Goal: Task Accomplishment & Management: Use online tool/utility

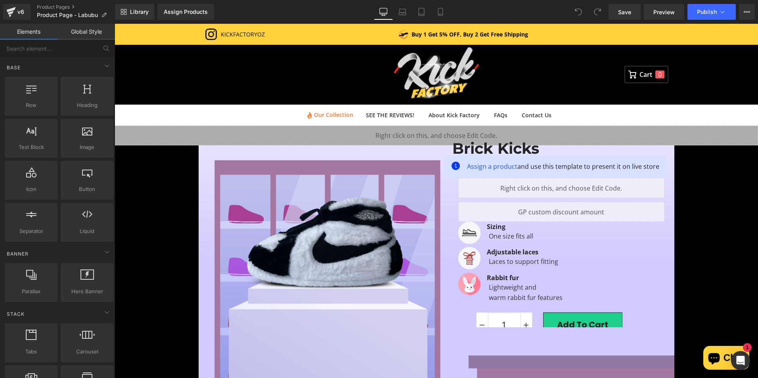
drag, startPoint x: 234, startPoint y: 78, endPoint x: 328, endPoint y: 174, distance: 133.8
click at [235, 79] on div "Cart 0" at bounding box center [437, 74] width 464 height 59
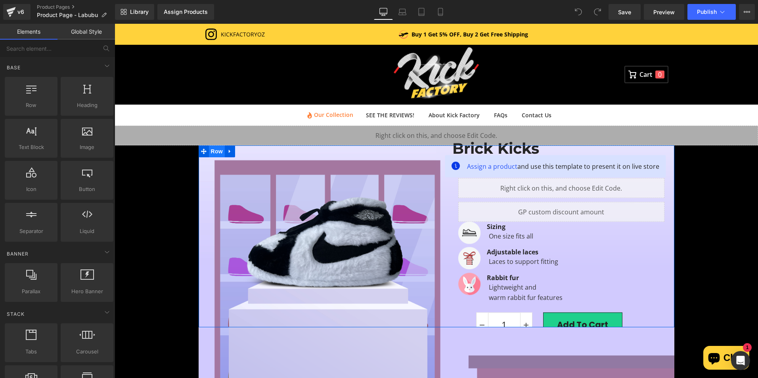
click at [211, 153] on span "Row" at bounding box center [217, 152] width 16 height 12
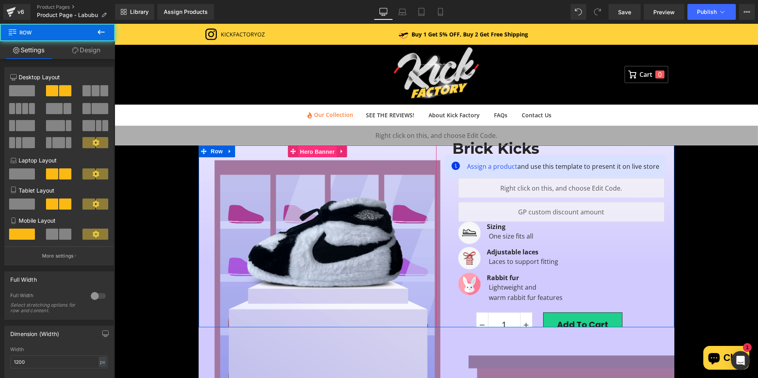
click at [317, 151] on span "Hero Banner" at bounding box center [317, 152] width 38 height 12
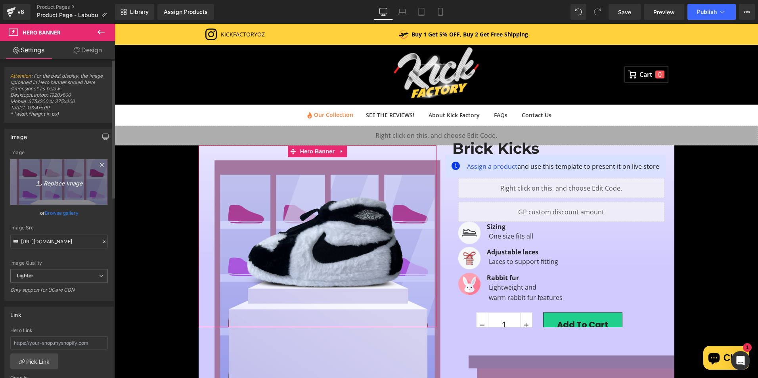
click at [76, 178] on icon "Replace Image" at bounding box center [58, 182] width 63 height 10
type input "C:\fakepath\Part 1.jpg"
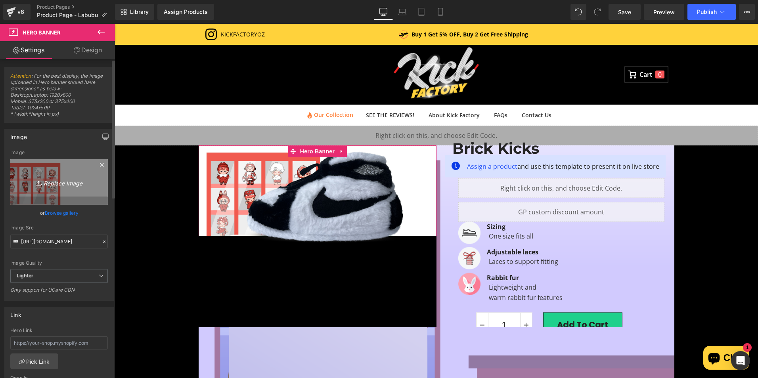
click at [60, 180] on icon "Replace Image" at bounding box center [58, 182] width 63 height 10
type input "C:\fakepath\Part 1.jpg"
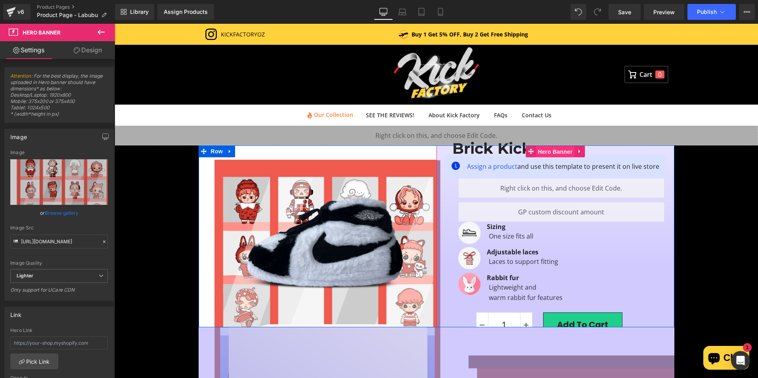
click at [554, 152] on span "Hero Banner" at bounding box center [555, 152] width 38 height 12
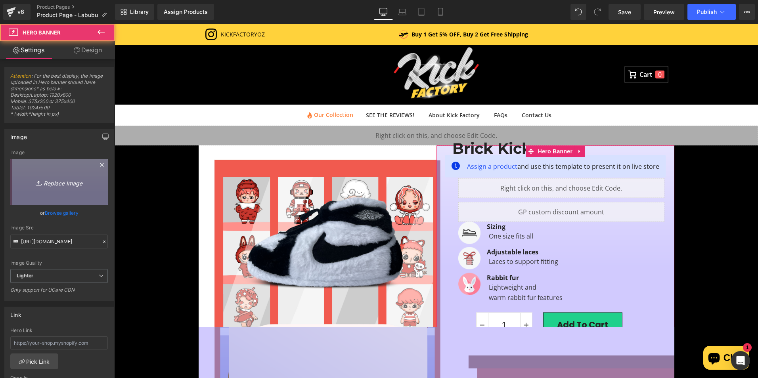
click at [87, 180] on icon "Replace Image" at bounding box center [58, 182] width 63 height 10
type input "C:\fakepath\Part 1 V2.png"
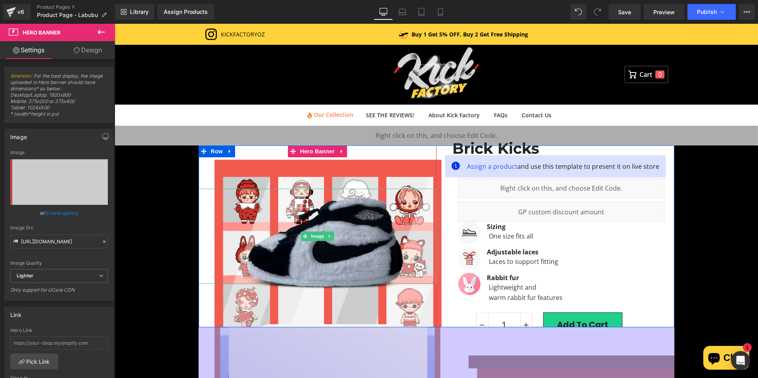
click at [338, 247] on img at bounding box center [324, 242] width 162 height 95
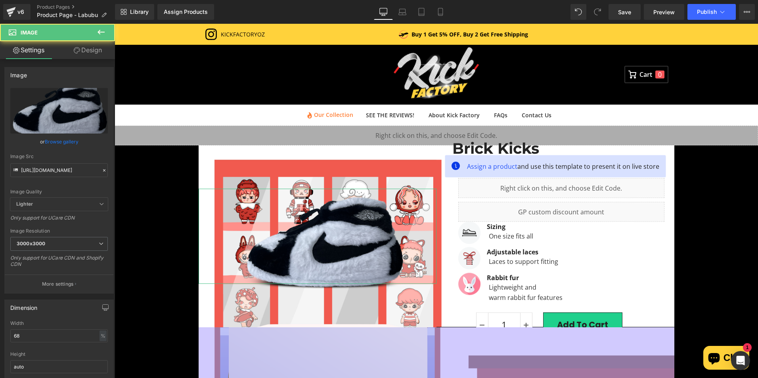
drag, startPoint x: 82, startPoint y: 45, endPoint x: 86, endPoint y: 145, distance: 100.4
click at [82, 45] on link "Design" at bounding box center [88, 50] width 58 height 18
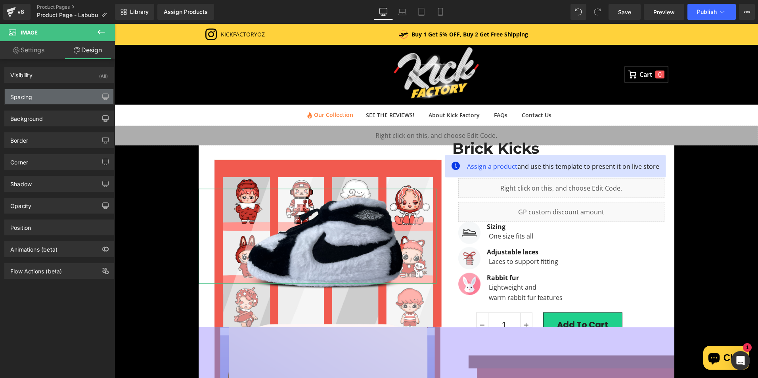
click at [55, 99] on div "Spacing" at bounding box center [59, 96] width 109 height 15
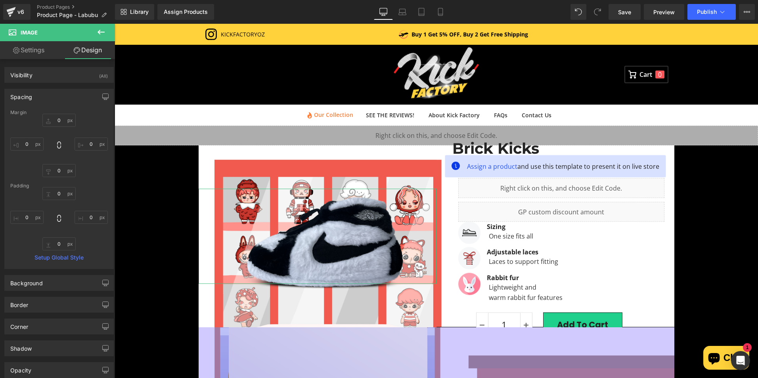
click at [54, 91] on div "Spacing" at bounding box center [59, 96] width 109 height 15
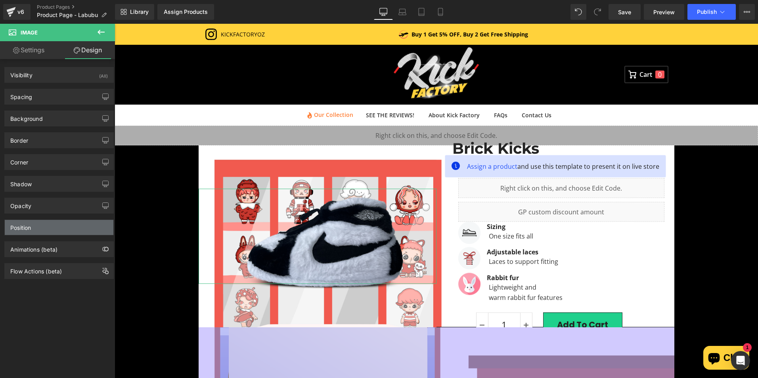
click at [61, 234] on div "Position" at bounding box center [59, 227] width 109 height 15
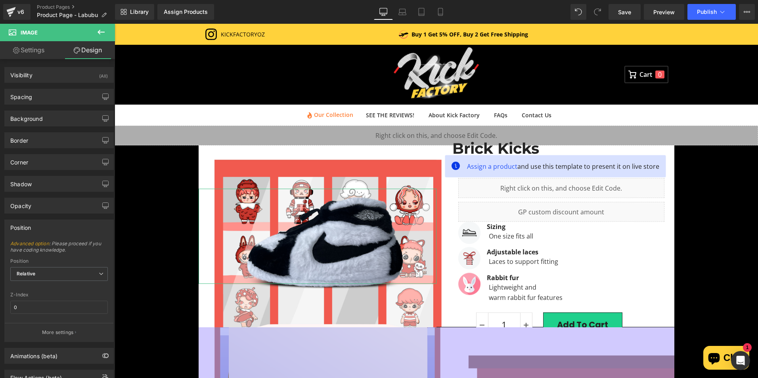
scroll to position [30, 0]
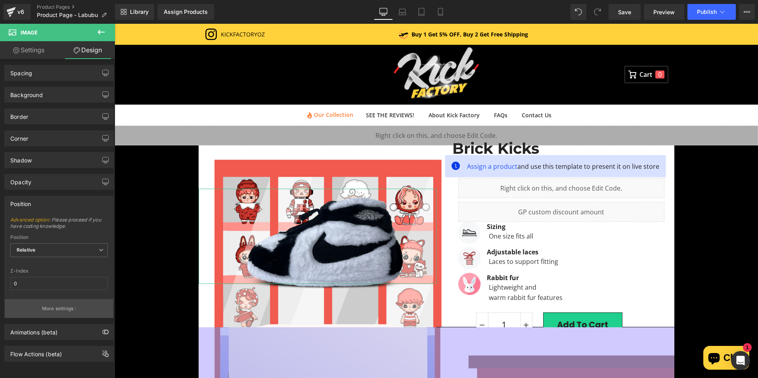
click at [66, 305] on p "More settings" at bounding box center [58, 308] width 32 height 7
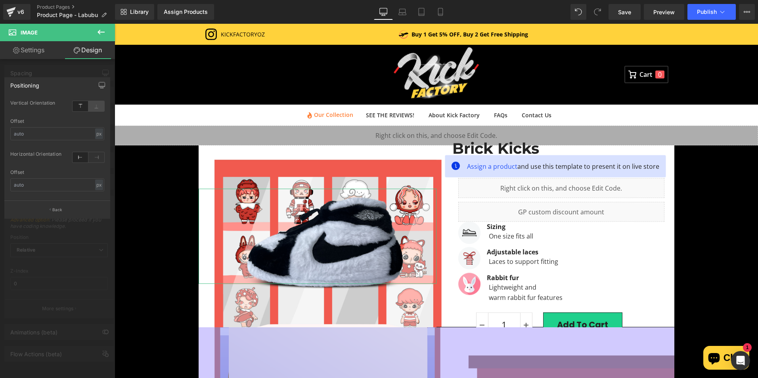
click at [94, 108] on icon at bounding box center [96, 106] width 16 height 10
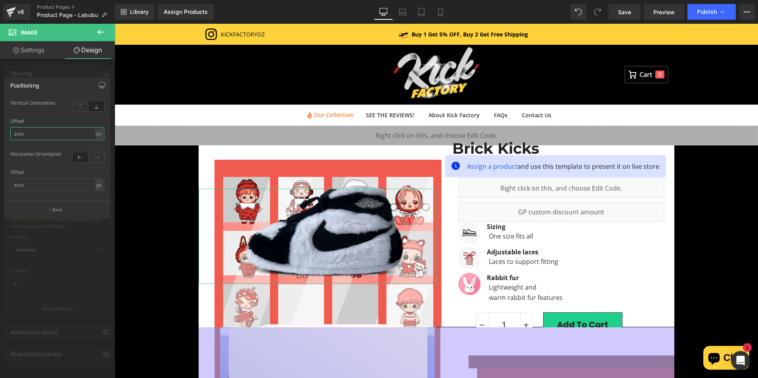
click at [53, 133] on input "text" at bounding box center [57, 133] width 94 height 13
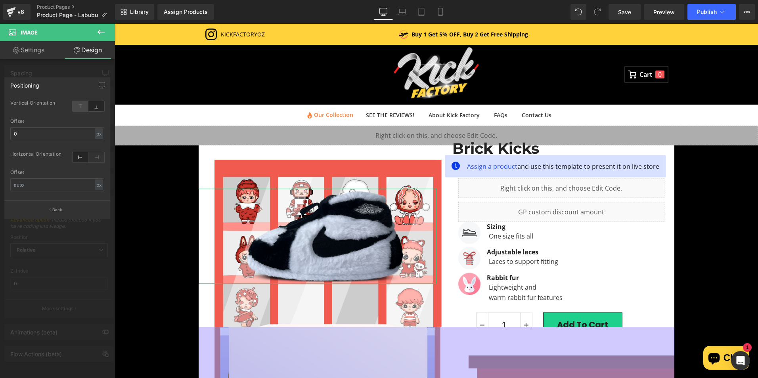
click at [80, 109] on icon at bounding box center [81, 106] width 16 height 10
click at [59, 131] on input "0" at bounding box center [57, 133] width 94 height 13
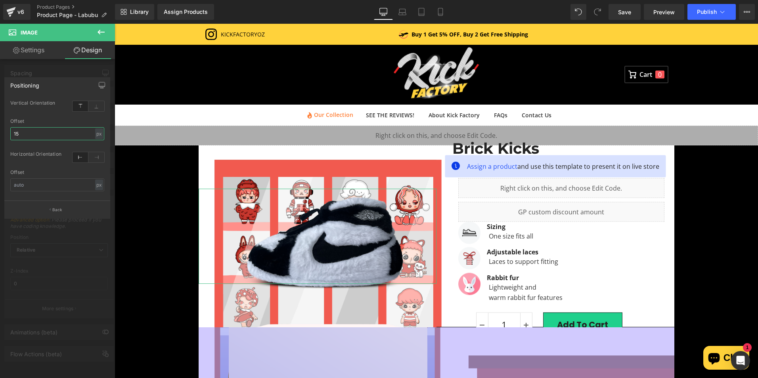
type input "1"
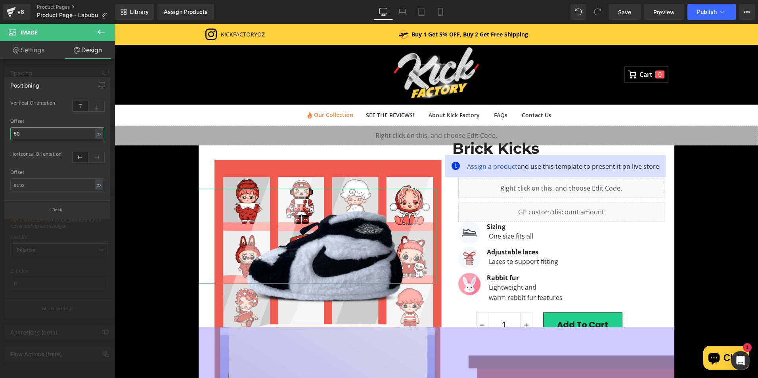
type input "5"
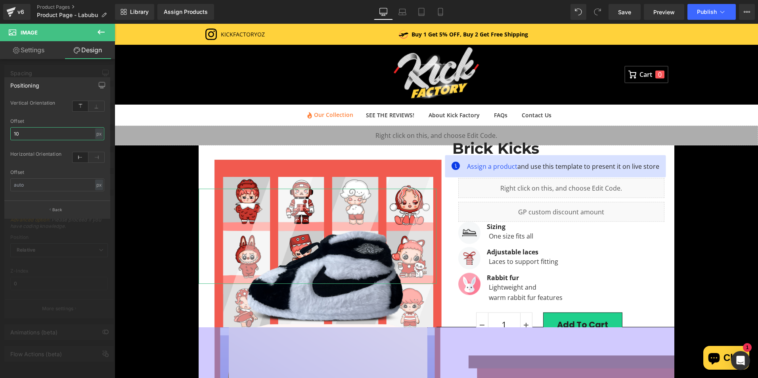
type input "120"
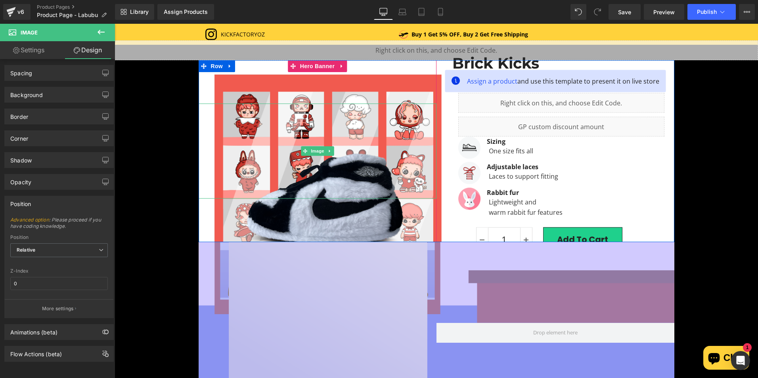
scroll to position [119, 0]
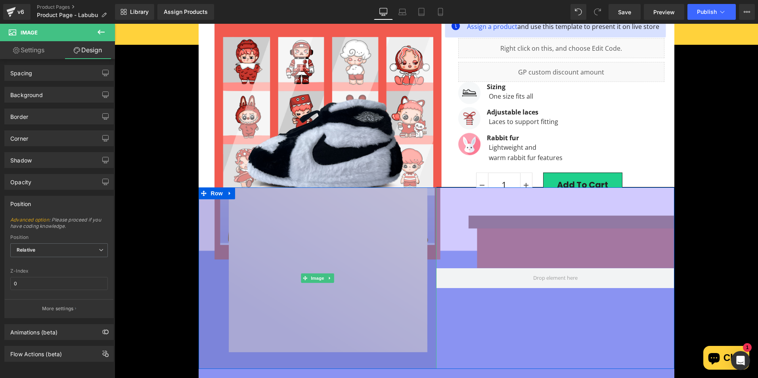
click at [320, 247] on img at bounding box center [318, 279] width 238 height 182
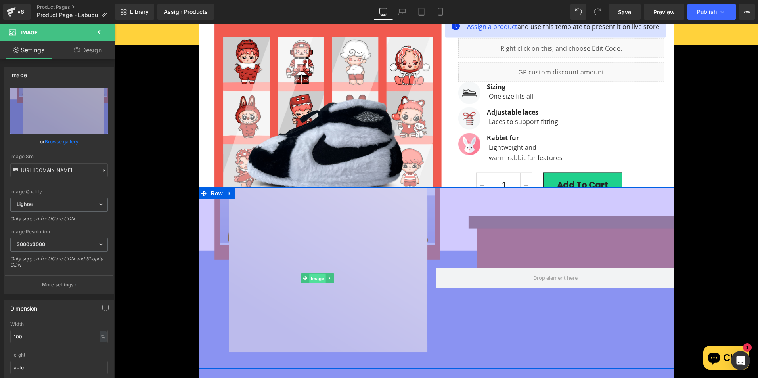
click at [319, 280] on span "Image" at bounding box center [317, 279] width 17 height 10
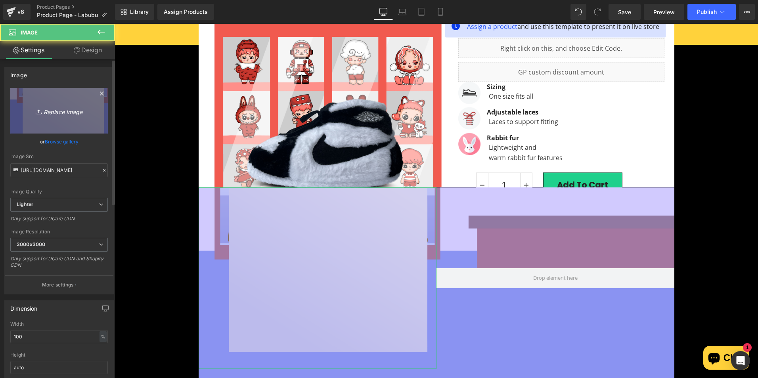
click at [46, 107] on icon "Replace Image" at bounding box center [58, 111] width 63 height 10
type input "C:\fakepath\Part 2_Mobile.jpg"
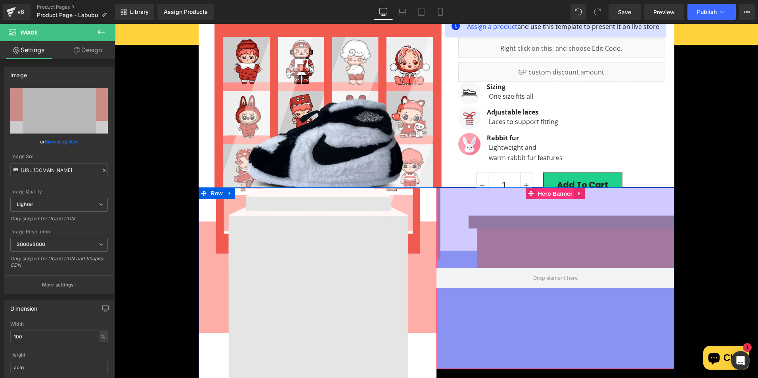
click at [556, 192] on span "Hero Banner" at bounding box center [555, 194] width 38 height 12
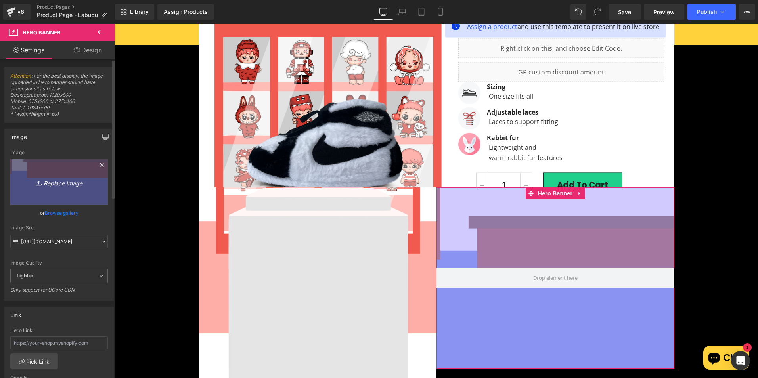
click at [36, 196] on link "Replace Image" at bounding box center [59, 182] width 98 height 46
click at [54, 183] on icon "Replace Image" at bounding box center [58, 182] width 63 height 10
type input "C:\fakepath\Part 2 V2.png"
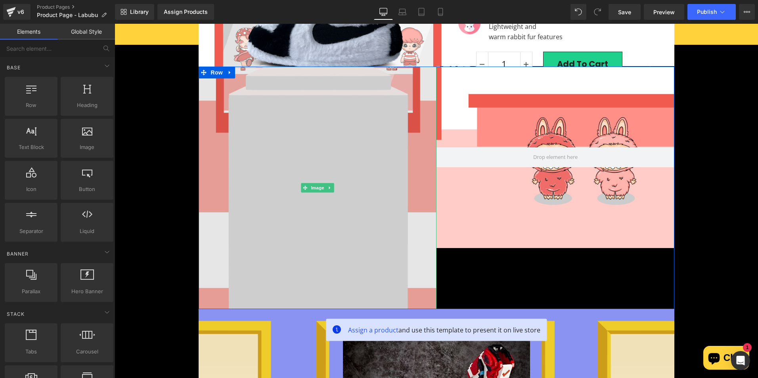
scroll to position [198, 0]
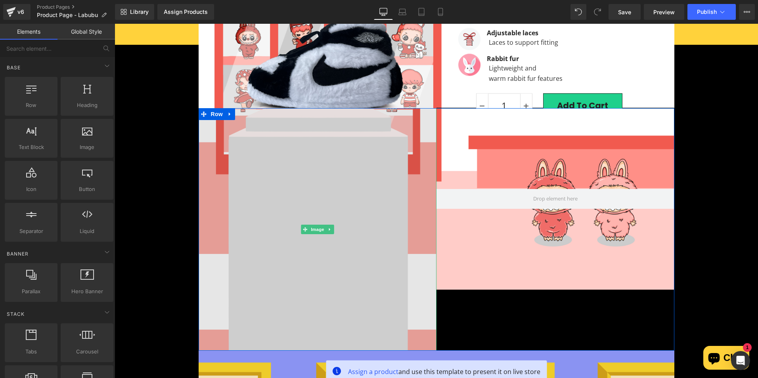
click at [410, 215] on img at bounding box center [318, 229] width 238 height 243
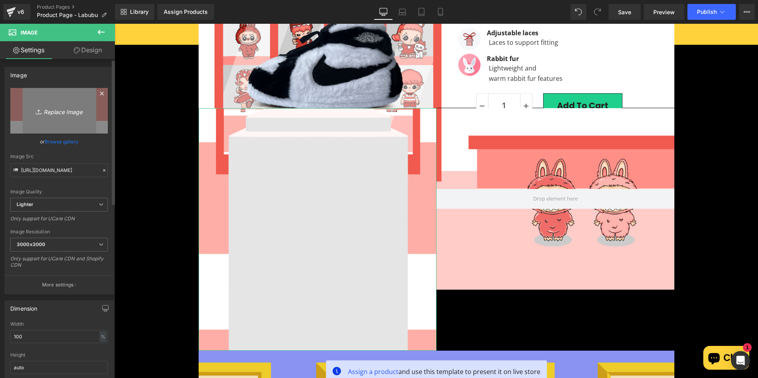
click at [57, 116] on link "Replace Image" at bounding box center [59, 111] width 98 height 46
type input "C:\fakepath\Part 2.jpg"
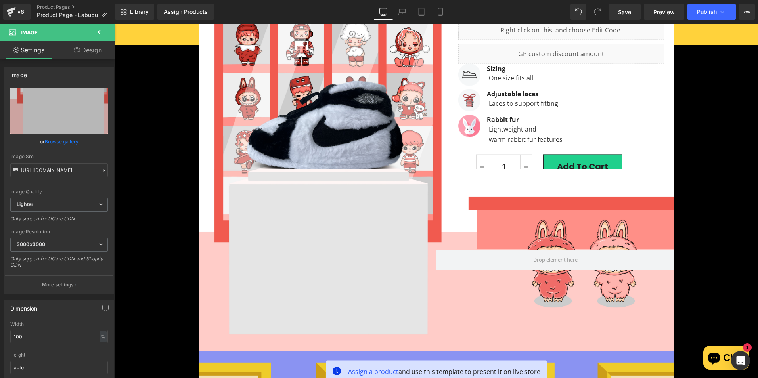
scroll to position [238, 0]
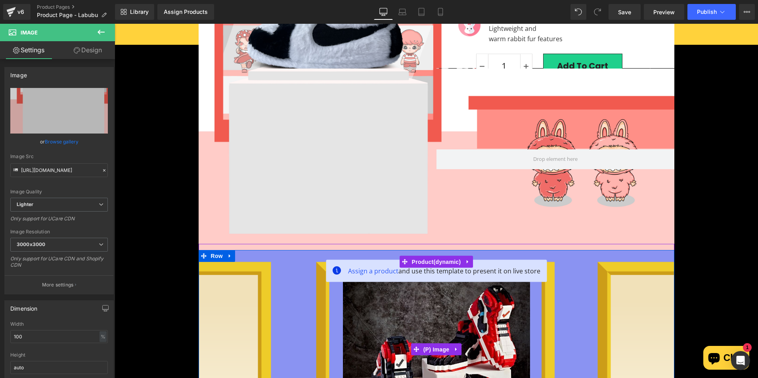
click at [299, 263] on div "Sale Off" at bounding box center [437, 349] width 468 height 187
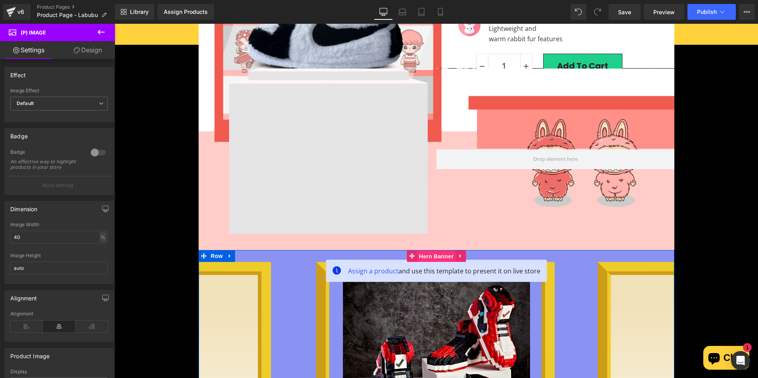
click at [430, 253] on span "Hero Banner" at bounding box center [436, 257] width 38 height 12
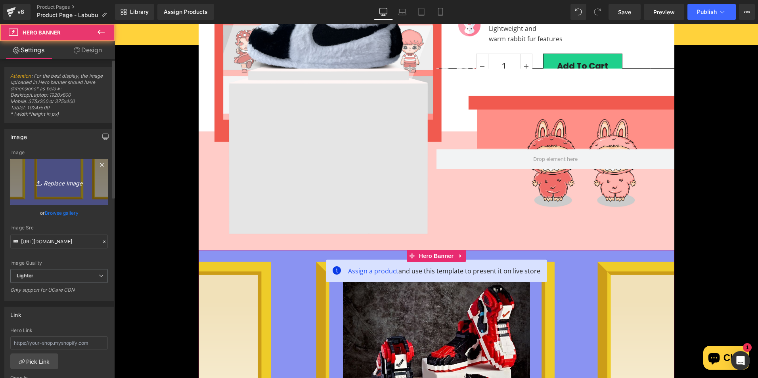
click at [72, 184] on icon "Replace Image" at bounding box center [58, 182] width 63 height 10
type input "C:\fakepath\Part 3.jpg"
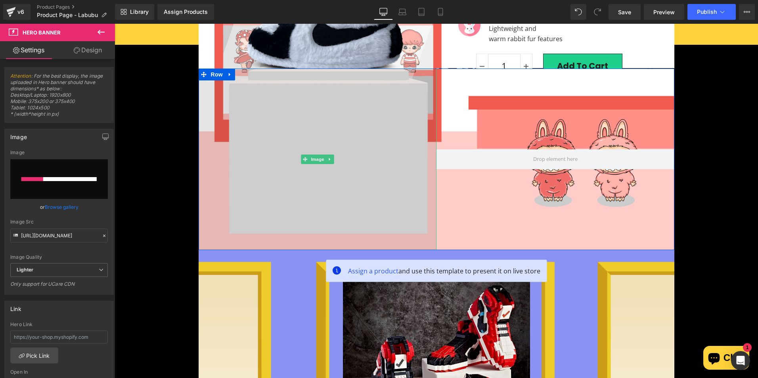
scroll to position [278, 0]
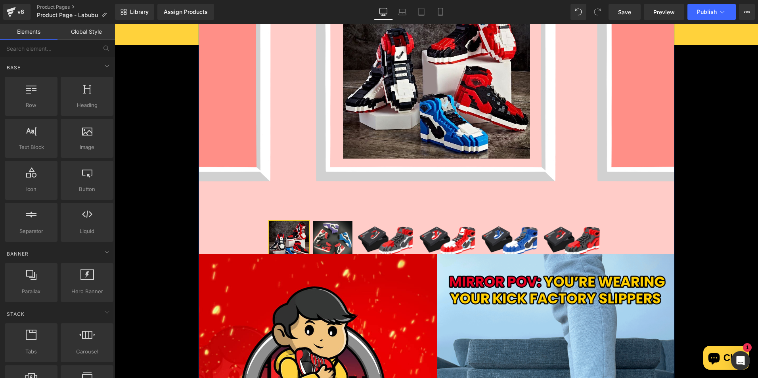
scroll to position [476, 0]
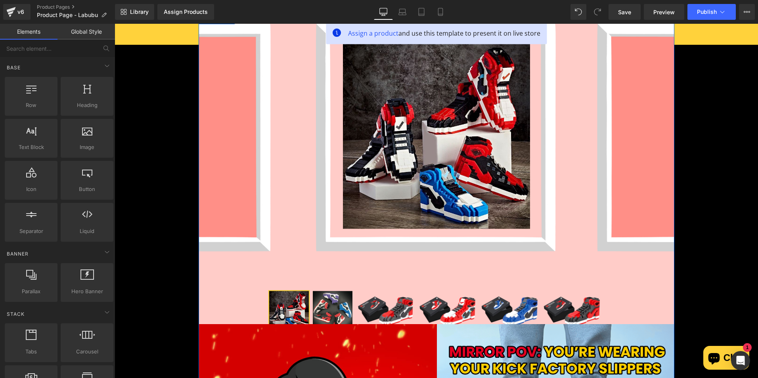
click at [426, 130] on img at bounding box center [436, 135] width 187 height 187
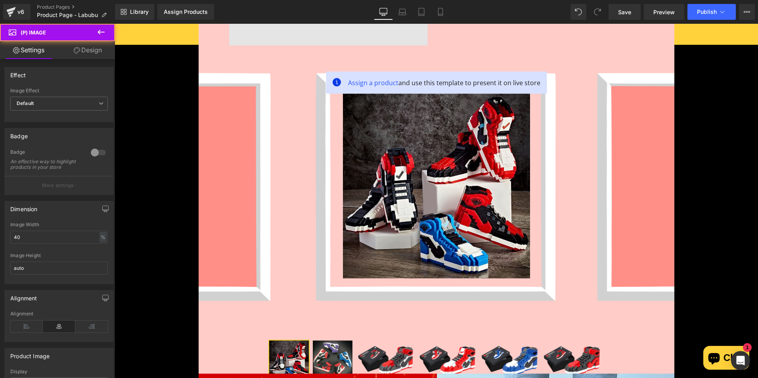
scroll to position [357, 0]
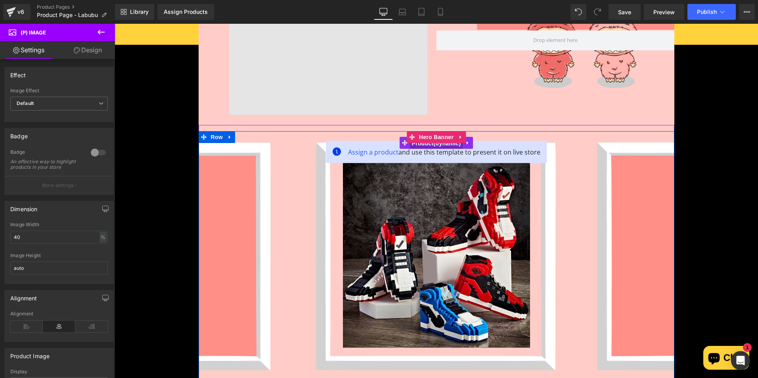
click at [434, 146] on span "Product" at bounding box center [436, 144] width 53 height 12
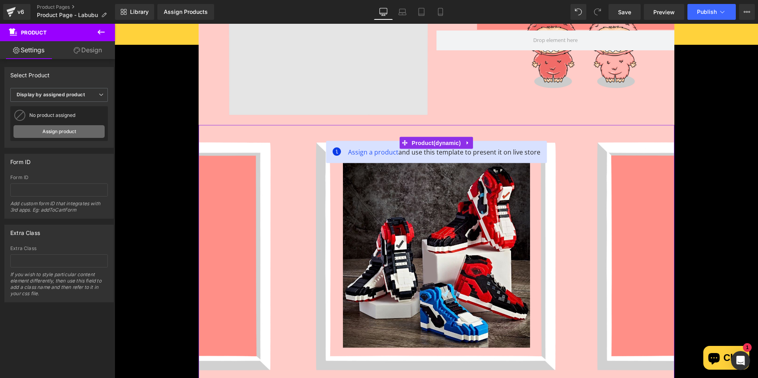
click at [64, 126] on link "Assign product" at bounding box center [58, 131] width 91 height 13
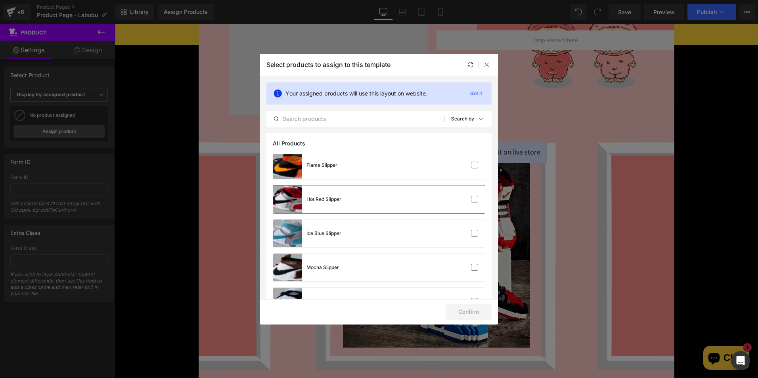
scroll to position [119, 0]
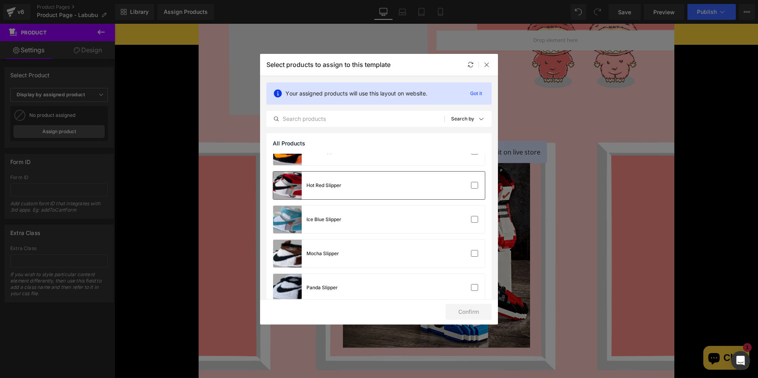
click at [399, 196] on div "Hot Red Slipper" at bounding box center [379, 186] width 212 height 28
click at [434, 180] on div "Hot Red Slipper" at bounding box center [379, 186] width 212 height 28
click at [489, 65] on icon at bounding box center [487, 64] width 6 height 6
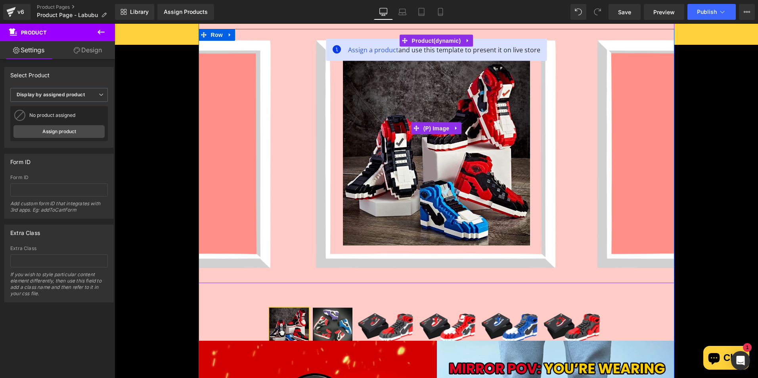
scroll to position [476, 0]
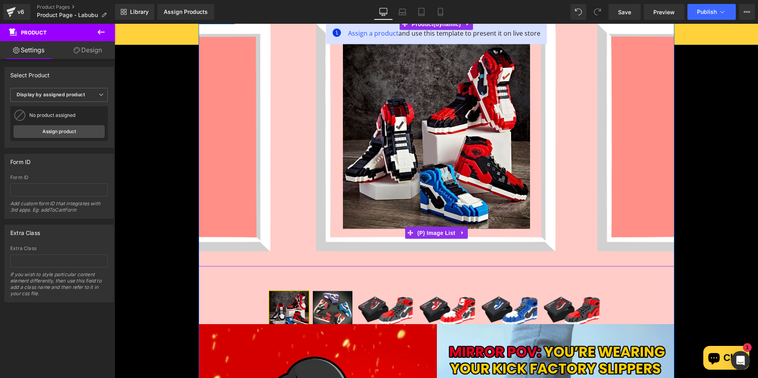
click at [435, 307] on img at bounding box center [448, 311] width 58 height 40
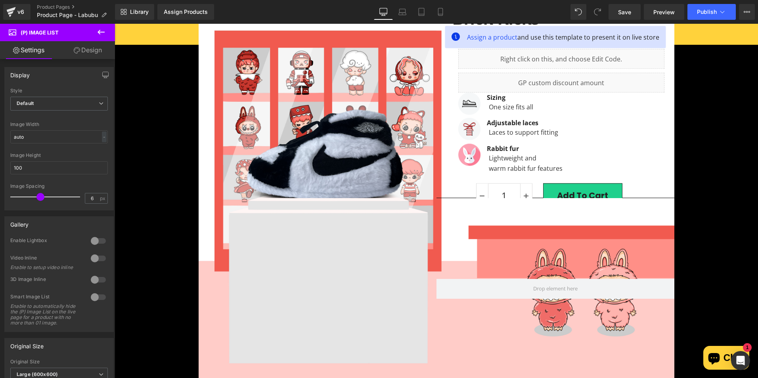
scroll to position [30, 0]
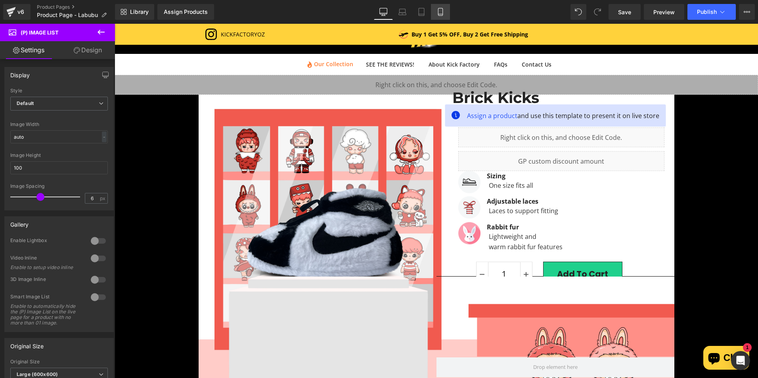
click at [438, 10] on icon at bounding box center [441, 12] width 8 height 8
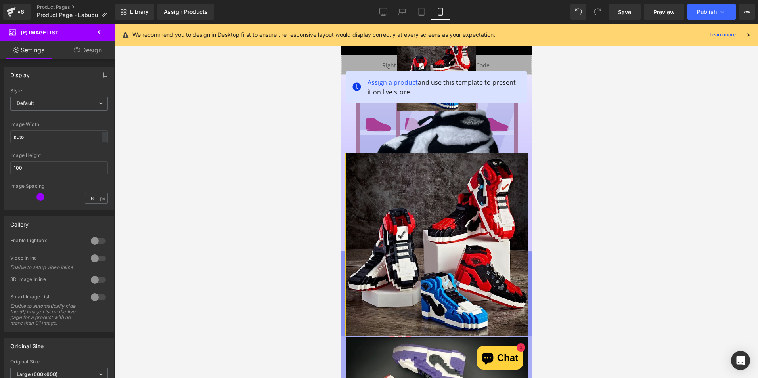
scroll to position [0, 0]
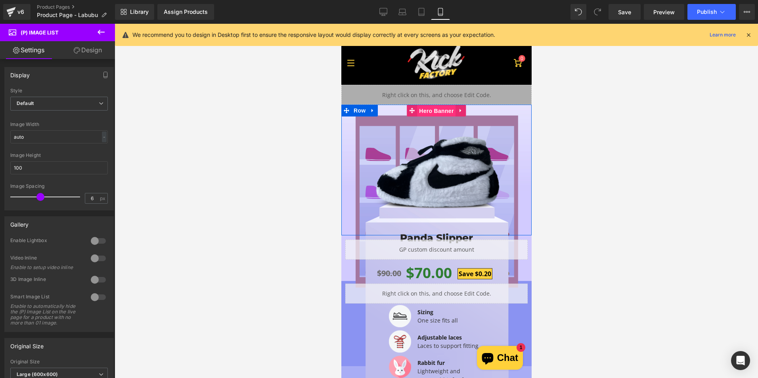
drag, startPoint x: 427, startPoint y: 113, endPoint x: 640, endPoint y: 157, distance: 217.1
click at [427, 113] on span "Hero Banner" at bounding box center [436, 111] width 38 height 12
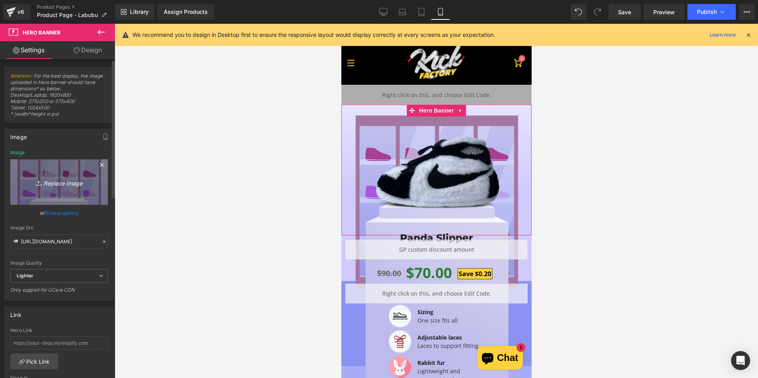
click at [72, 173] on link "Replace Image" at bounding box center [59, 182] width 98 height 46
type input "C:\fakepath\Part 1.jpg"
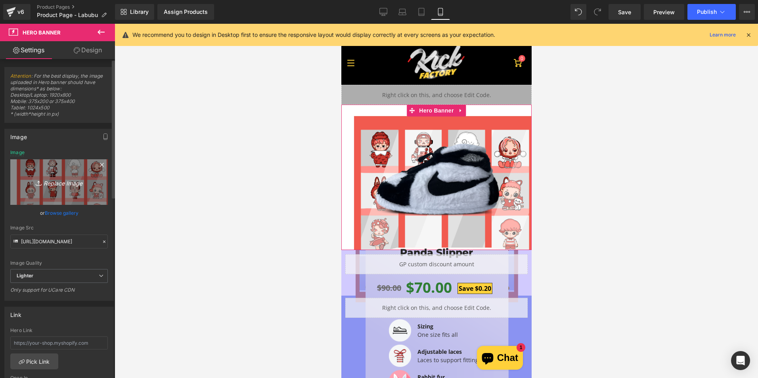
click at [70, 177] on icon "Replace Image" at bounding box center [58, 182] width 63 height 10
type input "C:\fakepath\Part 1_Mobile.jpg"
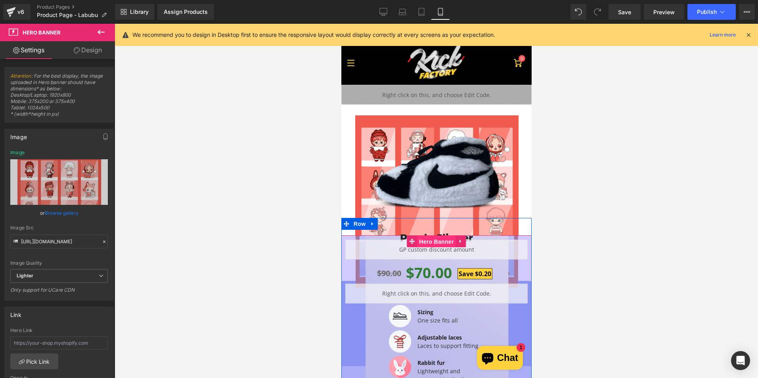
click at [435, 241] on span "Hero Banner" at bounding box center [436, 242] width 38 height 12
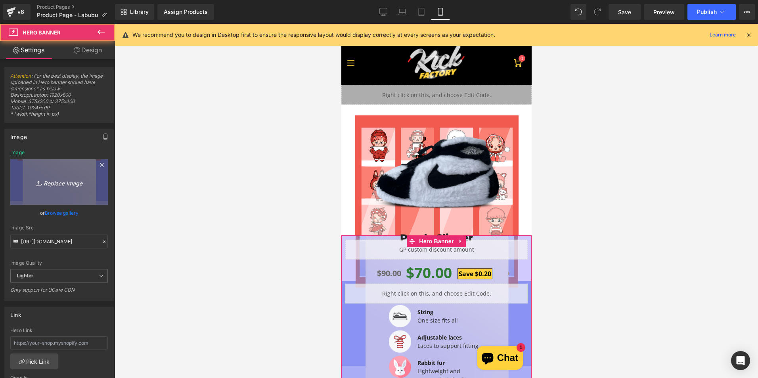
click at [71, 182] on icon "Replace Image" at bounding box center [58, 182] width 63 height 10
type input "C:\fakepath\Part 2_Mobile.jpg"
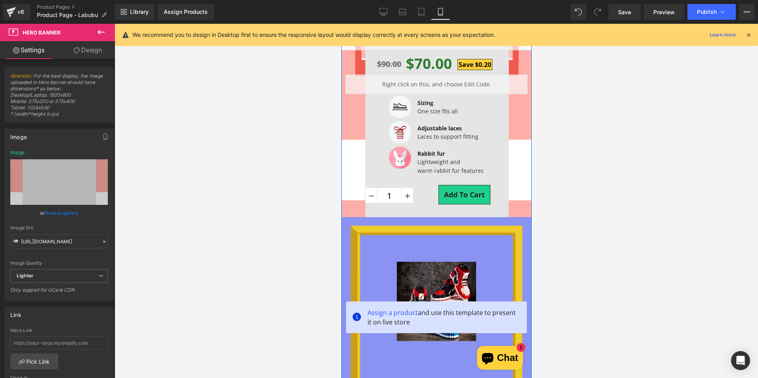
scroll to position [198, 0]
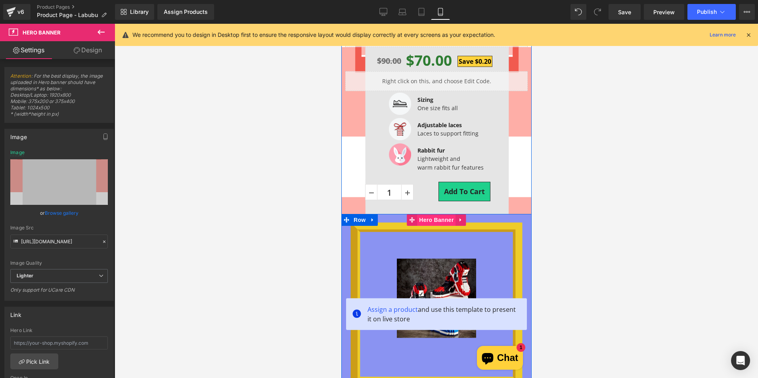
click at [436, 219] on span "Hero Banner" at bounding box center [436, 220] width 38 height 12
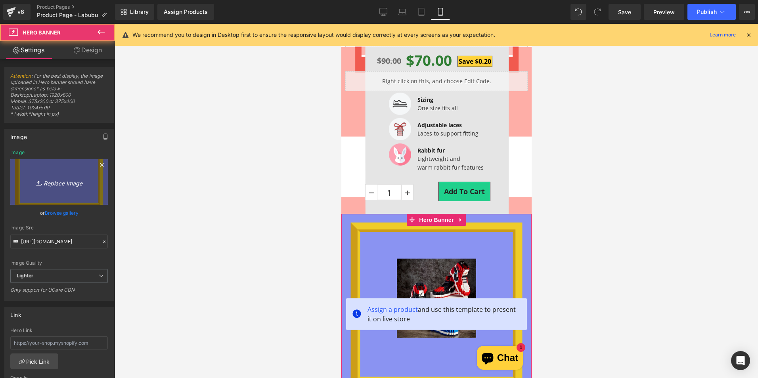
click at [45, 179] on icon "Replace Image" at bounding box center [58, 182] width 63 height 10
type input "C:\fakepath\Part 3_Mobile.jpg"
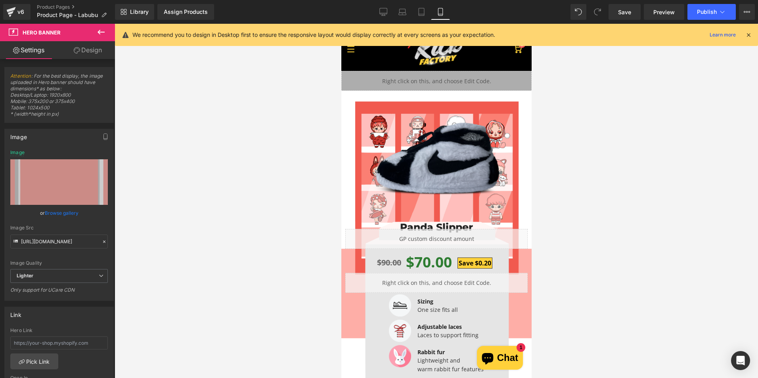
scroll to position [0, 0]
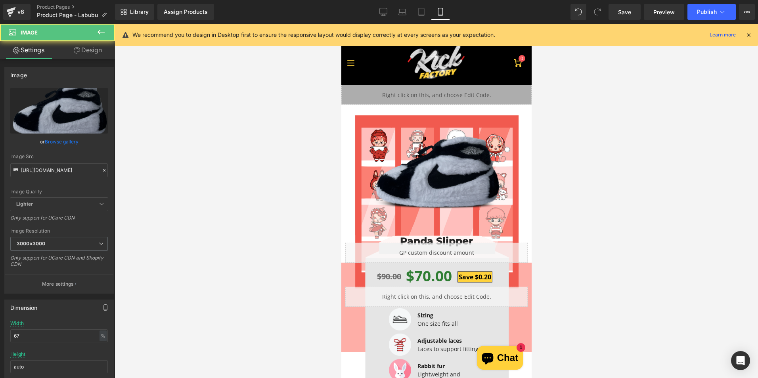
click at [441, 176] on img at bounding box center [436, 172] width 128 height 75
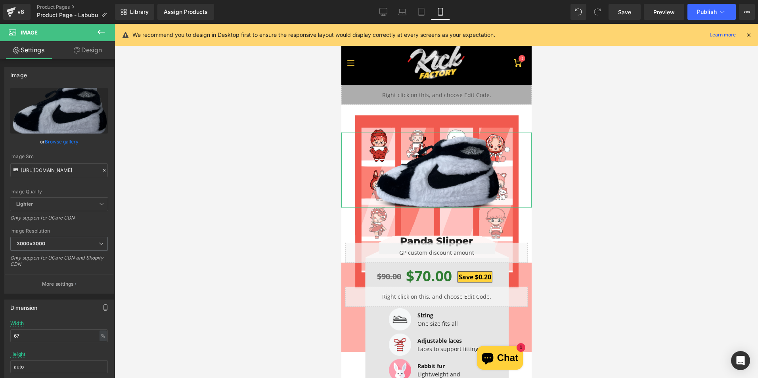
click at [90, 57] on link "Design" at bounding box center [88, 50] width 58 height 18
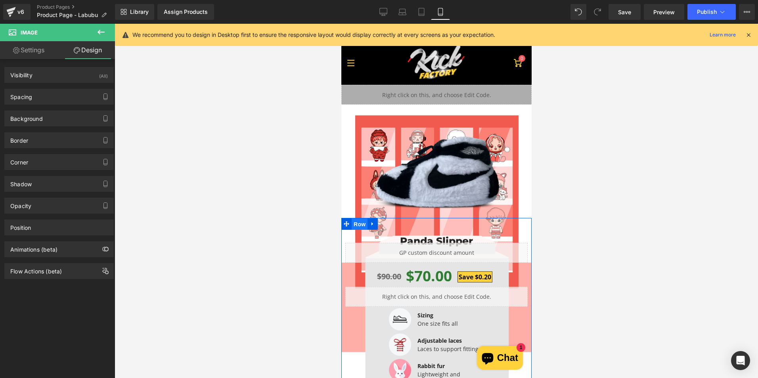
drag, startPoint x: 357, startPoint y: 220, endPoint x: 676, endPoint y: 245, distance: 320.1
click at [357, 220] on span "Row" at bounding box center [359, 225] width 16 height 12
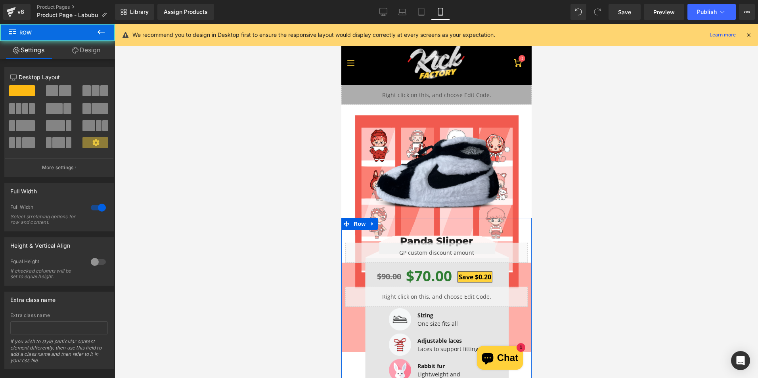
click at [88, 50] on link "Design" at bounding box center [87, 50] width 58 height 18
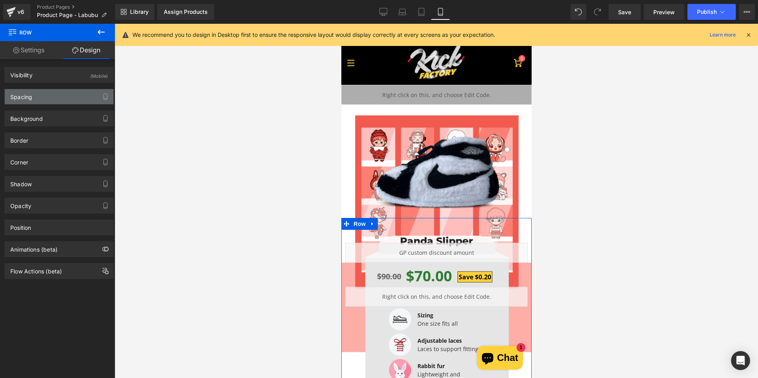
click at [52, 101] on div "Spacing" at bounding box center [59, 96] width 109 height 15
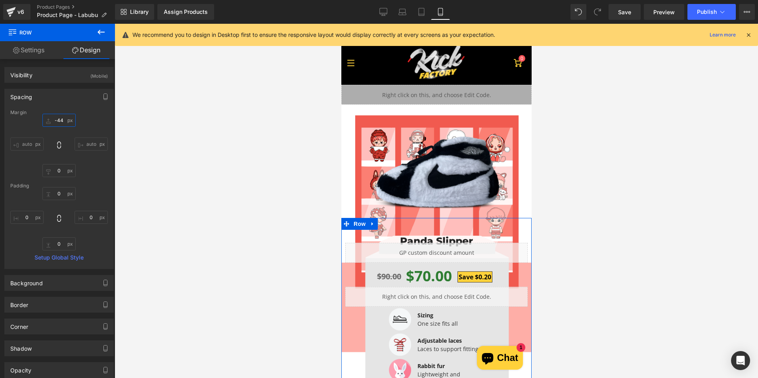
click at [56, 120] on input "-44" at bounding box center [58, 120] width 33 height 13
type input "0"
click at [91, 125] on div "0 auto 0 auto" at bounding box center [59, 145] width 98 height 63
click at [358, 244] on span "Row" at bounding box center [359, 242] width 16 height 12
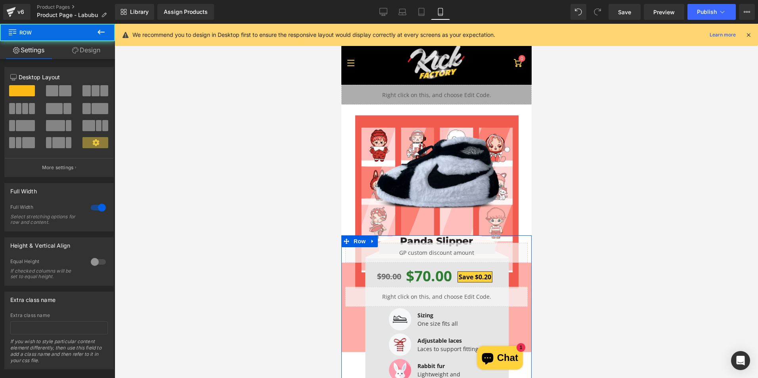
click at [88, 48] on link "Design" at bounding box center [87, 50] width 58 height 18
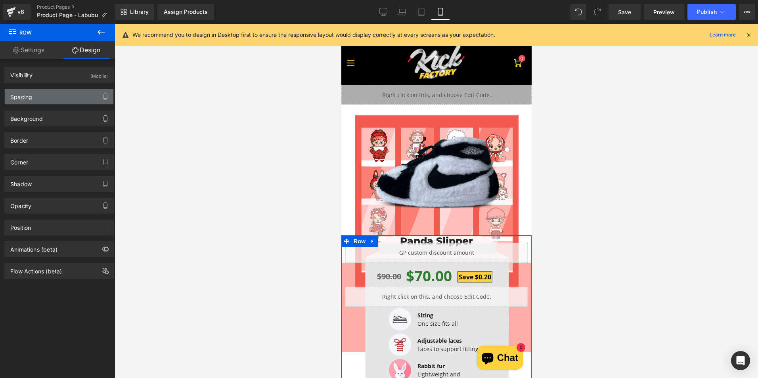
click at [56, 92] on div "Spacing" at bounding box center [59, 96] width 109 height 15
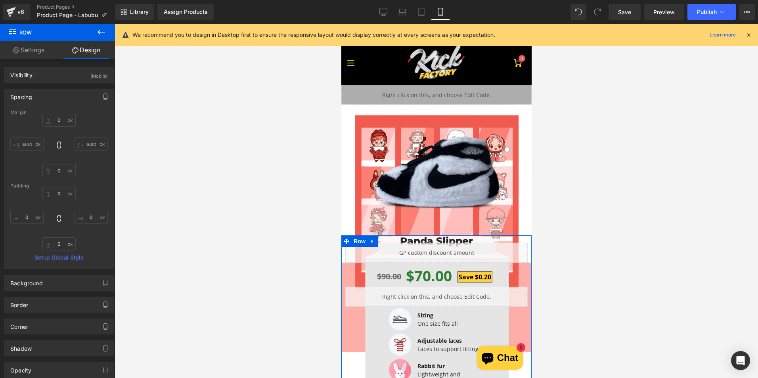
click at [56, 92] on div "Spacing" at bounding box center [59, 96] width 109 height 15
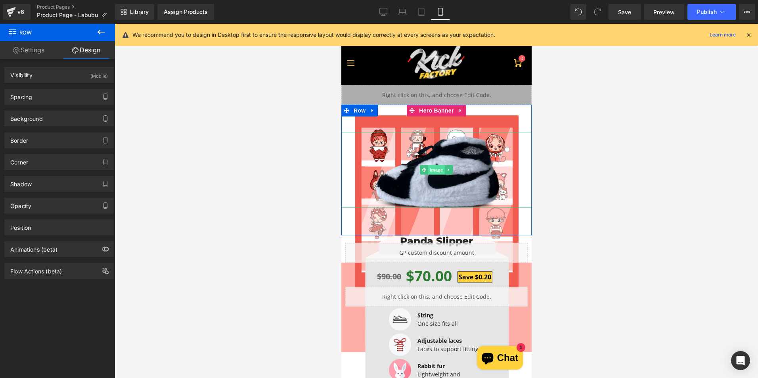
click at [437, 170] on span "Image" at bounding box center [436, 170] width 17 height 10
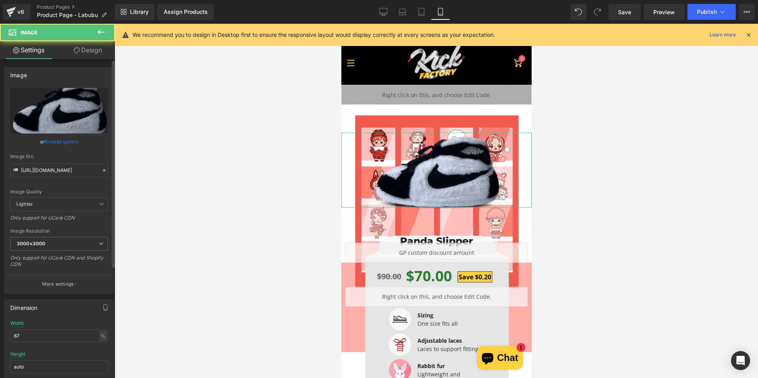
click at [95, 54] on link "Design" at bounding box center [88, 50] width 58 height 18
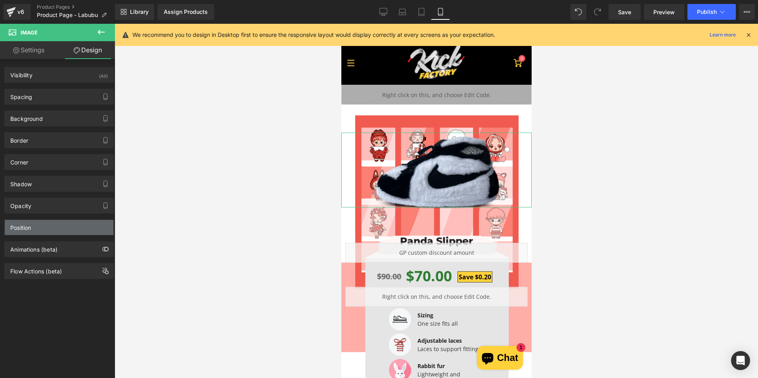
click at [63, 226] on div "Position" at bounding box center [59, 227] width 109 height 15
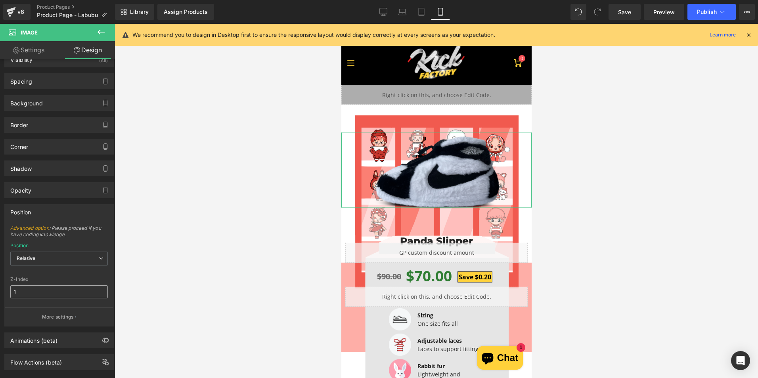
scroll to position [30, 0]
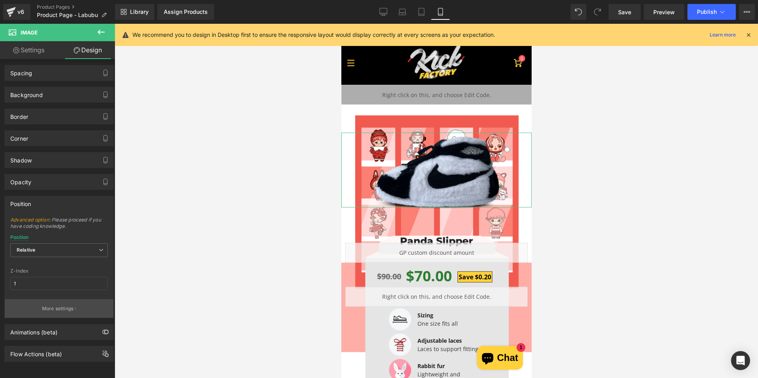
click at [60, 299] on button "More settings" at bounding box center [59, 308] width 109 height 19
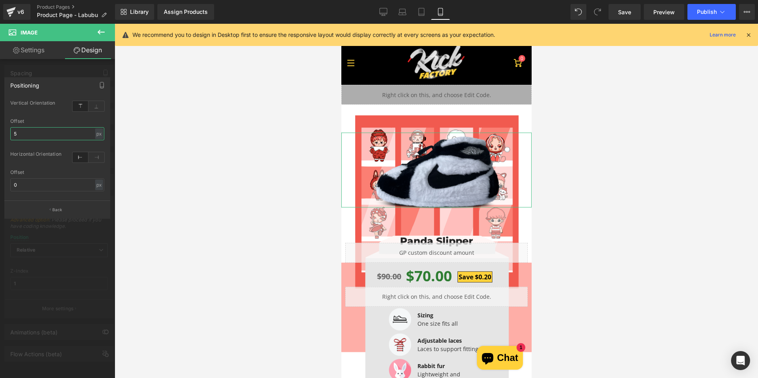
click at [53, 136] on input "5" at bounding box center [57, 133] width 94 height 13
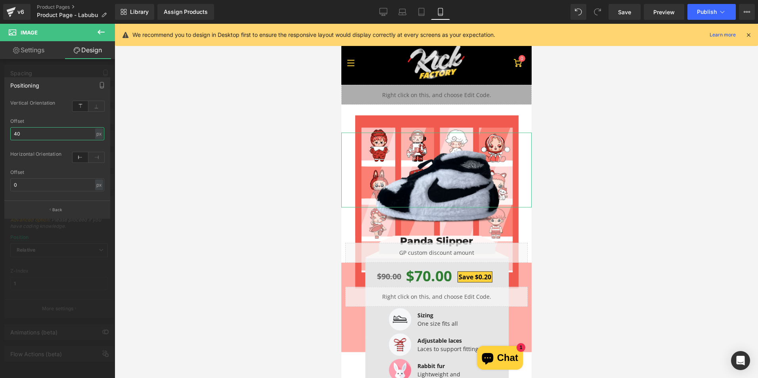
type input "4"
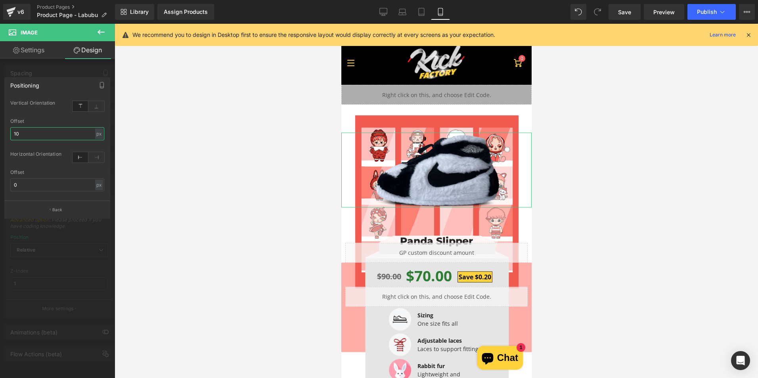
type input "100"
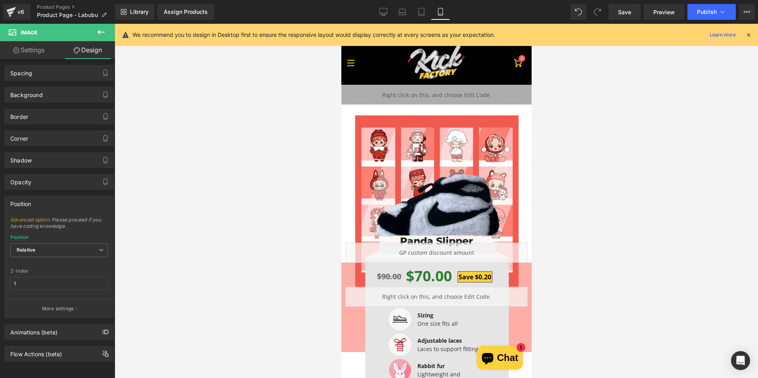
click at [595, 211] on div at bounding box center [437, 201] width 644 height 355
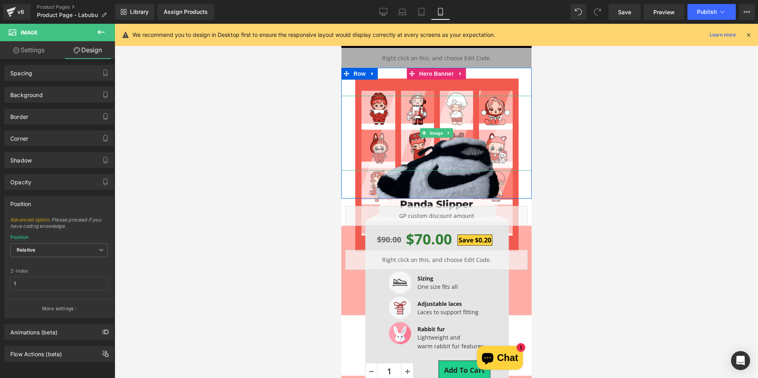
scroll to position [79, 0]
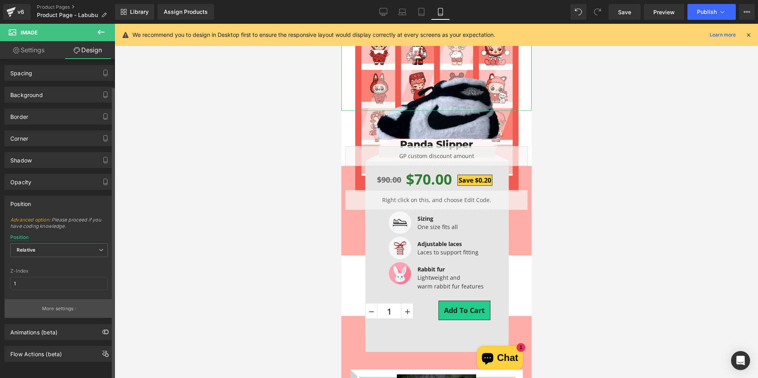
click at [55, 305] on p "More settings" at bounding box center [58, 308] width 32 height 7
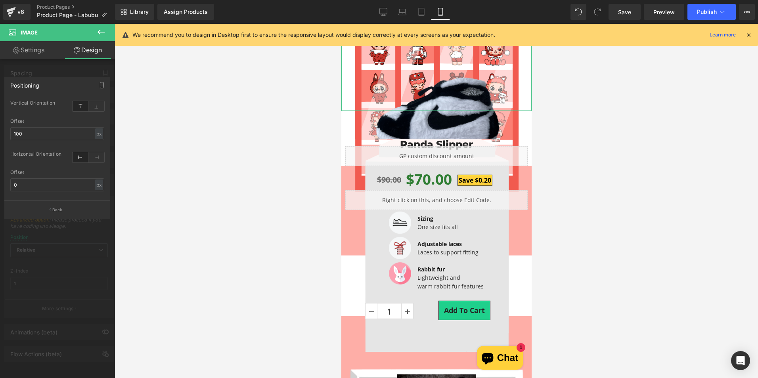
click at [55, 293] on div at bounding box center [57, 203] width 115 height 358
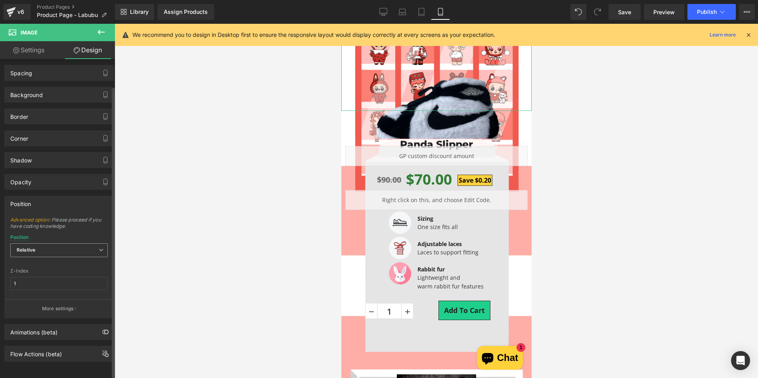
click at [55, 252] on div "Relative Relative Sticky to the screen (Fixed) Static" at bounding box center [59, 252] width 98 height 18
click at [58, 244] on span "Relative" at bounding box center [59, 250] width 98 height 14
click at [49, 278] on input "1" at bounding box center [59, 283] width 98 height 13
type input "2"
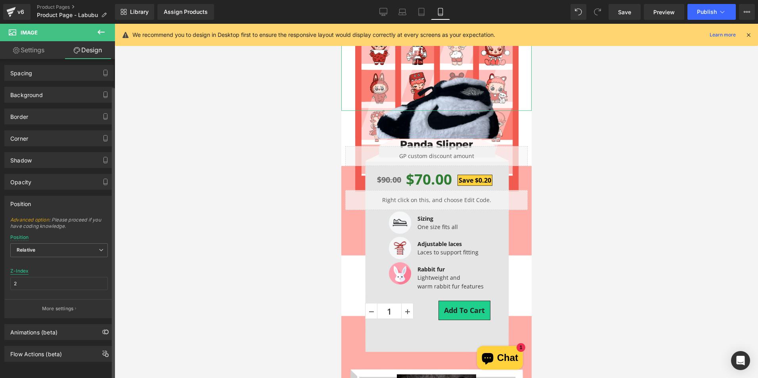
click at [53, 268] on div "Z-Index 2" at bounding box center [59, 283] width 98 height 31
click at [46, 277] on input "2" at bounding box center [59, 283] width 98 height 13
type input "0"
click at [53, 250] on span "Relative" at bounding box center [59, 250] width 98 height 14
click at [63, 235] on div "Position Relative Relative Sticky to the screen (Fixed) Static" at bounding box center [59, 251] width 98 height 32
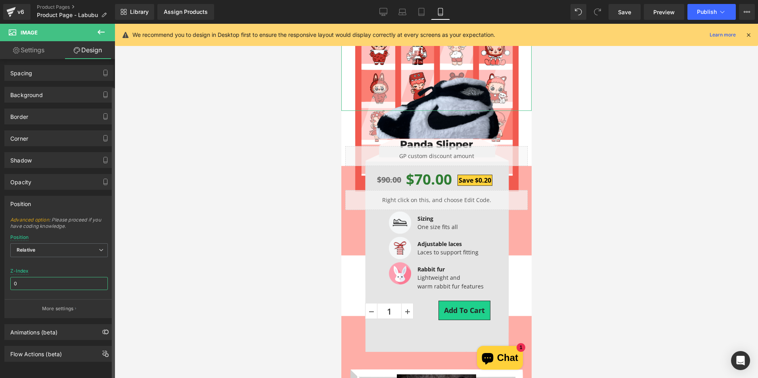
click at [37, 277] on input "0" at bounding box center [59, 283] width 98 height 13
type input "1"
drag, startPoint x: 198, startPoint y: 190, endPoint x: 549, endPoint y: 138, distance: 354.8
click at [200, 189] on div at bounding box center [437, 201] width 644 height 355
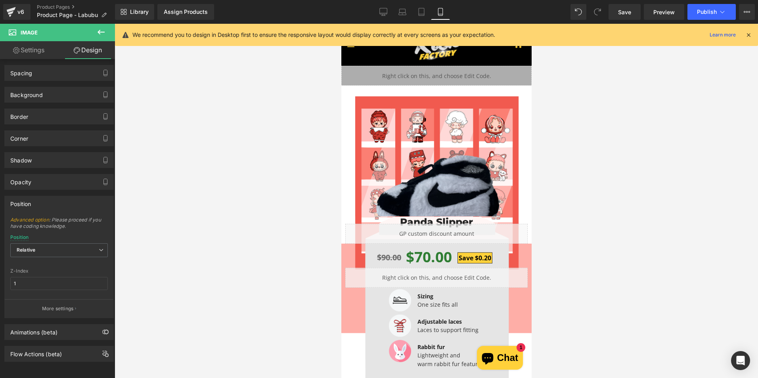
scroll to position [0, 0]
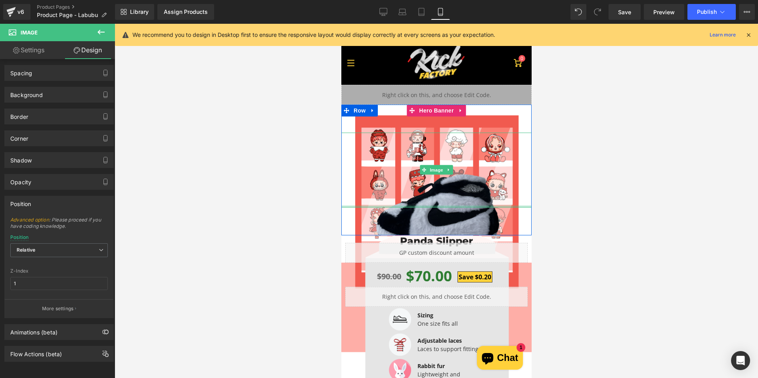
click at [450, 207] on div "Image" at bounding box center [436, 170] width 190 height 75
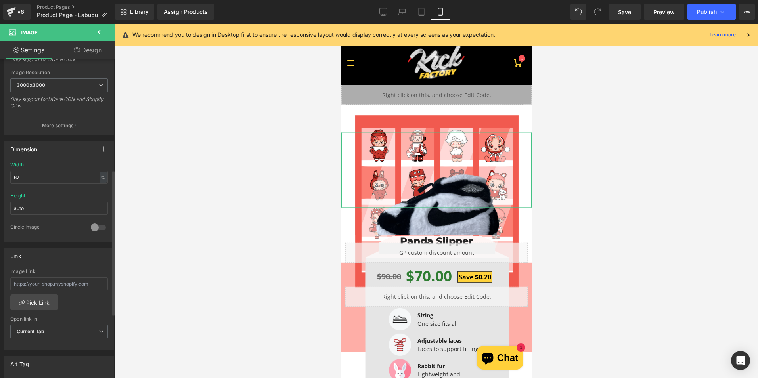
scroll to position [317, 0]
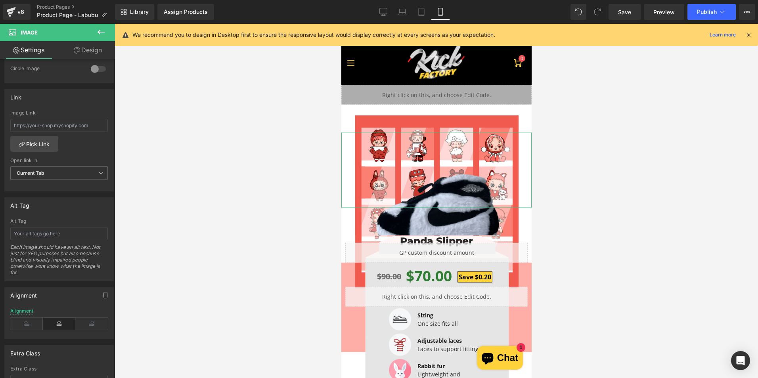
click at [94, 52] on link "Design" at bounding box center [88, 50] width 58 height 18
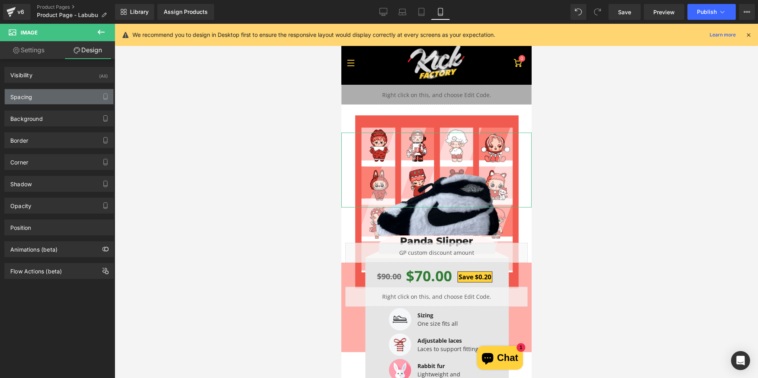
click at [35, 96] on div "Spacing" at bounding box center [59, 96] width 109 height 15
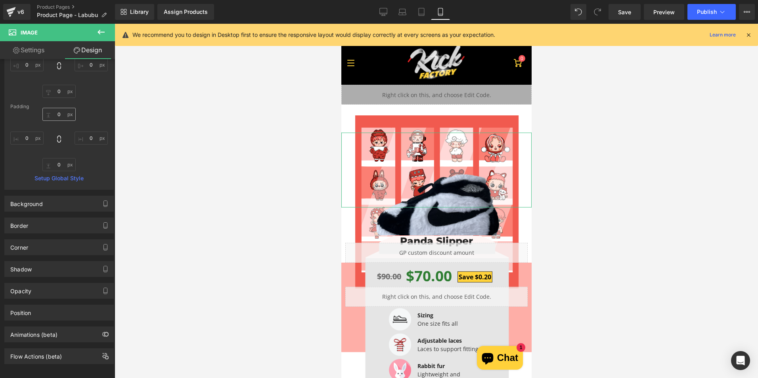
scroll to position [0, 0]
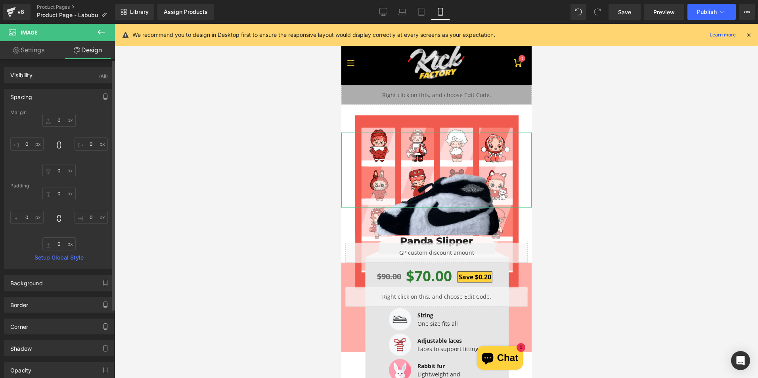
click at [67, 88] on div "Spacing [GEOGRAPHIC_DATA] 0 0 0 0 [GEOGRAPHIC_DATA] 0 0 0 0 Setup Global Style" at bounding box center [59, 176] width 119 height 186
click at [68, 92] on div "Spacing" at bounding box center [59, 96] width 109 height 15
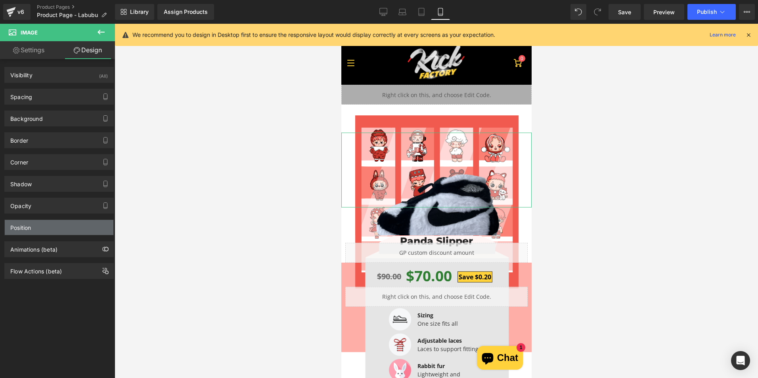
click at [51, 224] on div "Position" at bounding box center [59, 227] width 109 height 15
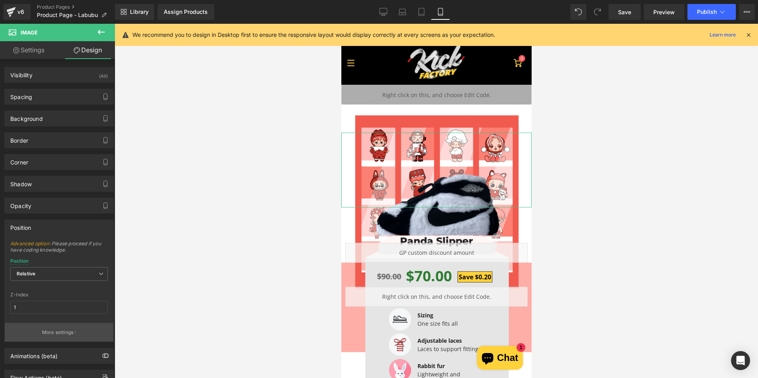
click at [53, 328] on button "More settings" at bounding box center [59, 332] width 109 height 19
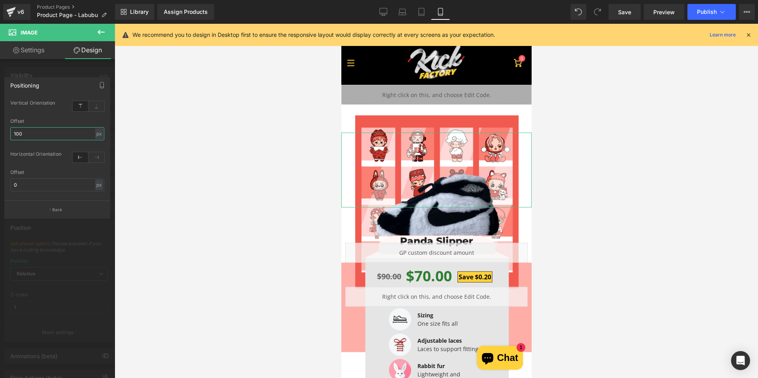
click at [41, 132] on input "100" at bounding box center [57, 133] width 94 height 13
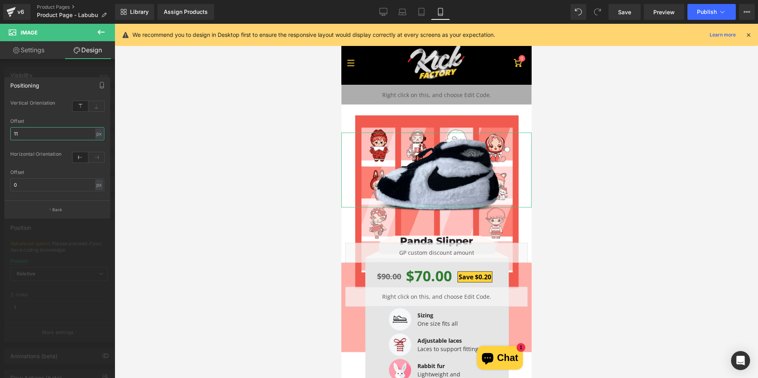
type input "1"
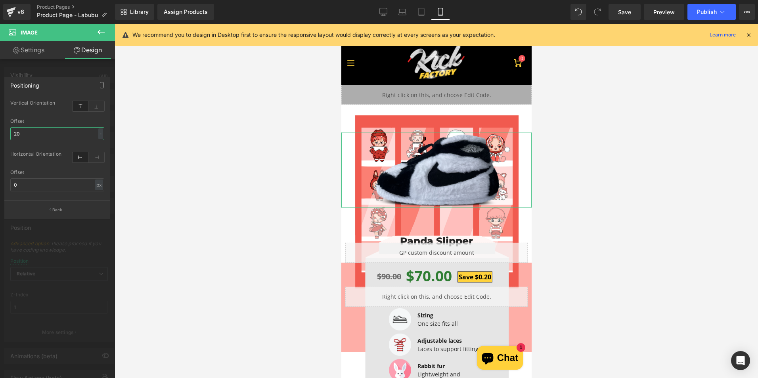
type input "200"
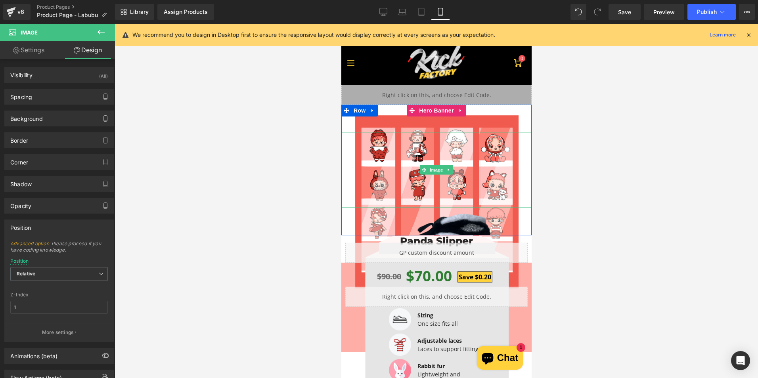
drag, startPoint x: 431, startPoint y: 172, endPoint x: 407, endPoint y: 172, distance: 23.8
click at [431, 172] on span "Image" at bounding box center [436, 170] width 17 height 10
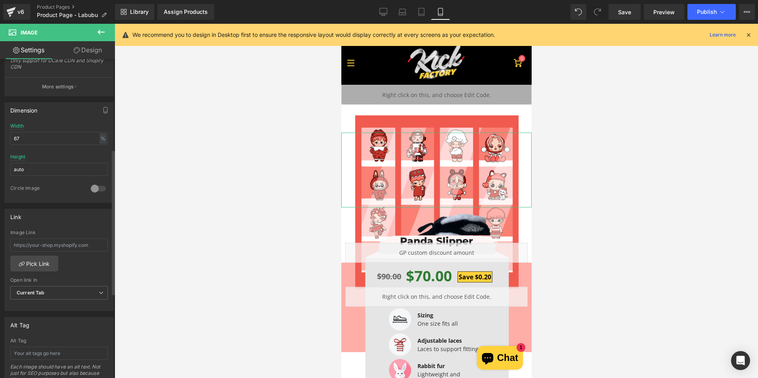
scroll to position [198, 0]
click at [93, 52] on link "Design" at bounding box center [88, 50] width 58 height 18
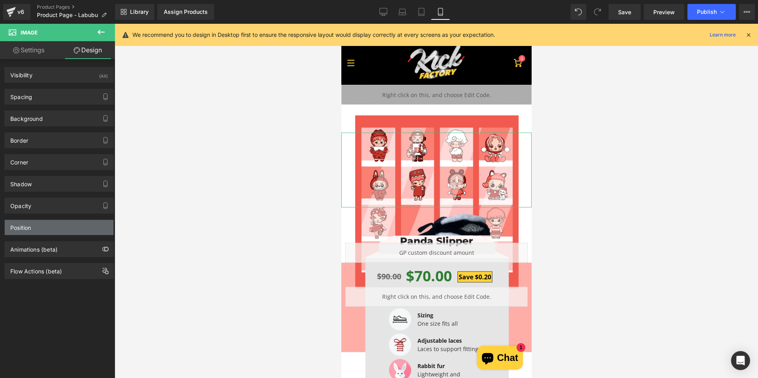
click at [53, 227] on div "Position" at bounding box center [59, 227] width 109 height 15
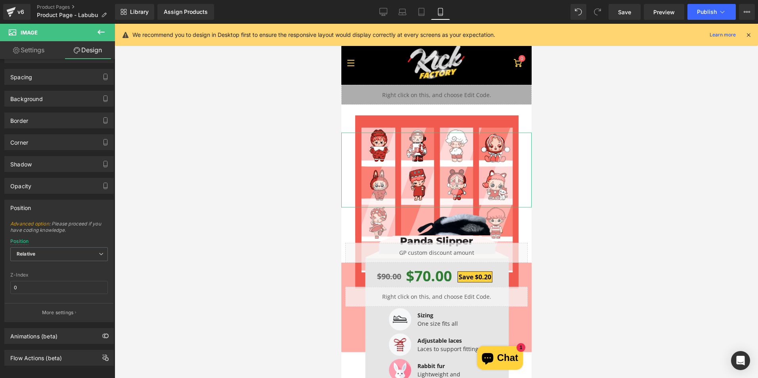
scroll to position [30, 0]
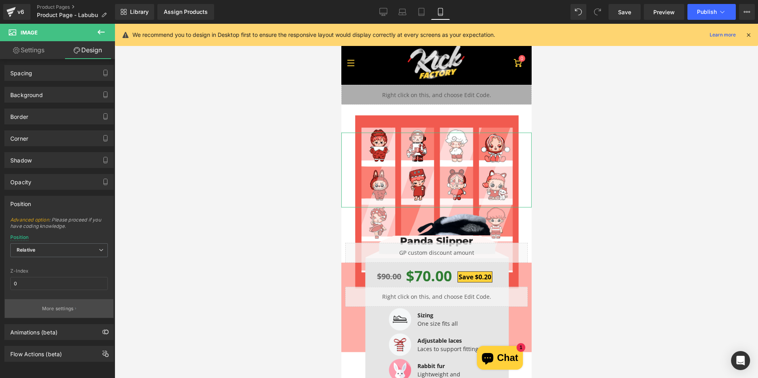
click at [59, 305] on p "More settings" at bounding box center [58, 308] width 32 height 7
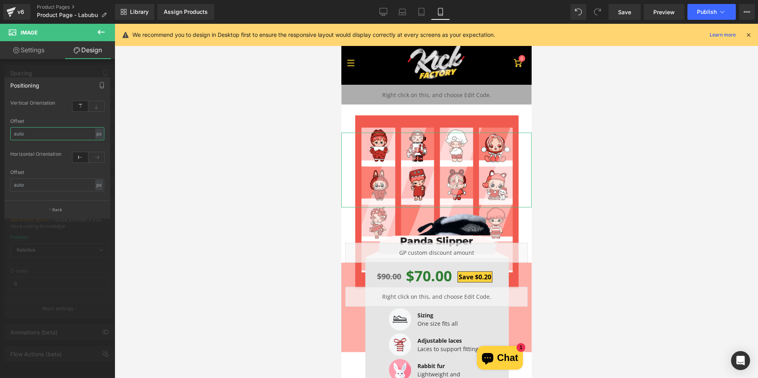
click at [54, 134] on input "text" at bounding box center [57, 133] width 94 height 13
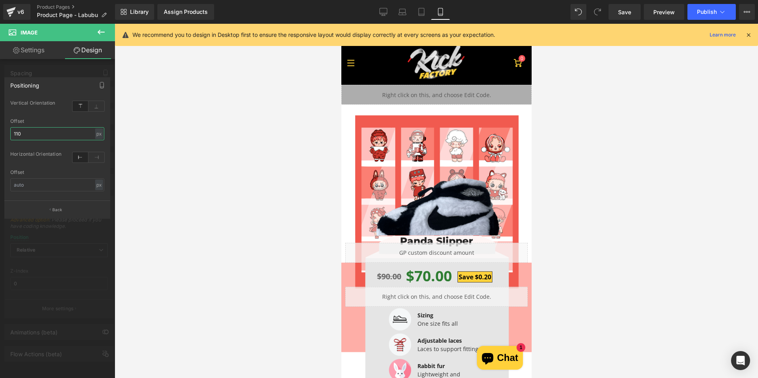
type input "110"
click at [629, 11] on span "Save" at bounding box center [624, 12] width 13 height 8
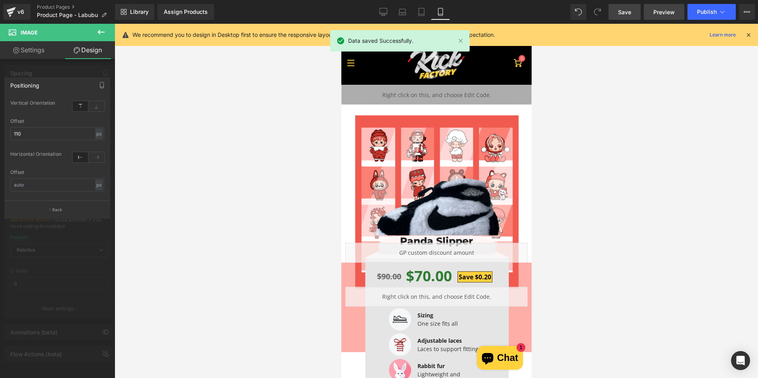
click at [659, 14] on span "Preview" at bounding box center [664, 12] width 21 height 8
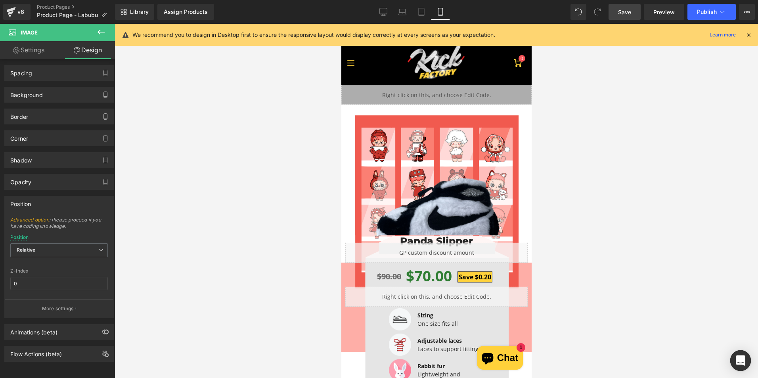
click at [748, 360] on div "Open Intercom Messenger" at bounding box center [740, 361] width 21 height 21
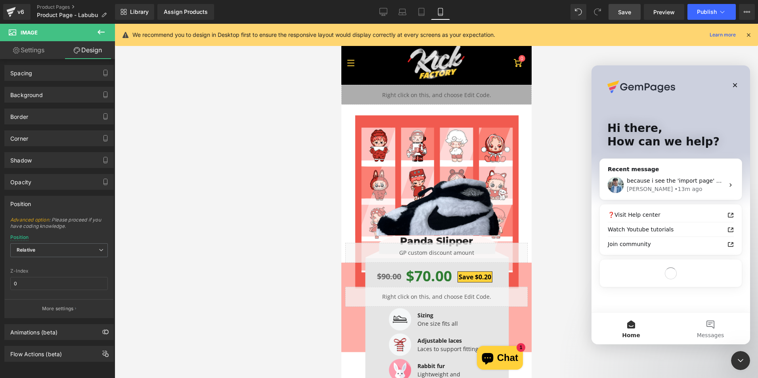
scroll to position [0, 0]
click at [749, 360] on div "Close Intercom Messenger" at bounding box center [740, 360] width 19 height 19
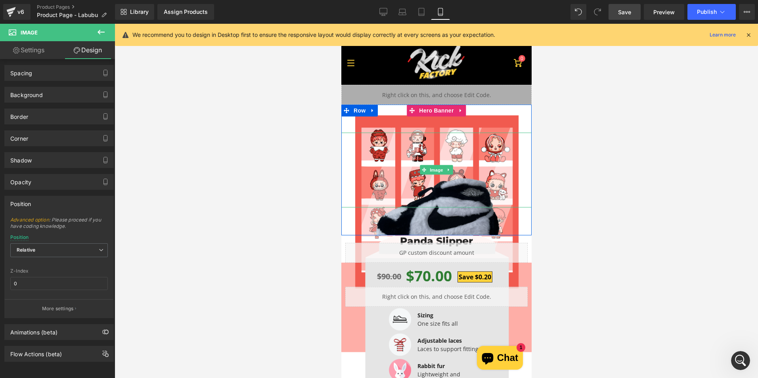
click at [463, 194] on img at bounding box center [436, 213] width 128 height 75
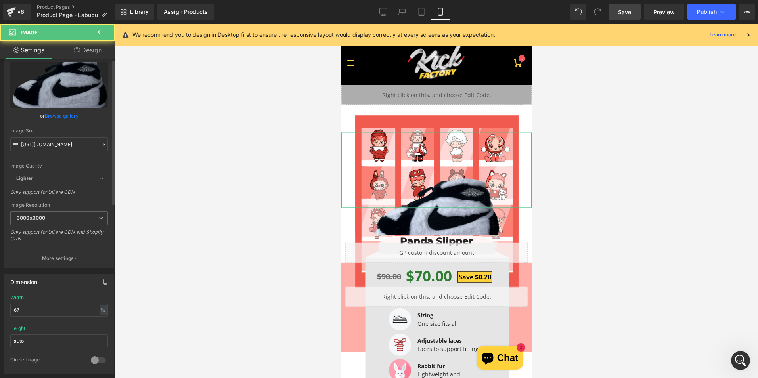
scroll to position [40, 0]
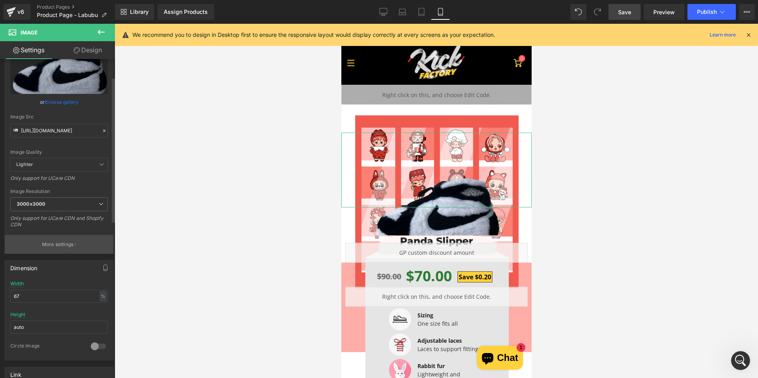
click at [71, 249] on button "More settings" at bounding box center [59, 244] width 109 height 19
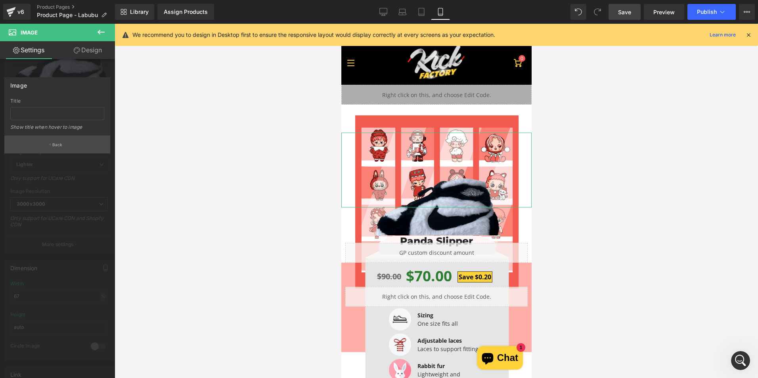
click at [58, 146] on p "Back" at bounding box center [57, 145] width 10 height 6
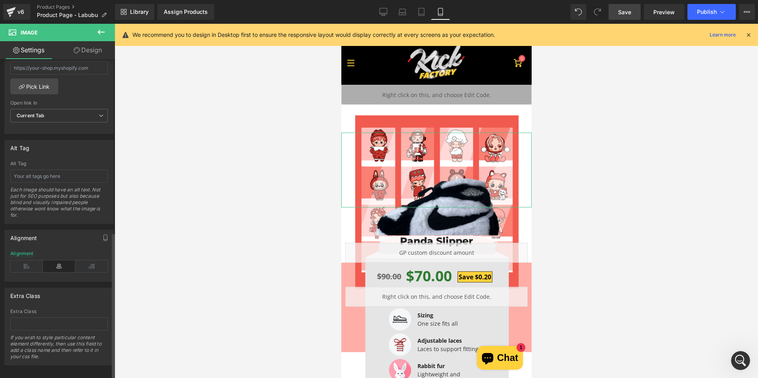
scroll to position [384, 0]
click at [87, 46] on link "Design" at bounding box center [88, 50] width 58 height 18
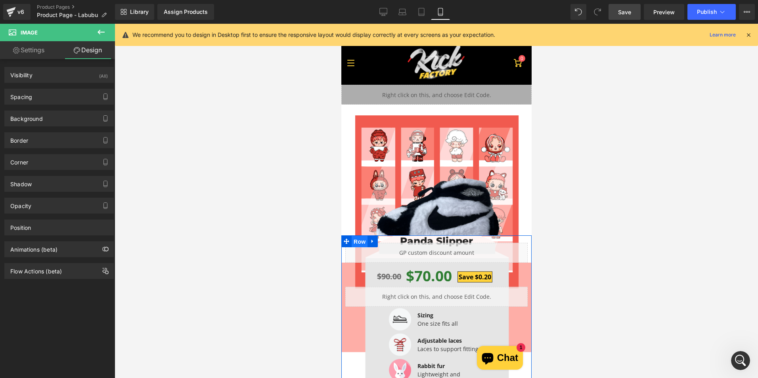
click at [356, 241] on span "Row" at bounding box center [359, 242] width 16 height 12
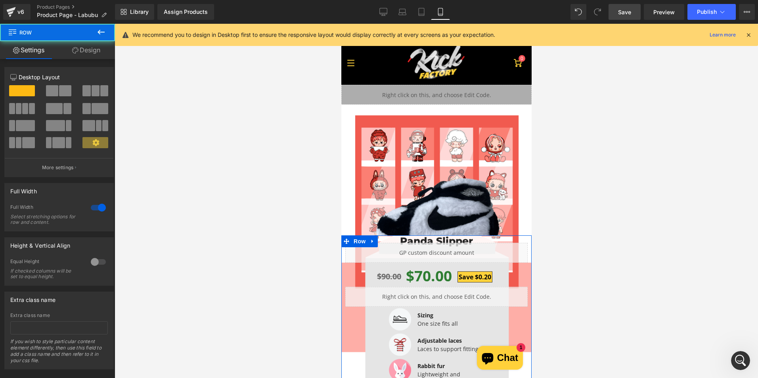
click at [71, 57] on link "Design" at bounding box center [87, 50] width 58 height 18
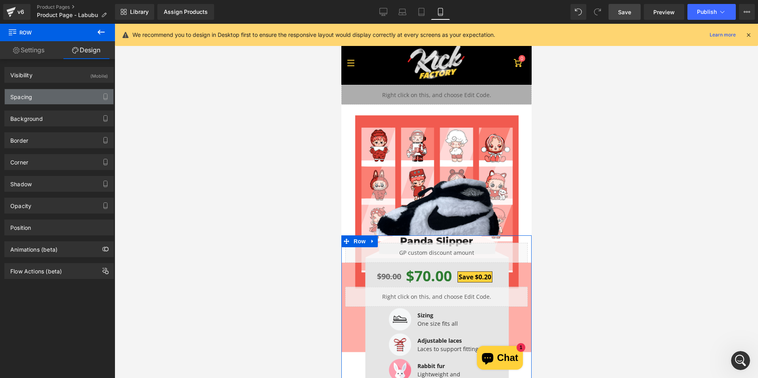
click at [52, 97] on div "Spacing" at bounding box center [59, 96] width 109 height 15
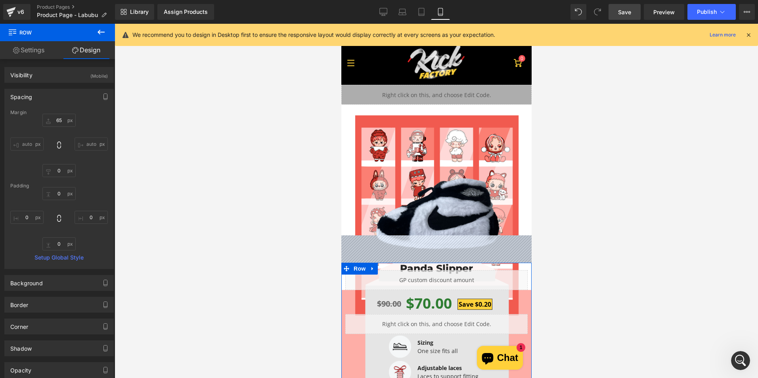
click at [73, 95] on div "Spacing" at bounding box center [59, 96] width 109 height 15
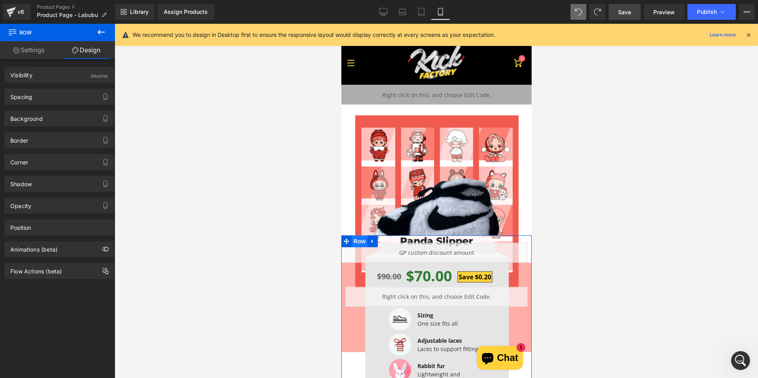
click at [357, 242] on span "Row" at bounding box center [359, 242] width 16 height 12
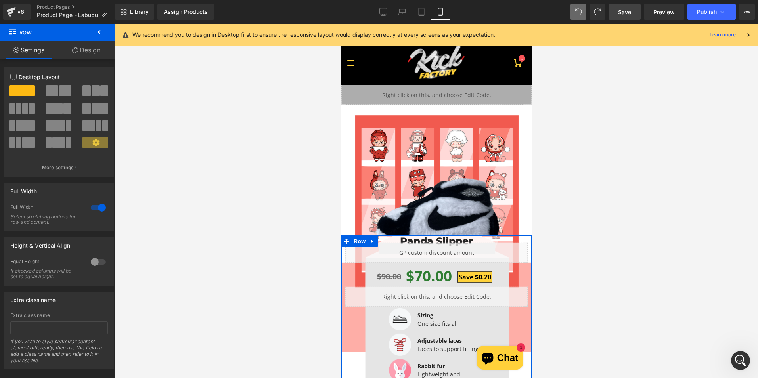
click at [79, 47] on link "Design" at bounding box center [87, 50] width 58 height 18
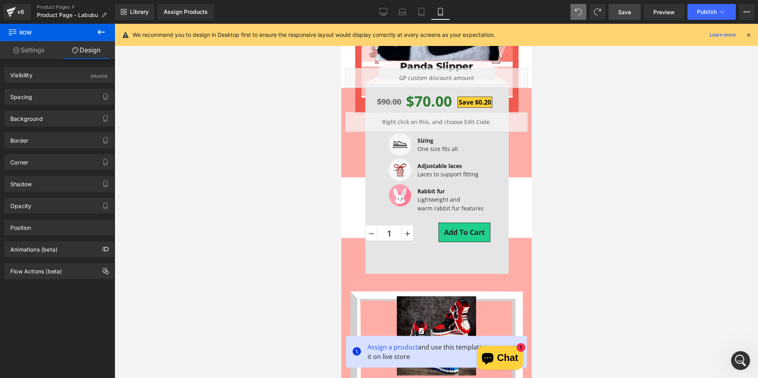
scroll to position [159, 0]
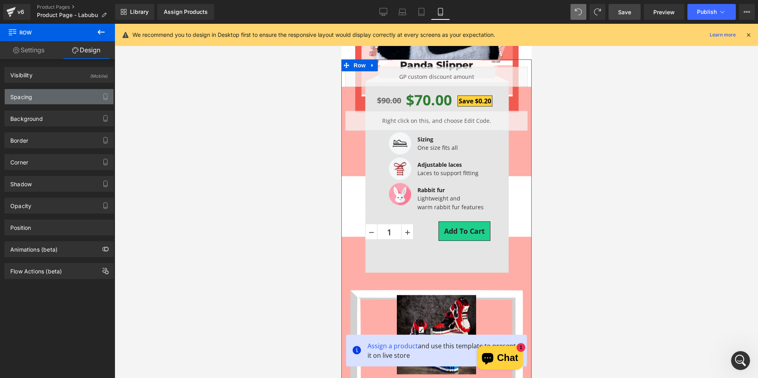
click at [67, 101] on div "Spacing" at bounding box center [59, 96] width 109 height 15
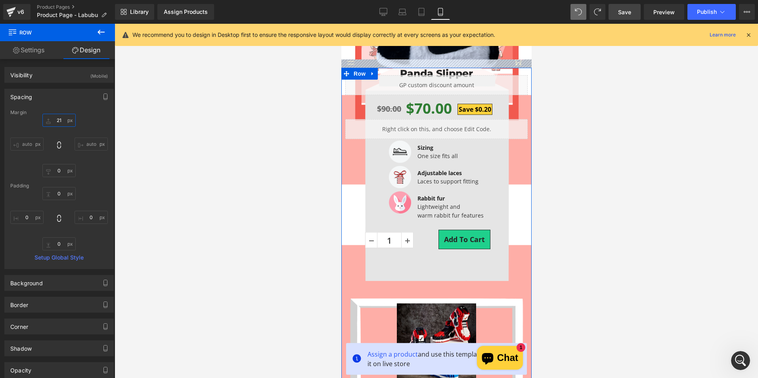
click at [65, 120] on input "0" at bounding box center [58, 120] width 33 height 13
click at [60, 121] on input "0" at bounding box center [58, 120] width 33 height 13
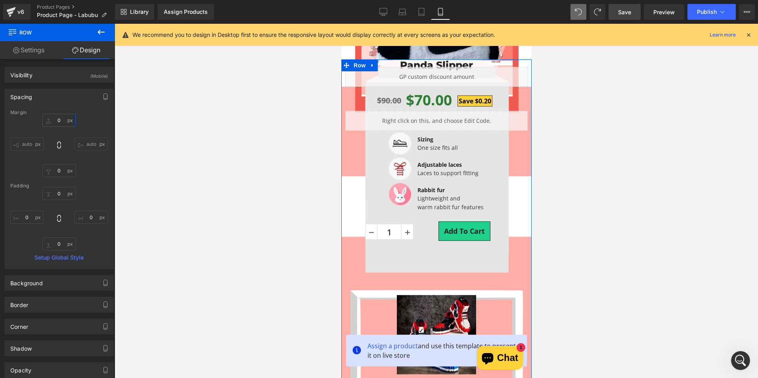
type input "0"
click at [57, 98] on div "Spacing" at bounding box center [59, 96] width 109 height 15
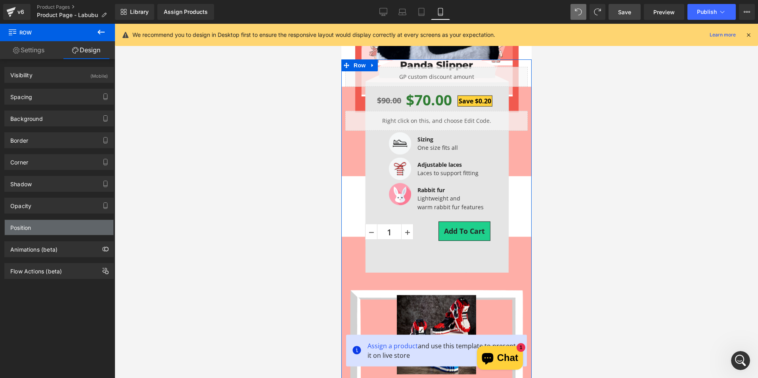
click at [62, 228] on div "Position" at bounding box center [59, 227] width 109 height 15
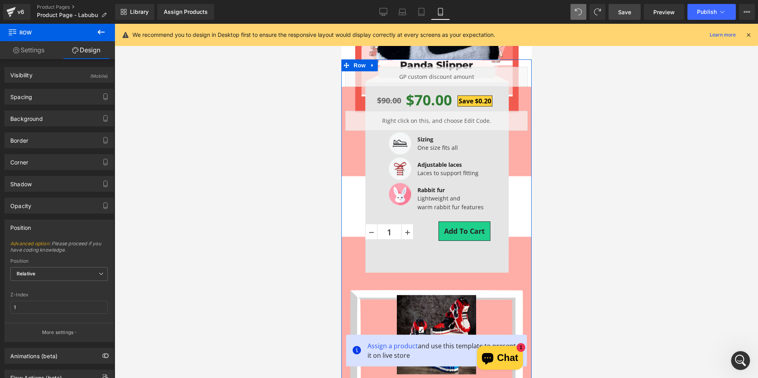
drag, startPoint x: 79, startPoint y: 328, endPoint x: 78, endPoint y: 323, distance: 4.6
click at [80, 328] on button "More settings" at bounding box center [59, 332] width 109 height 19
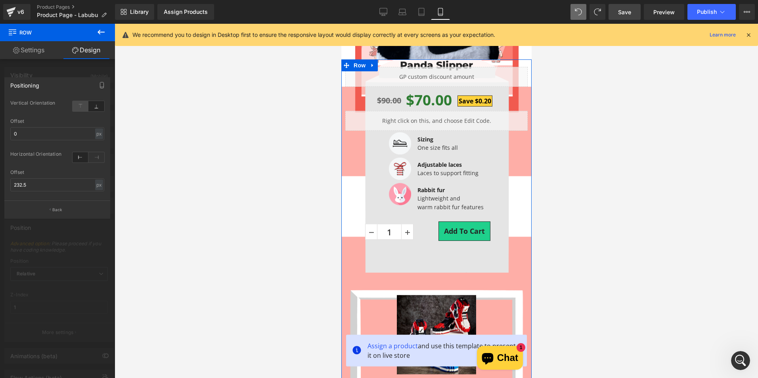
click at [77, 104] on icon at bounding box center [81, 106] width 16 height 10
click at [55, 136] on input "0" at bounding box center [57, 133] width 94 height 13
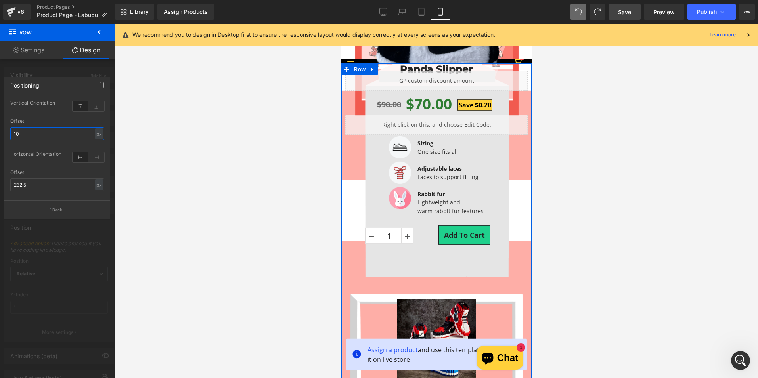
type input "1"
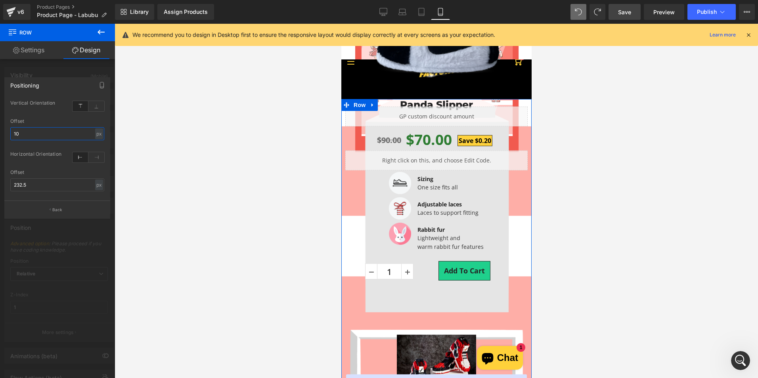
type input "1"
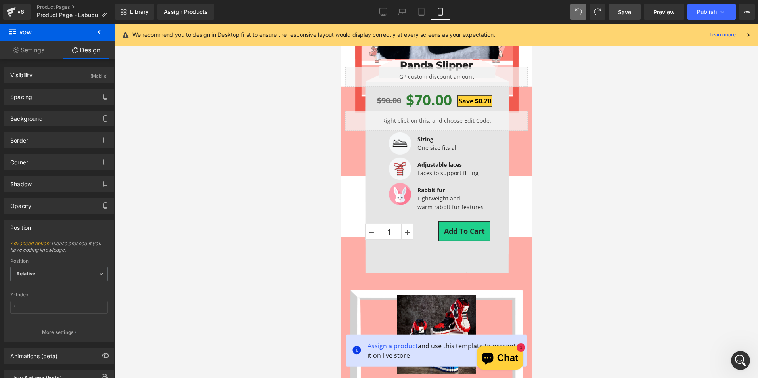
click at [312, 121] on div at bounding box center [437, 201] width 644 height 355
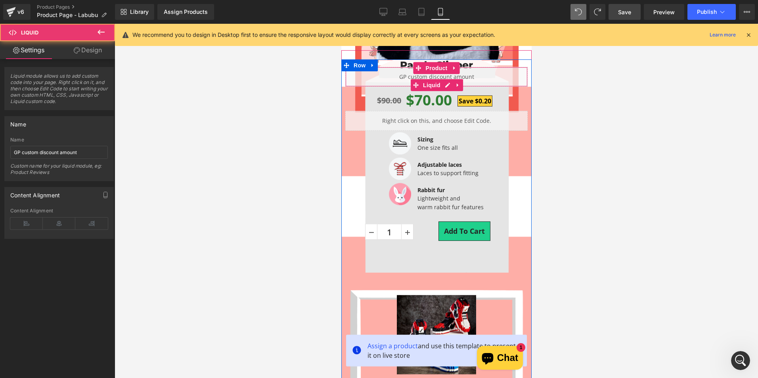
click at [463, 74] on div "Liquid" at bounding box center [436, 77] width 182 height 20
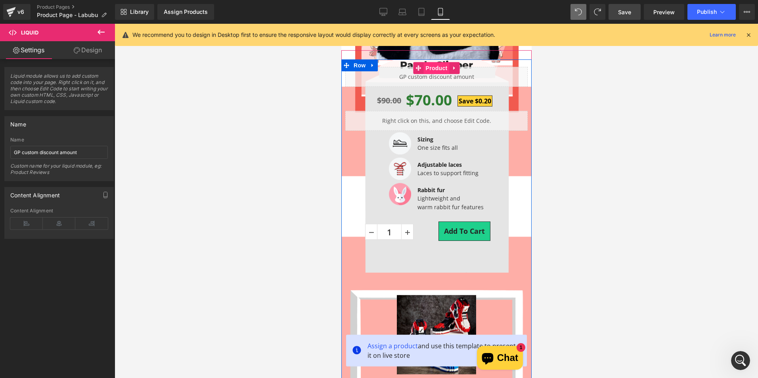
click at [442, 66] on div "Panda Slipper (P) Title Liquid $90.00 $70.00 Save $0.20 (P) Price Liquid Image …" at bounding box center [436, 156] width 190 height 194
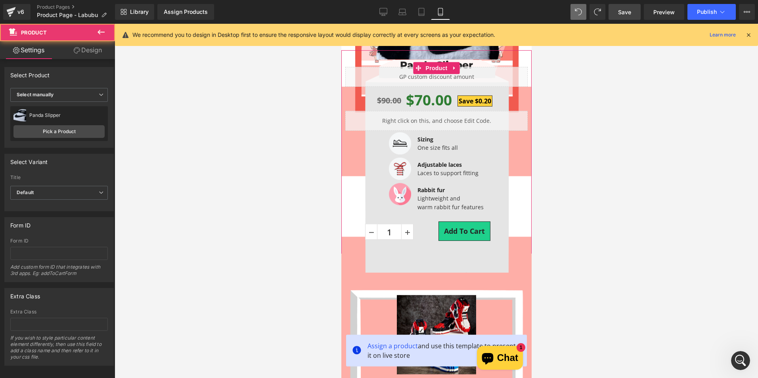
drag, startPoint x: 82, startPoint y: 52, endPoint x: 55, endPoint y: 122, distance: 75.3
click at [82, 52] on link "Design" at bounding box center [88, 50] width 58 height 18
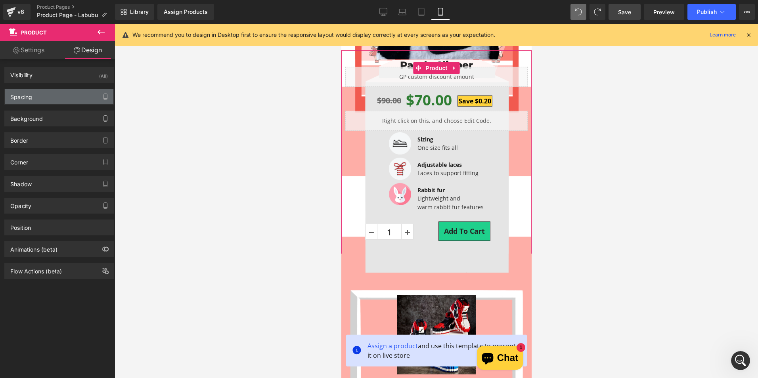
click at [60, 93] on div "Spacing" at bounding box center [59, 96] width 109 height 15
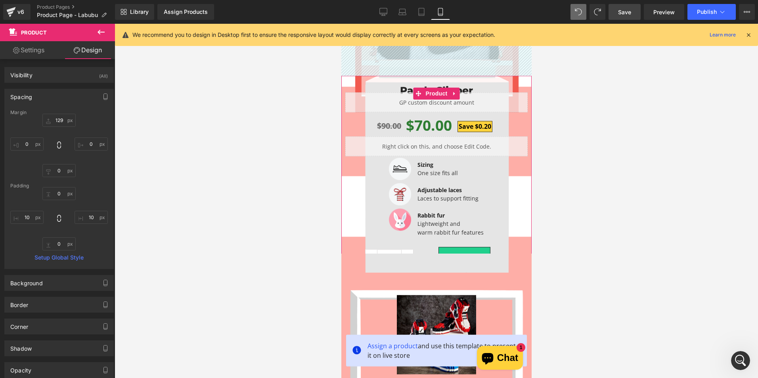
click at [68, 65] on div "Visibility (All) 0|0|0|0 1 Show on Desktop 1 Show on Laptop 1 Show on Tablet 1 …" at bounding box center [59, 72] width 119 height 22
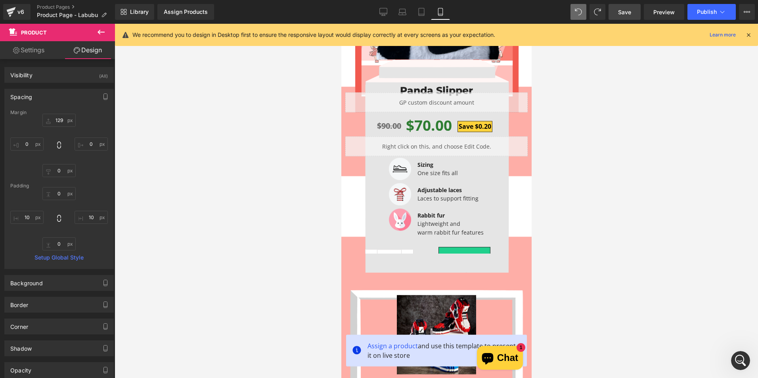
click at [629, 13] on span "Save" at bounding box center [624, 12] width 13 height 8
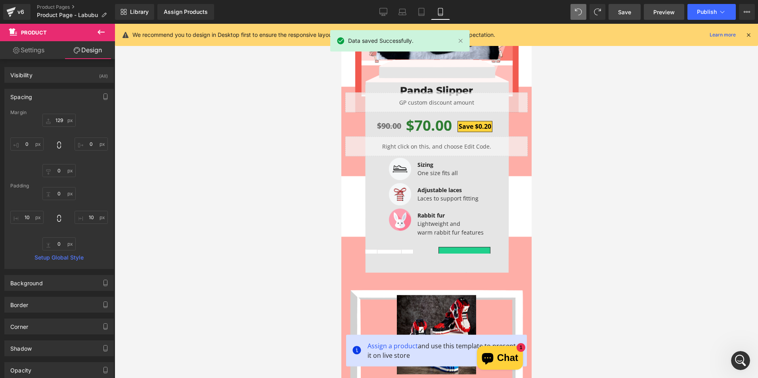
click at [659, 10] on span "Preview" at bounding box center [664, 12] width 21 height 8
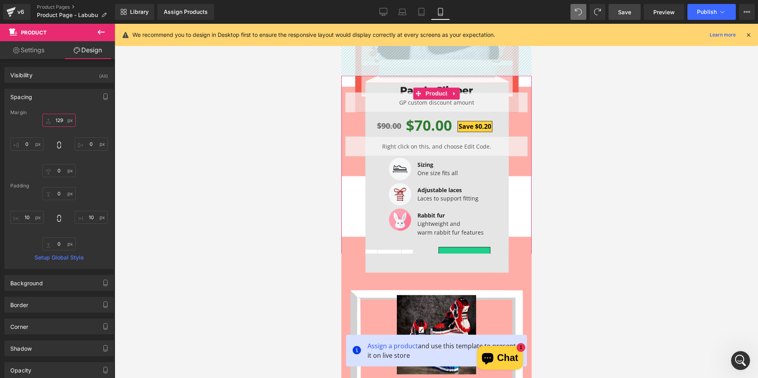
click at [61, 121] on input "text" at bounding box center [58, 120] width 33 height 13
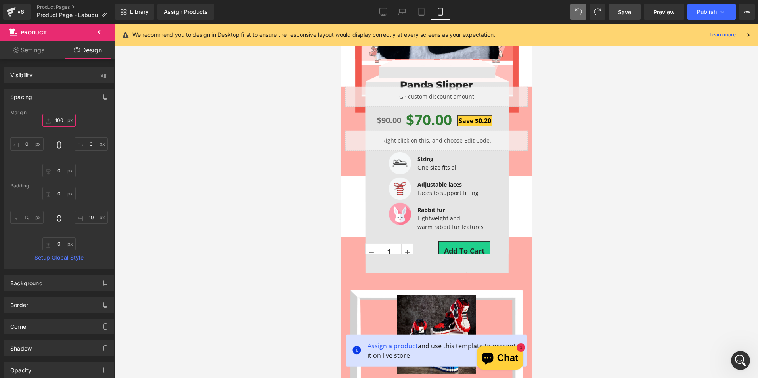
type input "100"
click at [633, 16] on link "Save" at bounding box center [625, 12] width 32 height 16
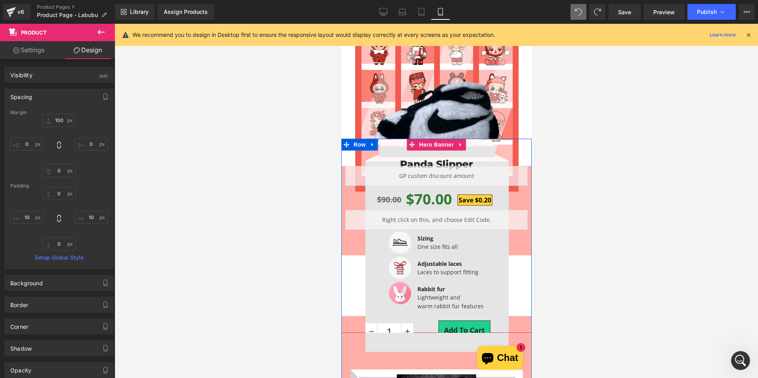
scroll to position [0, 0]
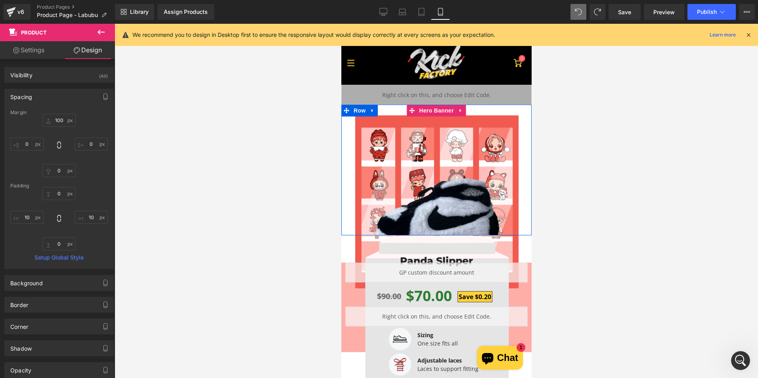
click at [498, 115] on div "Image" at bounding box center [436, 170] width 190 height 131
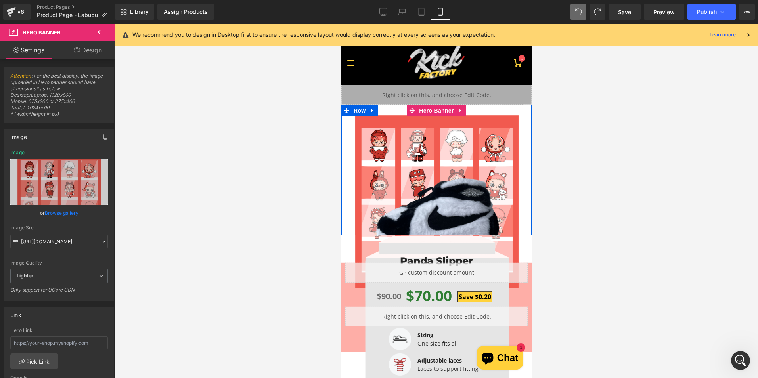
drag, startPoint x: 432, startPoint y: 111, endPoint x: 371, endPoint y: 138, distance: 67.3
click at [432, 111] on span "Hero Banner" at bounding box center [436, 111] width 38 height 12
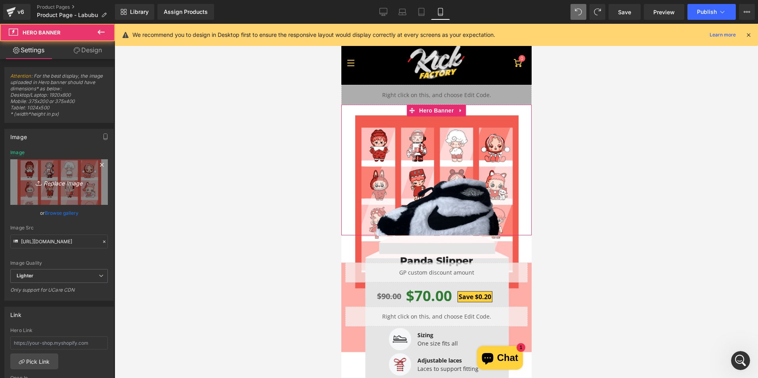
click at [67, 167] on link "Replace Image" at bounding box center [59, 182] width 98 height 46
type input "C:\fakepath\Test 1.png"
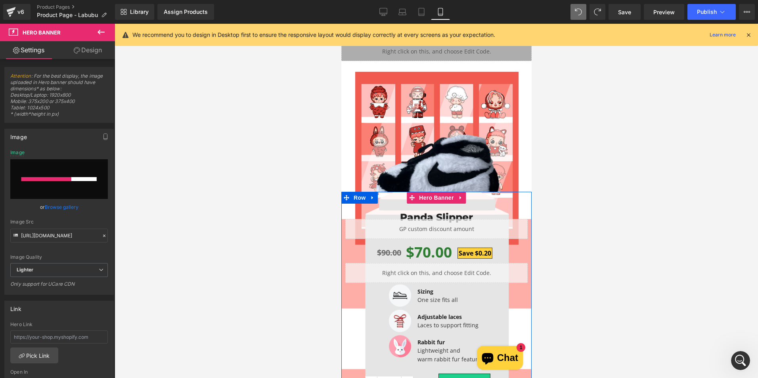
scroll to position [40, 0]
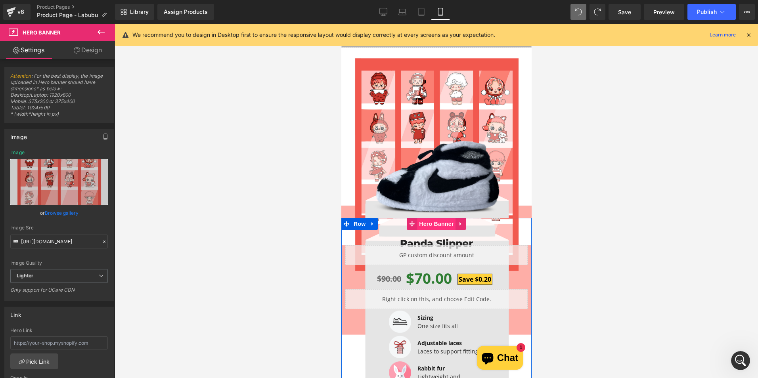
click at [432, 226] on span "Hero Banner" at bounding box center [436, 224] width 38 height 12
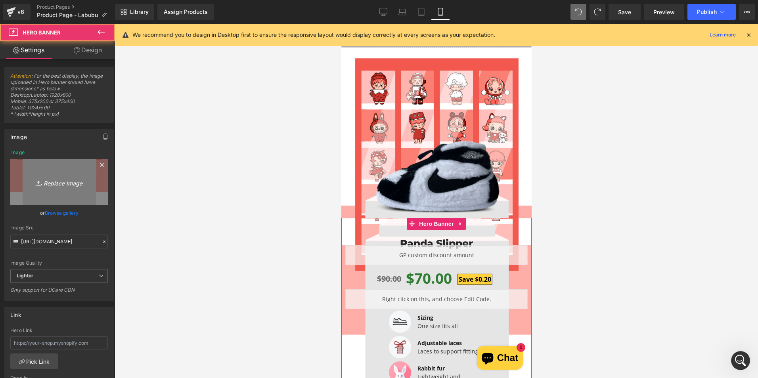
click at [67, 189] on link "Replace Image" at bounding box center [59, 182] width 98 height 46
type input "C:\fakepath\Test 2.png"
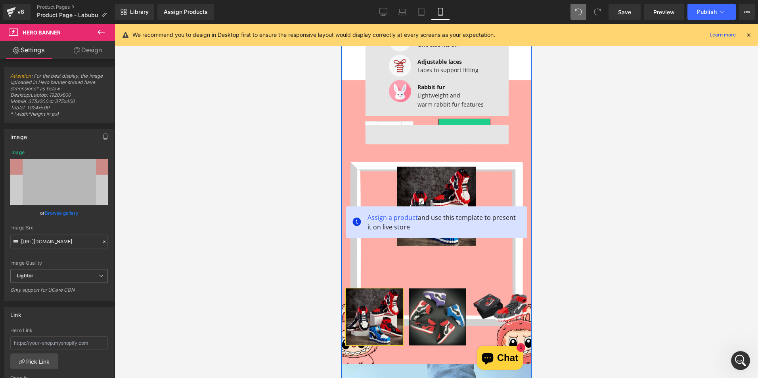
scroll to position [317, 0]
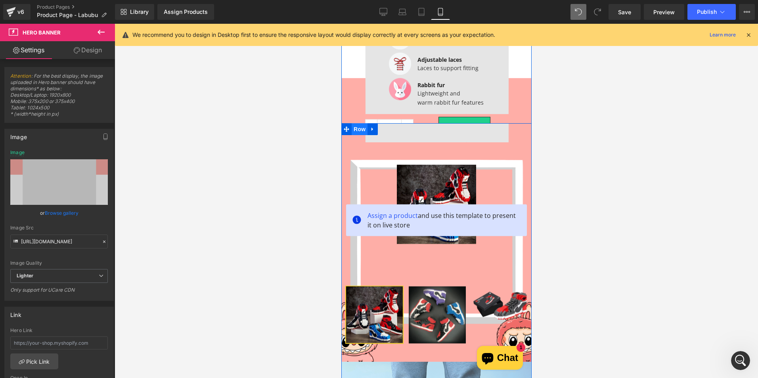
click at [354, 131] on span "Row" at bounding box center [359, 129] width 16 height 12
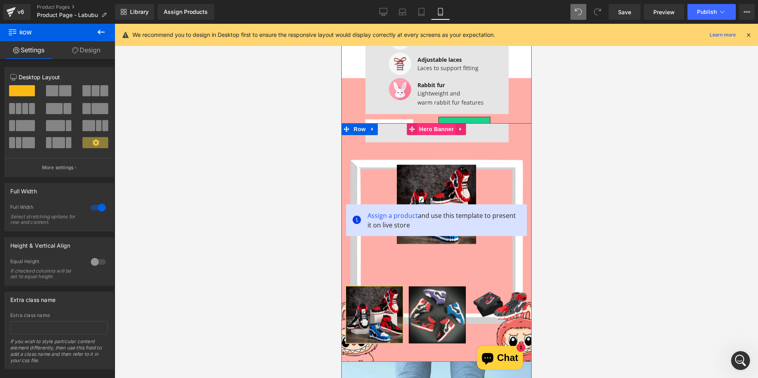
click at [427, 132] on span "Hero Banner" at bounding box center [436, 129] width 38 height 12
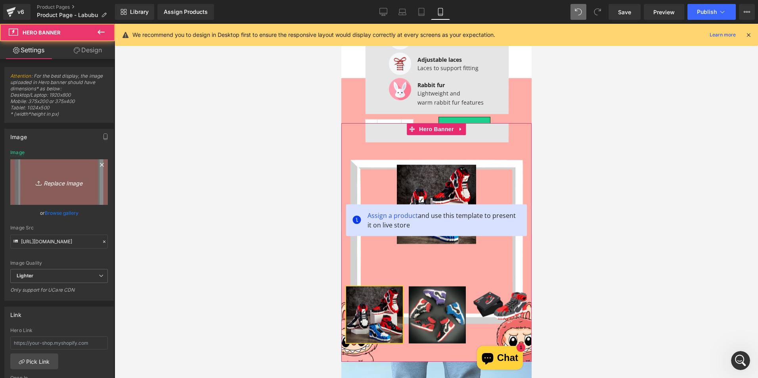
click at [65, 168] on link "Replace Image" at bounding box center [59, 182] width 98 height 46
type input "C:\fakepath\Test 3.png"
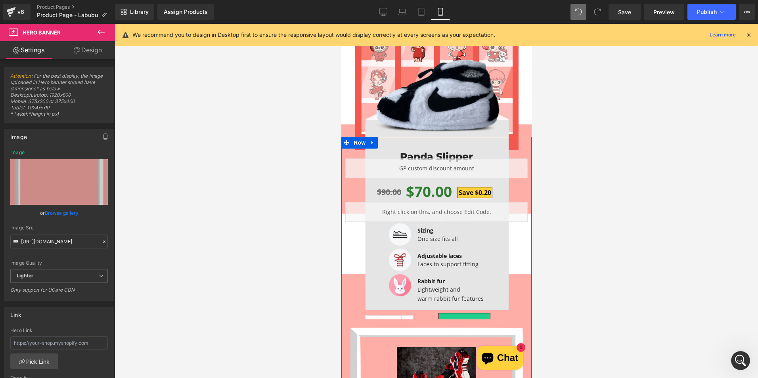
scroll to position [119, 0]
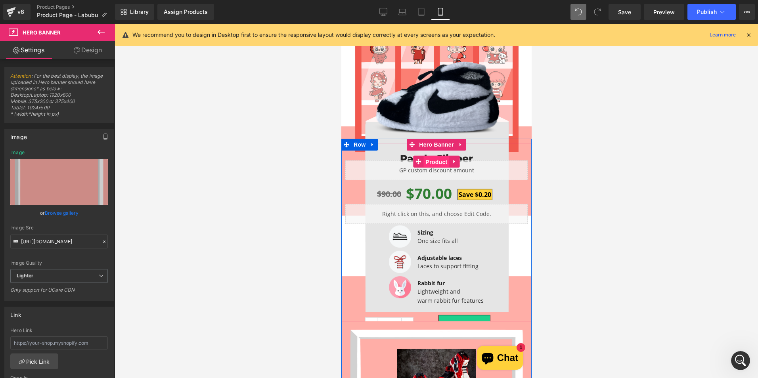
click at [437, 163] on span "Product" at bounding box center [437, 162] width 26 height 12
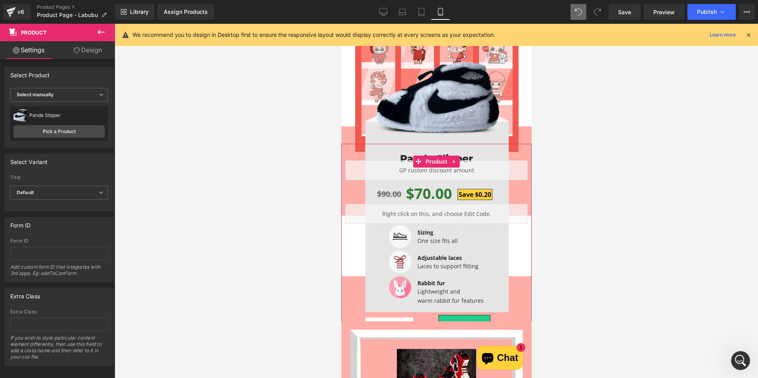
click at [94, 46] on link "Design" at bounding box center [88, 50] width 58 height 18
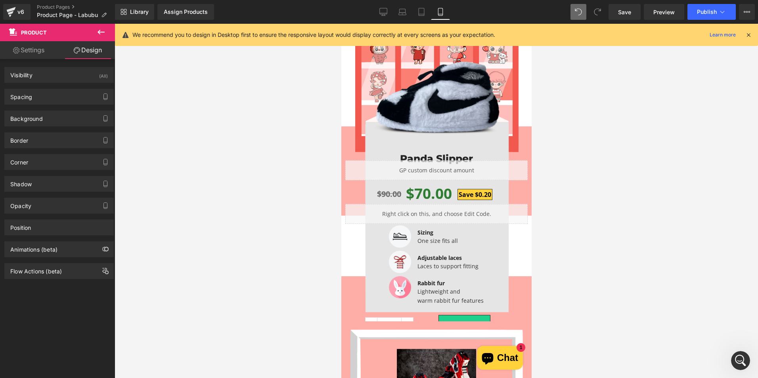
scroll to position [238, 0]
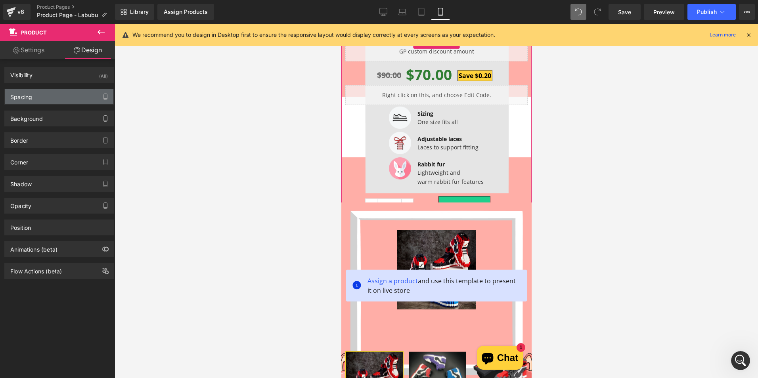
click at [41, 94] on div "Spacing" at bounding box center [59, 96] width 109 height 15
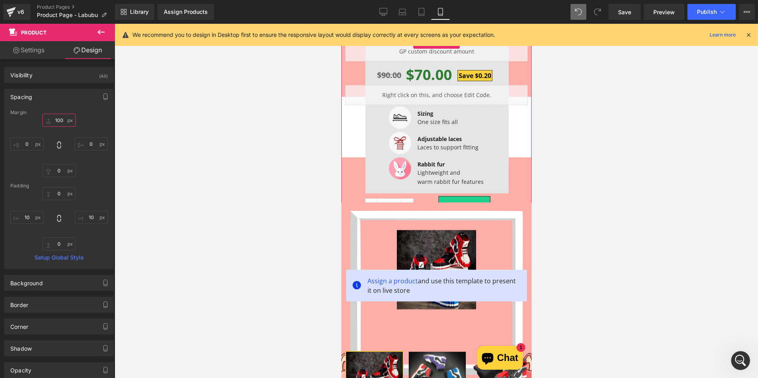
click at [53, 117] on input "100" at bounding box center [58, 120] width 33 height 13
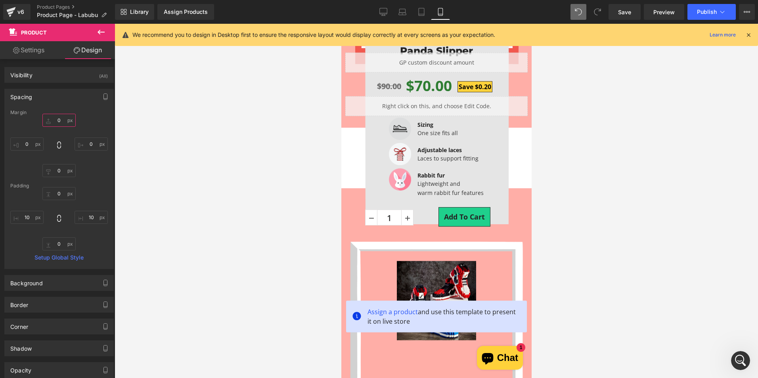
scroll to position [159, 0]
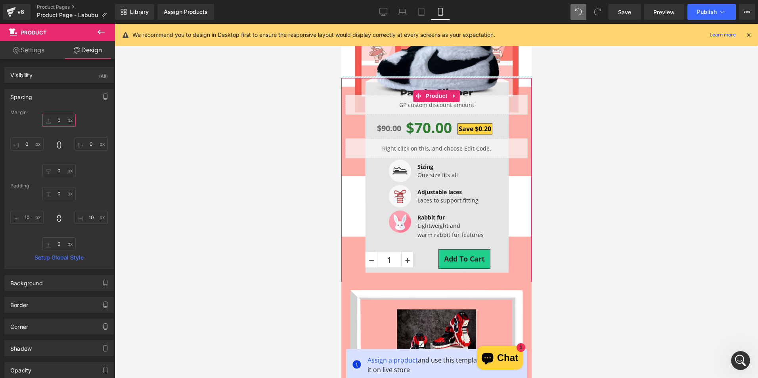
drag, startPoint x: 46, startPoint y: 119, endPoint x: 48, endPoint y: 132, distance: 12.5
type input "-31"
click at [48, 132] on div "-31 0 0 0" at bounding box center [59, 145] width 98 height 63
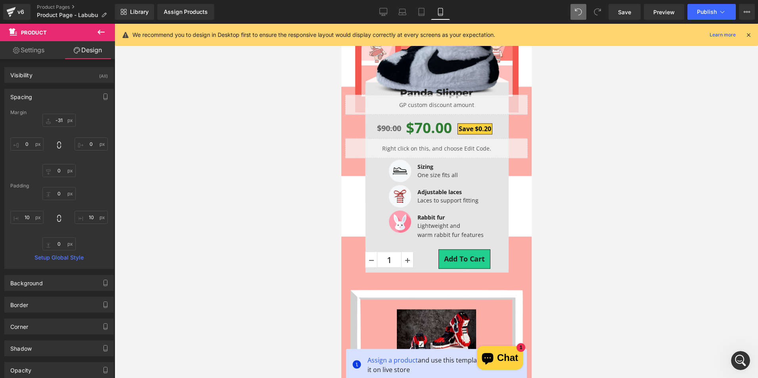
click at [454, 60] on img at bounding box center [436, 57] width 128 height 75
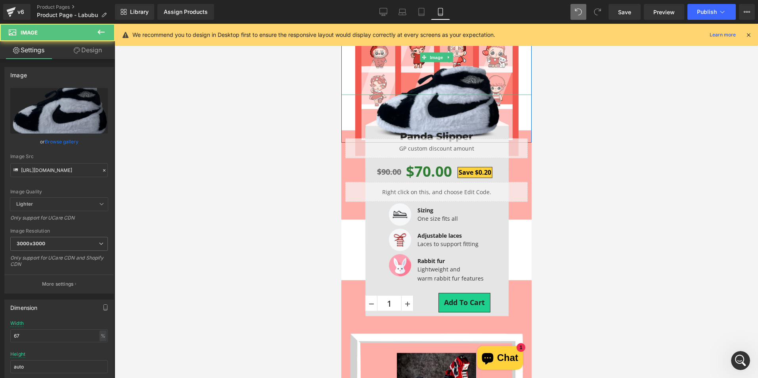
scroll to position [40, 0]
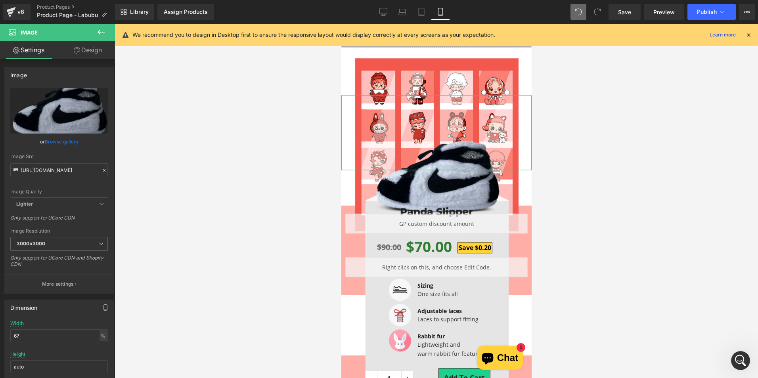
click at [88, 47] on link "Design" at bounding box center [88, 50] width 58 height 18
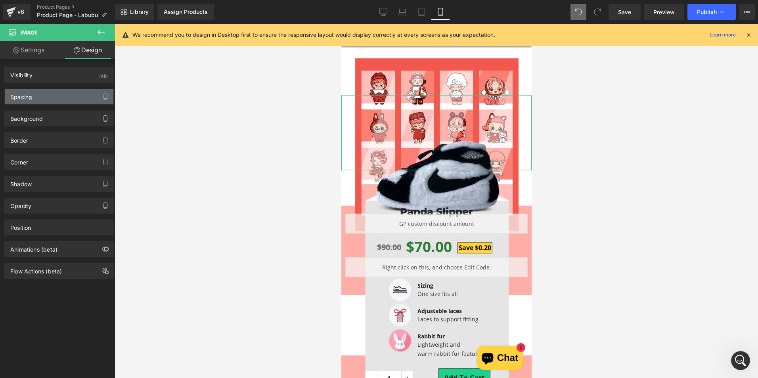
click at [61, 94] on div "Spacing" at bounding box center [59, 96] width 109 height 15
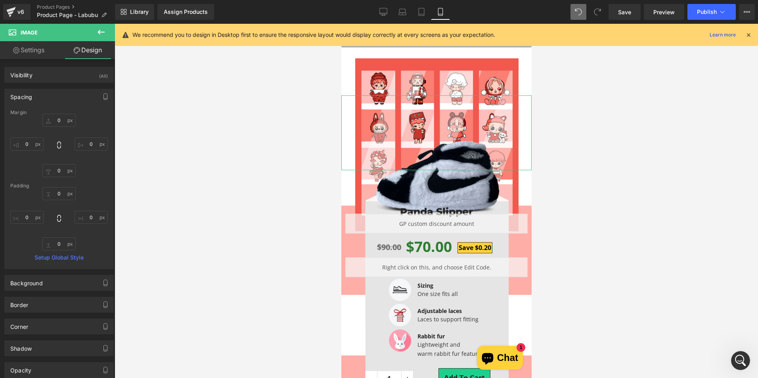
click at [42, 96] on div "Spacing" at bounding box center [59, 96] width 109 height 15
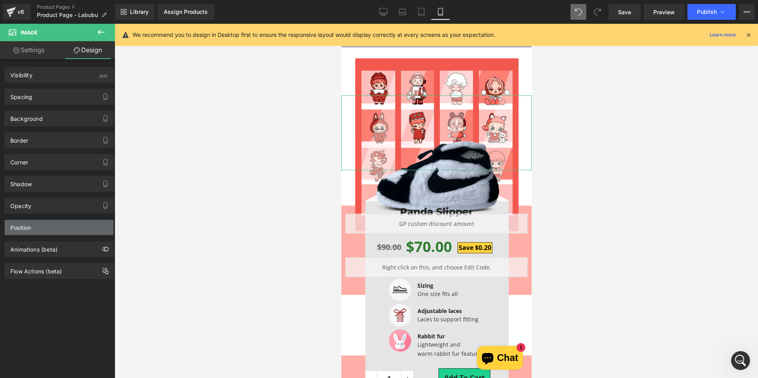
click at [67, 222] on div "Position" at bounding box center [59, 227] width 109 height 15
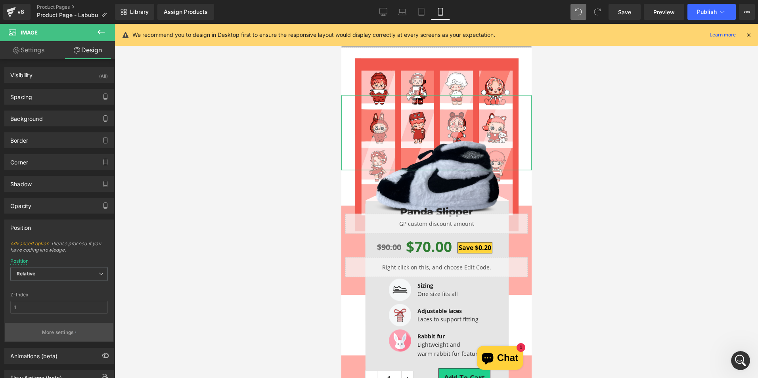
click at [66, 335] on p "More settings" at bounding box center [58, 332] width 32 height 7
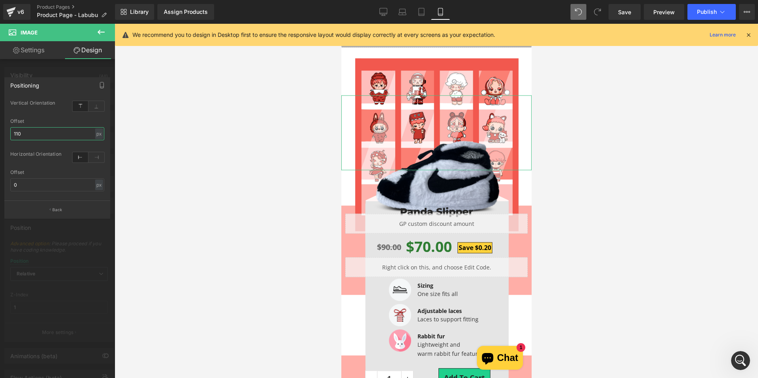
click at [65, 135] on input "110" at bounding box center [57, 133] width 94 height 13
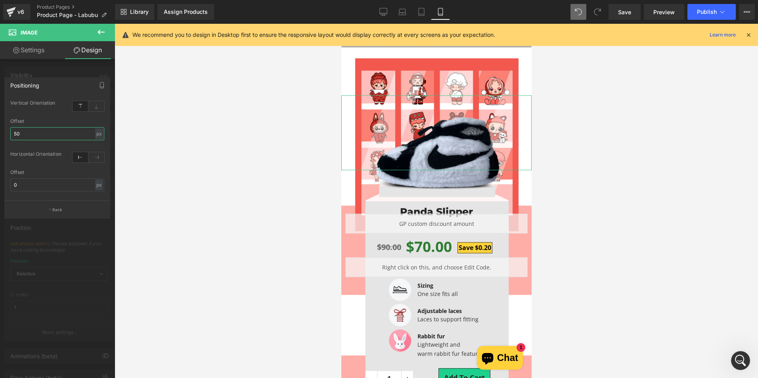
type input "5"
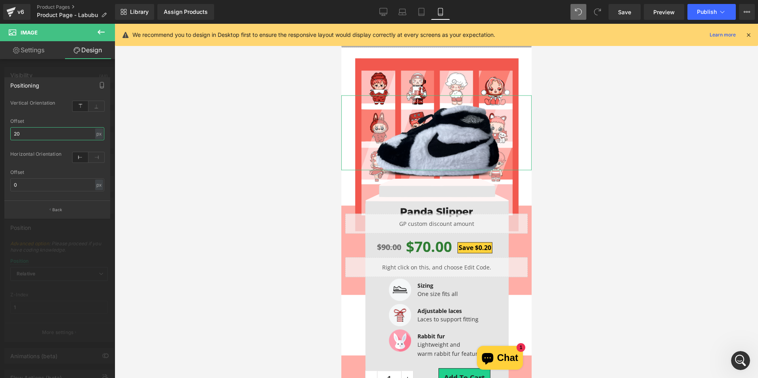
type input "2"
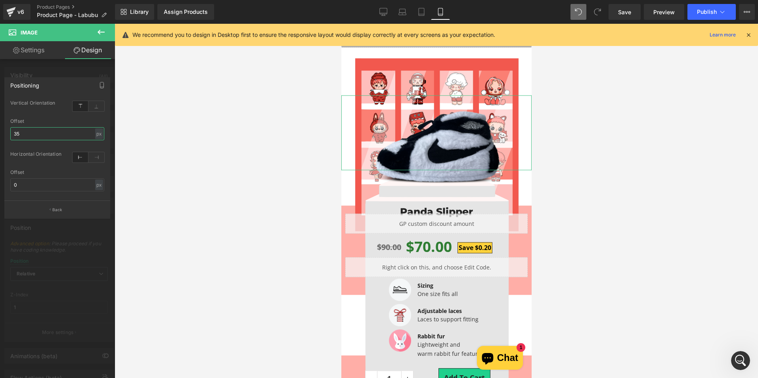
type input "3"
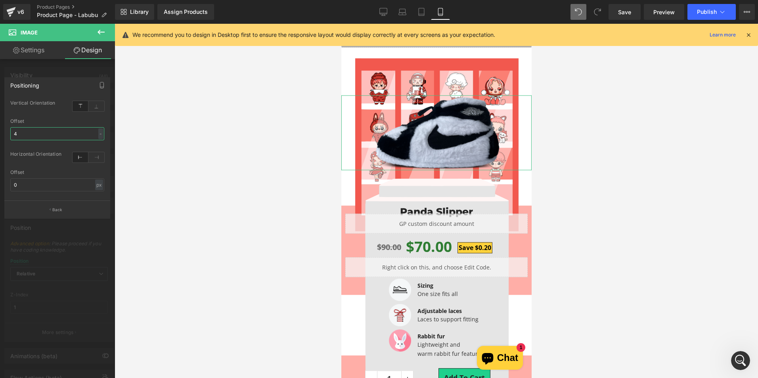
type input "40"
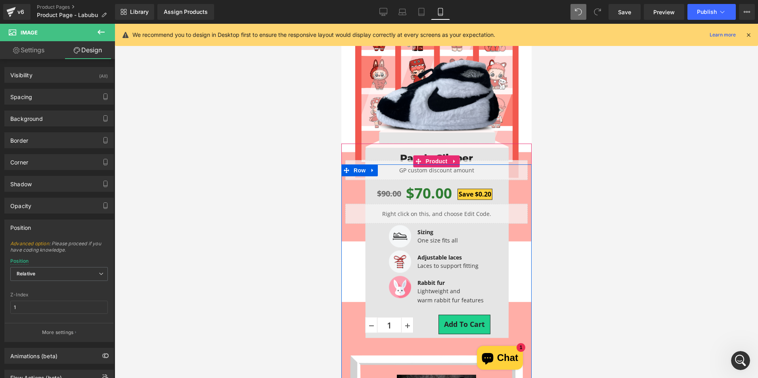
scroll to position [79, 0]
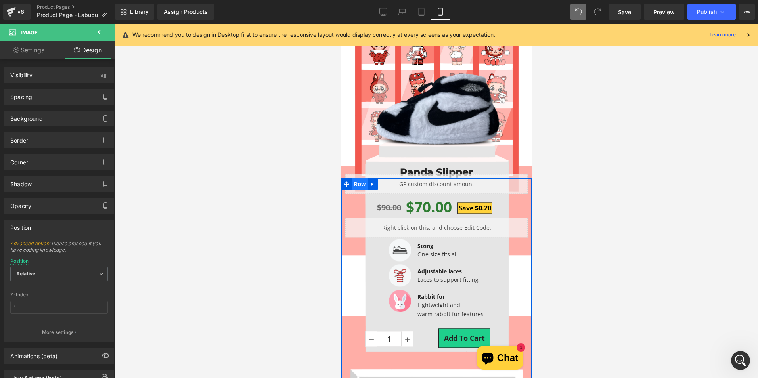
click at [356, 187] on span "Row" at bounding box center [359, 184] width 16 height 12
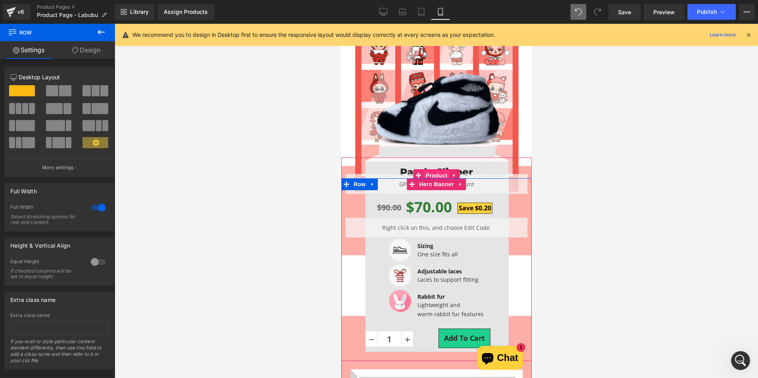
click at [433, 171] on span "Product" at bounding box center [437, 176] width 26 height 12
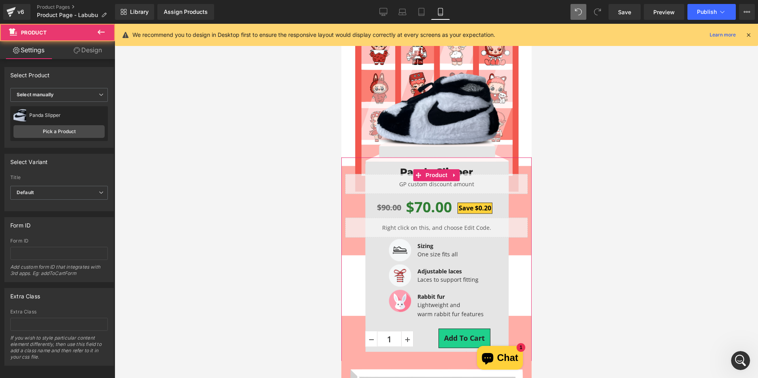
click at [97, 55] on link "Design" at bounding box center [88, 50] width 58 height 18
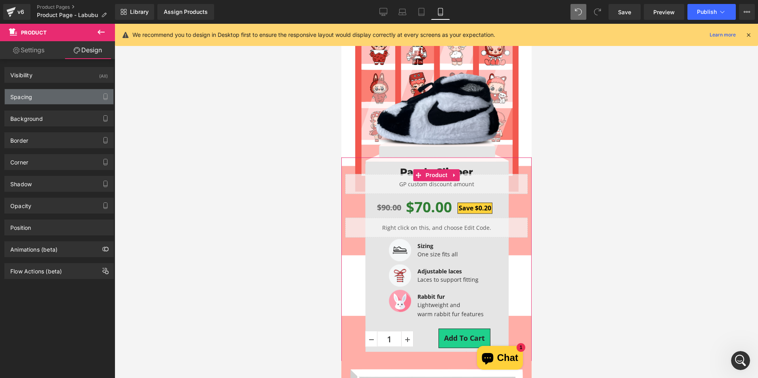
click at [61, 97] on div "Spacing" at bounding box center [59, 96] width 109 height 15
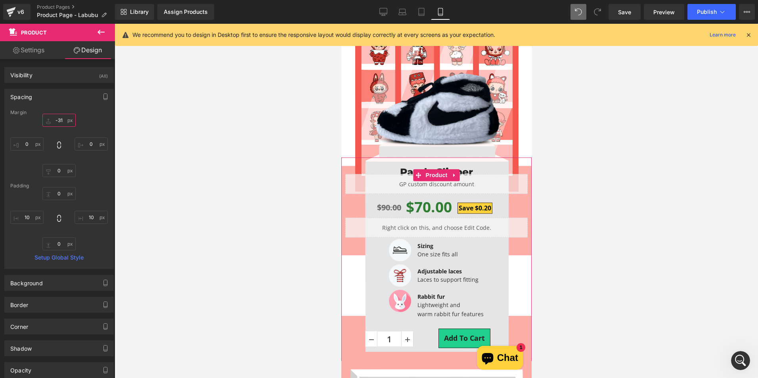
click at [59, 116] on input "text" at bounding box center [58, 120] width 33 height 13
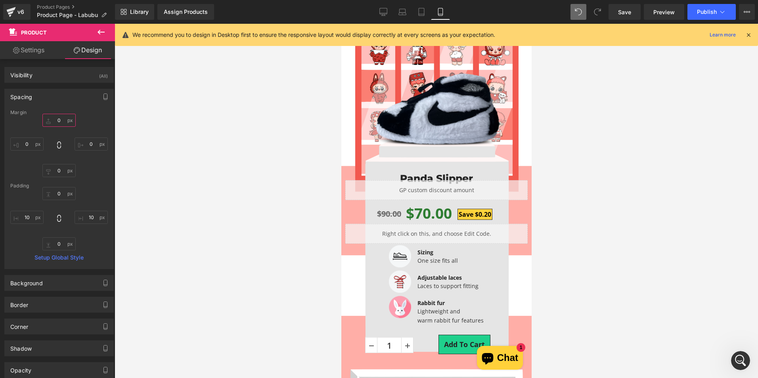
type input "0"
click at [213, 171] on div at bounding box center [437, 201] width 644 height 355
drag, startPoint x: 355, startPoint y: 183, endPoint x: 361, endPoint y: 190, distance: 9.5
click at [355, 183] on span "Row" at bounding box center [359, 184] width 16 height 12
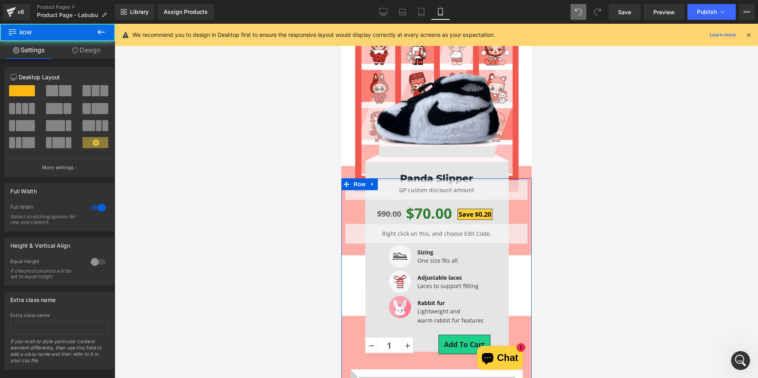
click at [99, 56] on link "Design" at bounding box center [87, 50] width 58 height 18
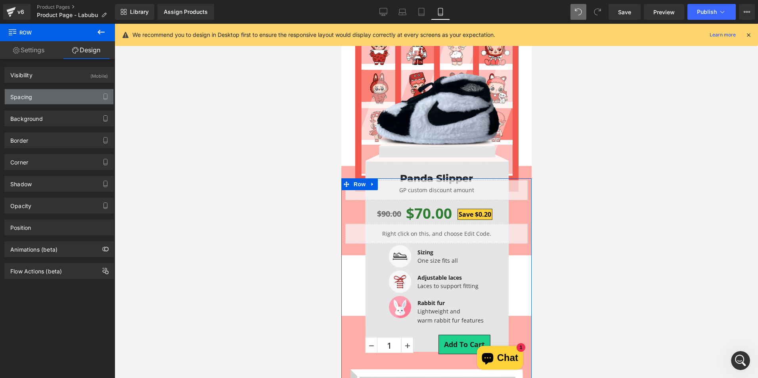
click at [56, 95] on div "Spacing" at bounding box center [59, 96] width 109 height 15
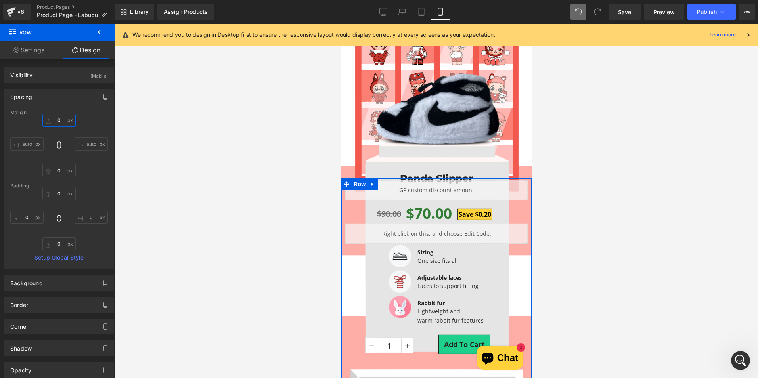
click at [60, 119] on input "0" at bounding box center [58, 120] width 33 height 13
click at [77, 103] on div "Spacing" at bounding box center [59, 96] width 109 height 15
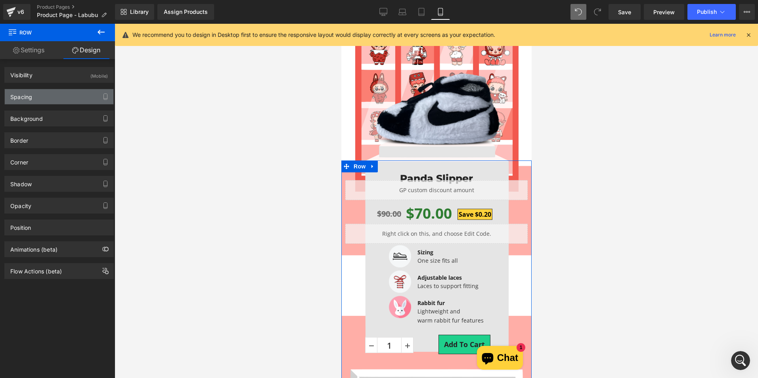
click at [60, 90] on div "Spacing" at bounding box center [59, 96] width 109 height 15
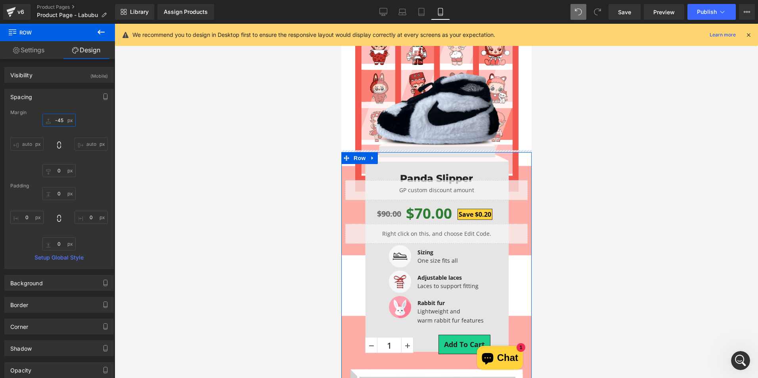
click at [51, 120] on input "-45" at bounding box center [58, 120] width 33 height 13
click at [59, 119] on input "-45" at bounding box center [58, 120] width 33 height 13
type input "-45"
drag, startPoint x: 178, startPoint y: 62, endPoint x: 545, endPoint y: 83, distance: 367.4
click at [225, 120] on div at bounding box center [437, 201] width 644 height 355
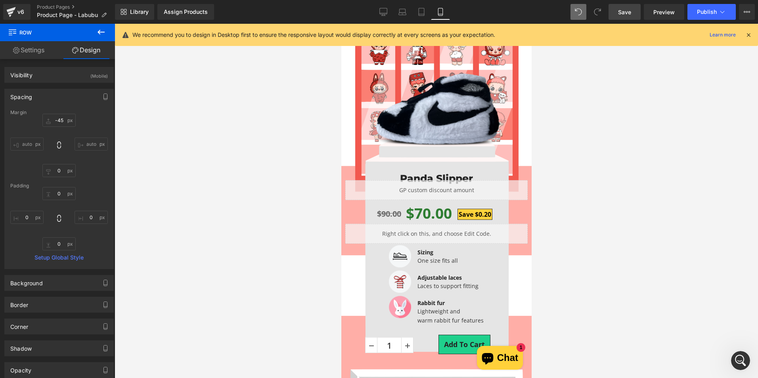
click at [626, 11] on span "Save" at bounding box center [624, 12] width 13 height 8
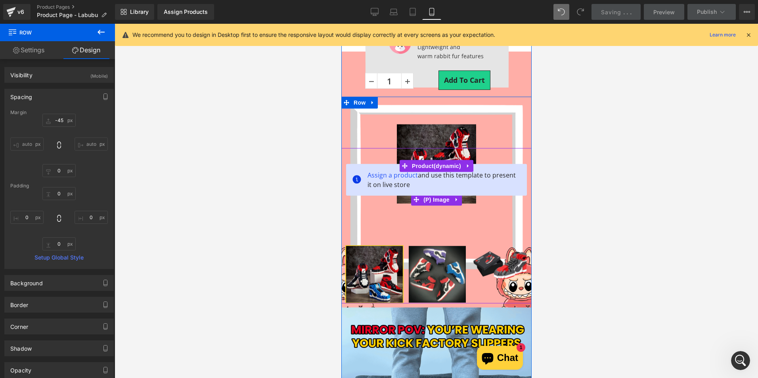
scroll to position [397, 0]
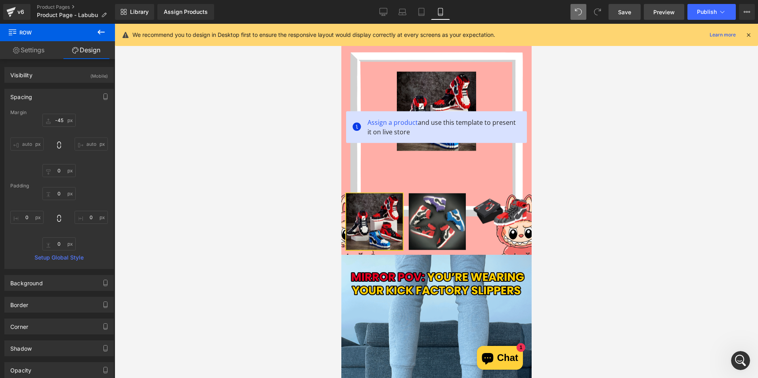
click at [661, 10] on span "Preview" at bounding box center [664, 12] width 21 height 8
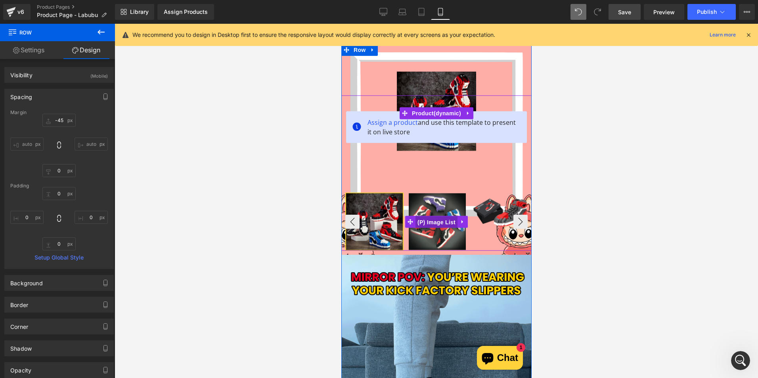
drag, startPoint x: 437, startPoint y: 226, endPoint x: 510, endPoint y: 238, distance: 73.5
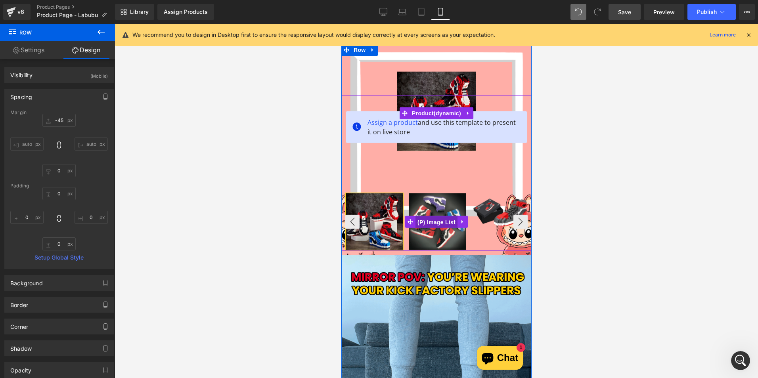
click at [437, 226] on span "(P) Image List" at bounding box center [436, 222] width 42 height 12
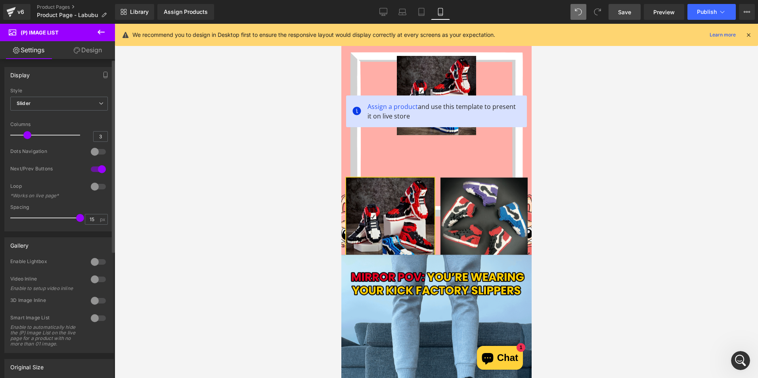
drag, startPoint x: 39, startPoint y: 136, endPoint x: 28, endPoint y: 136, distance: 10.7
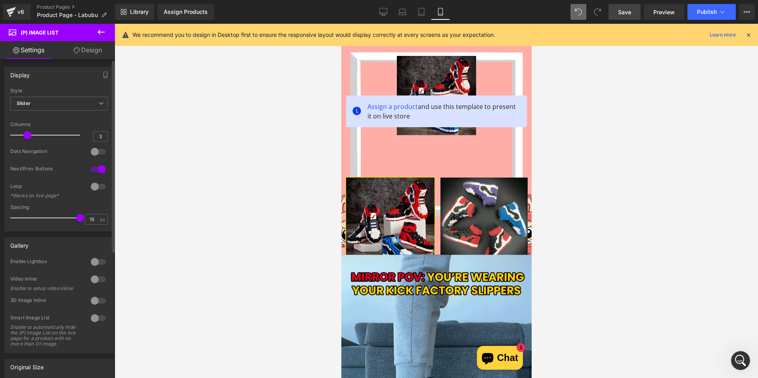
click at [28, 136] on span at bounding box center [27, 135] width 8 height 8
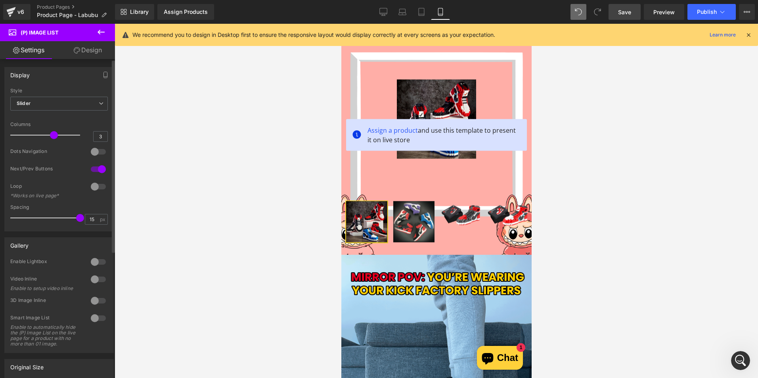
drag, startPoint x: 31, startPoint y: 135, endPoint x: 60, endPoint y: 137, distance: 29.4
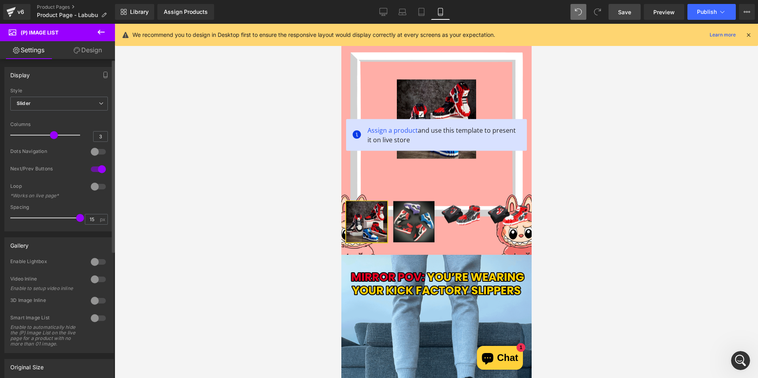
click at [60, 137] on div at bounding box center [47, 135] width 66 height 16
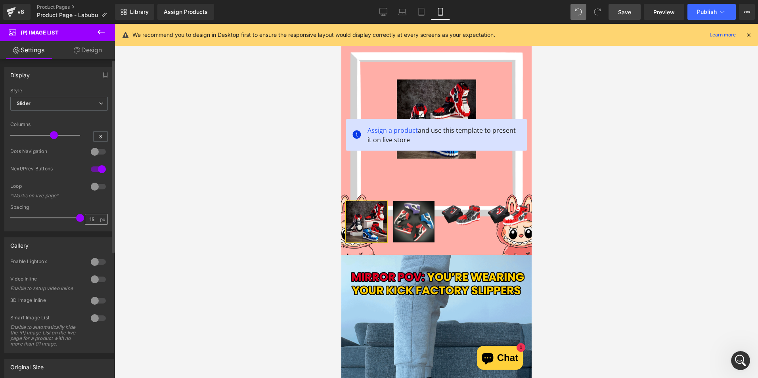
drag, startPoint x: 75, startPoint y: 216, endPoint x: 86, endPoint y: 216, distance: 10.7
click at [86, 216] on div "Spacing 15 px" at bounding box center [59, 218] width 98 height 27
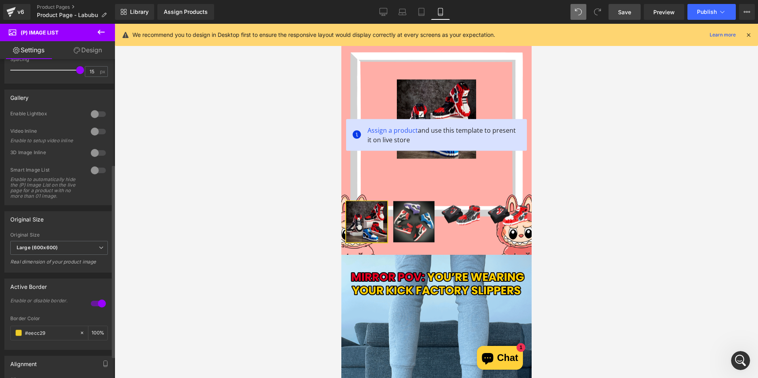
scroll to position [198, 0]
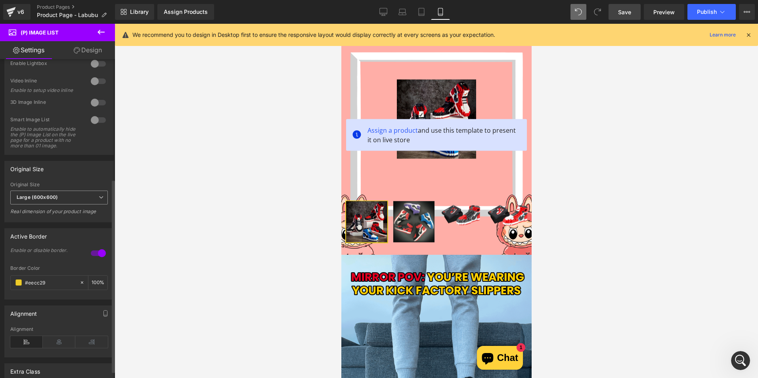
click at [65, 205] on span "Large (600x600)" at bounding box center [59, 198] width 98 height 14
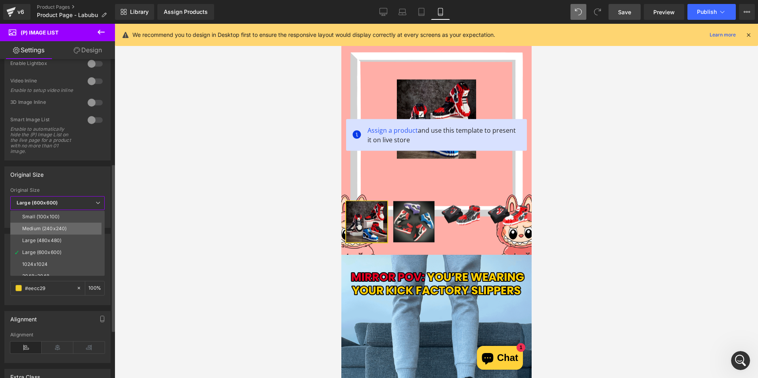
click at [54, 227] on div "Medium (240x240)" at bounding box center [44, 229] width 44 height 6
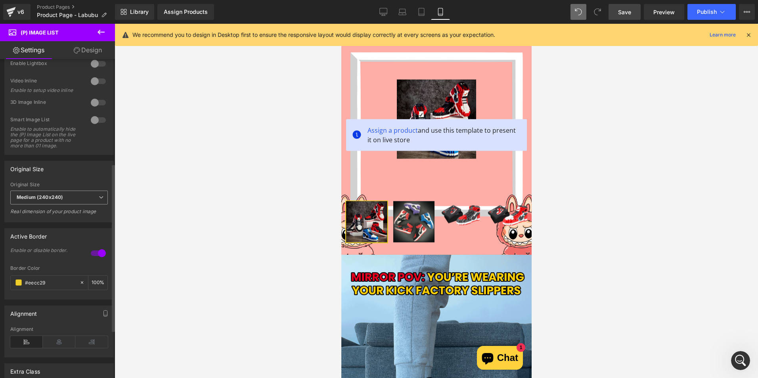
click at [64, 203] on span "Medium (240x240)" at bounding box center [59, 198] width 98 height 14
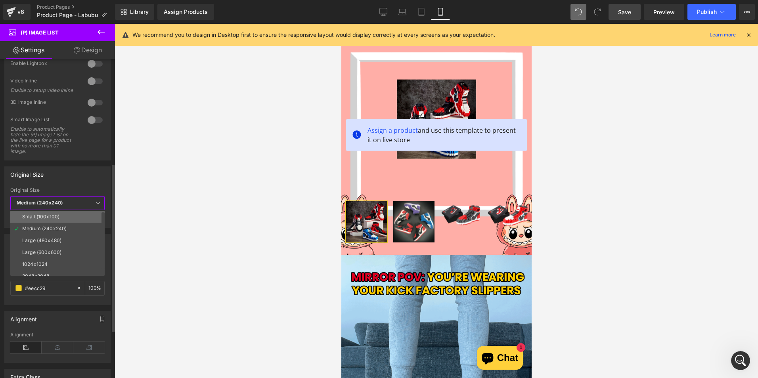
click at [55, 214] on div "Small (100x100)" at bounding box center [40, 217] width 37 height 6
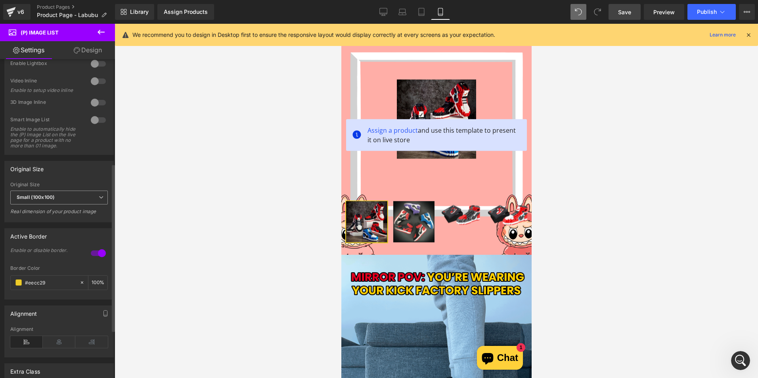
click at [71, 201] on span "Small (100x100)" at bounding box center [59, 198] width 98 height 14
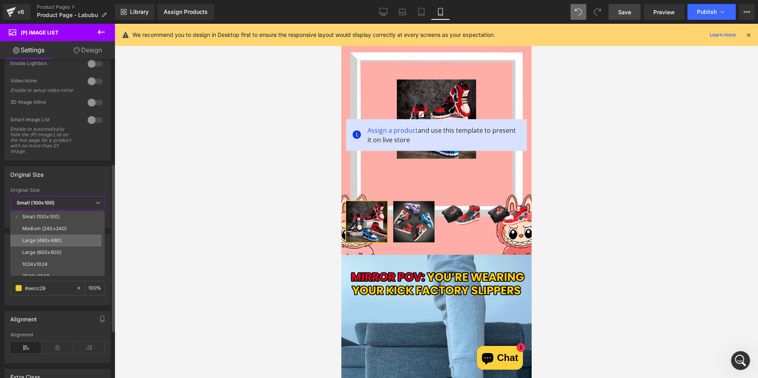
click at [69, 242] on li "Large (480x480)" at bounding box center [59, 241] width 98 height 12
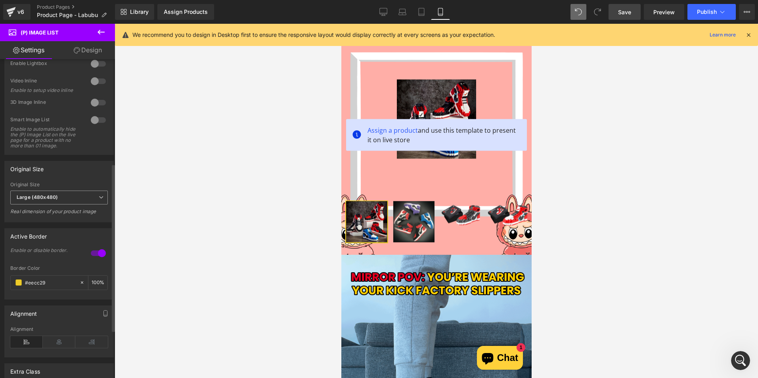
click at [76, 205] on span "Large (480x480)" at bounding box center [59, 198] width 98 height 14
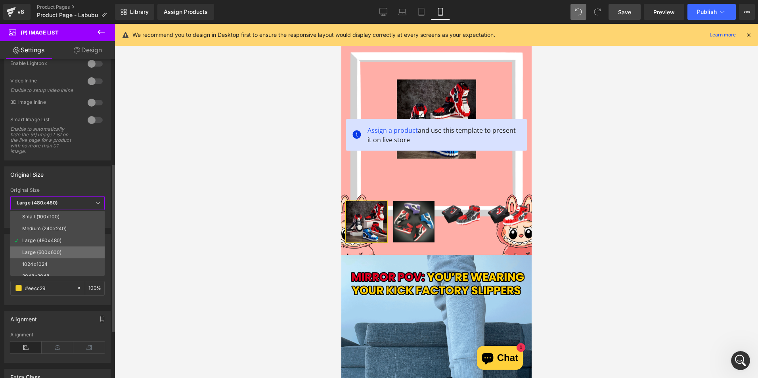
click at [59, 248] on li "Large (600x600)" at bounding box center [59, 253] width 98 height 12
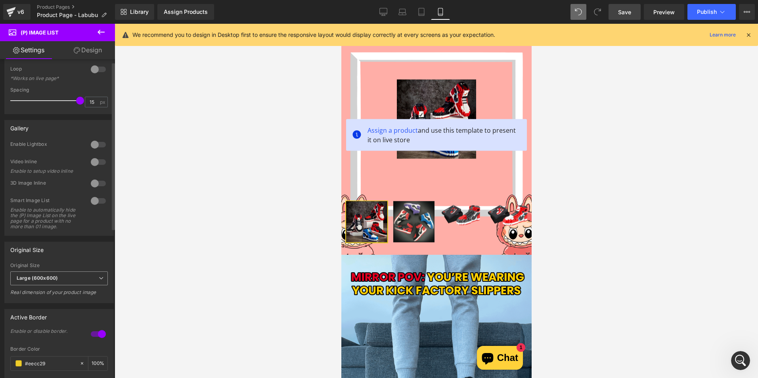
scroll to position [0, 0]
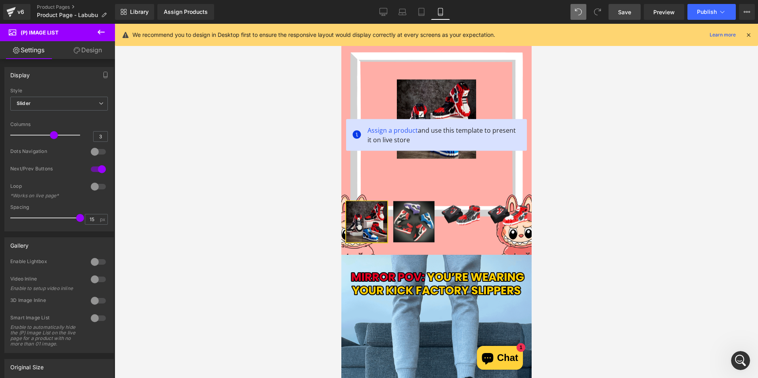
click at [84, 52] on link "Design" at bounding box center [88, 50] width 58 height 18
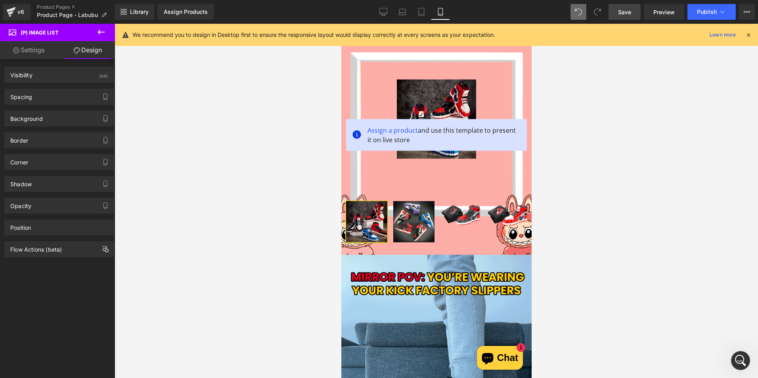
click at [31, 48] on link "Settings" at bounding box center [29, 50] width 58 height 18
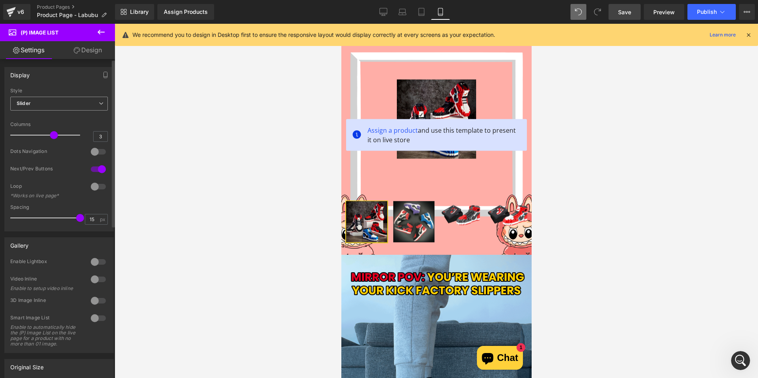
click at [99, 104] on icon at bounding box center [101, 103] width 5 height 5
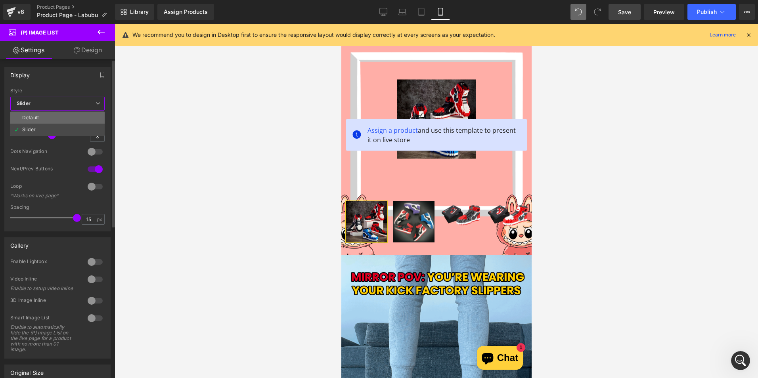
click at [36, 115] on div "Default" at bounding box center [30, 118] width 17 height 6
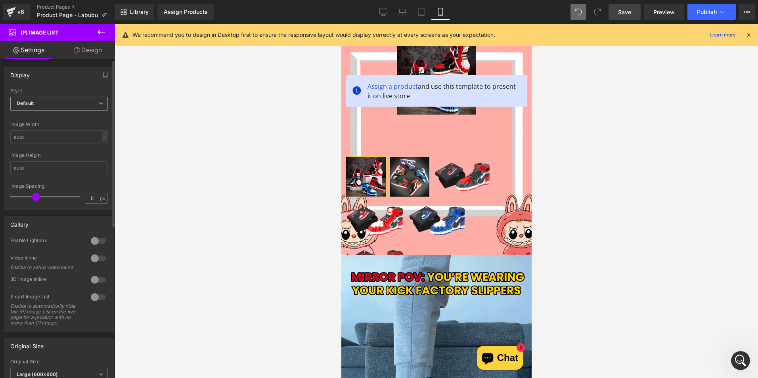
click at [42, 100] on span "Default" at bounding box center [59, 104] width 98 height 14
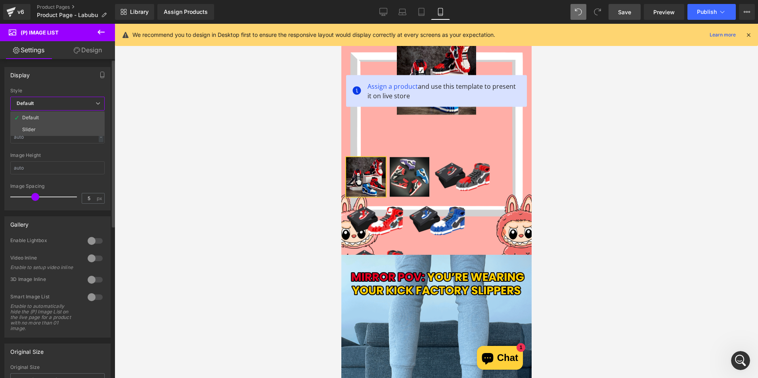
drag, startPoint x: 52, startPoint y: 85, endPoint x: 45, endPoint y: 120, distance: 35.5
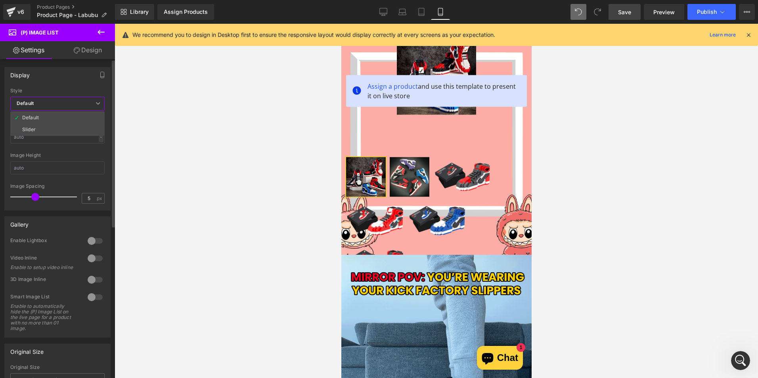
click at [52, 88] on div "Display Default Slider Style Default Default Slider 5 Columns 5 4 Columns 4 3 C…" at bounding box center [57, 139] width 106 height 144
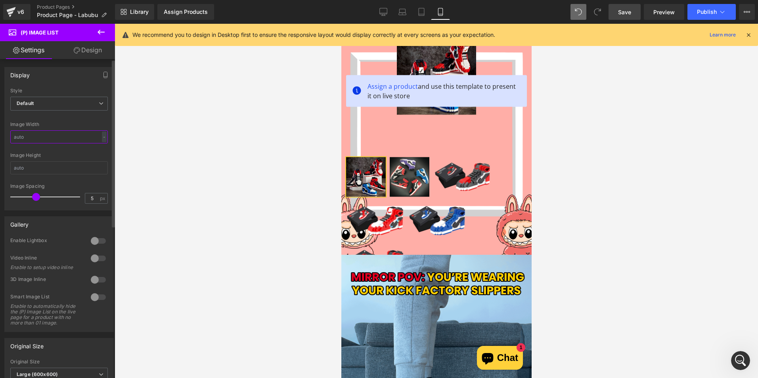
click at [40, 141] on input "text" at bounding box center [59, 136] width 98 height 13
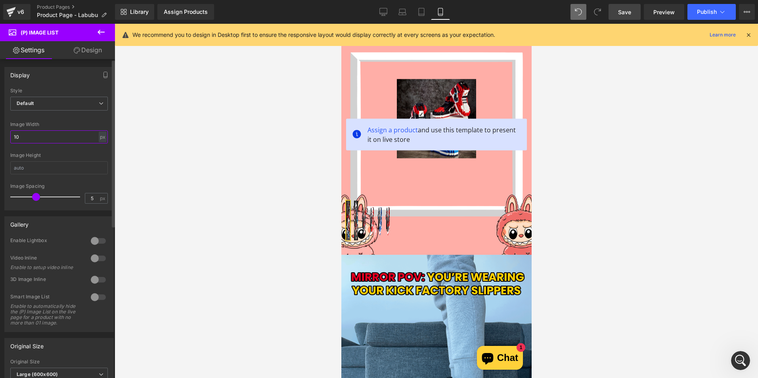
type input "10"
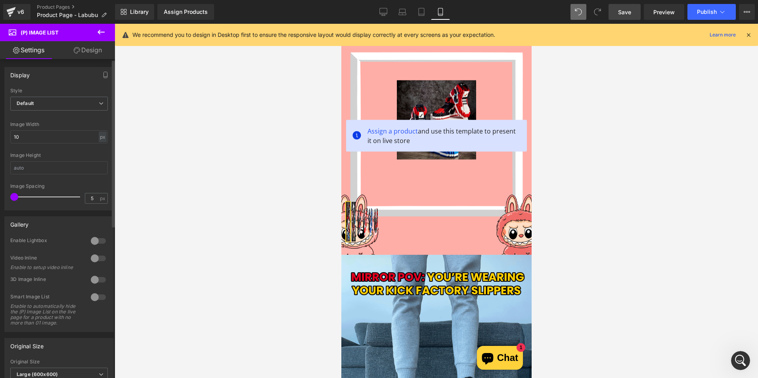
drag, startPoint x: 38, startPoint y: 197, endPoint x: 4, endPoint y: 197, distance: 34.1
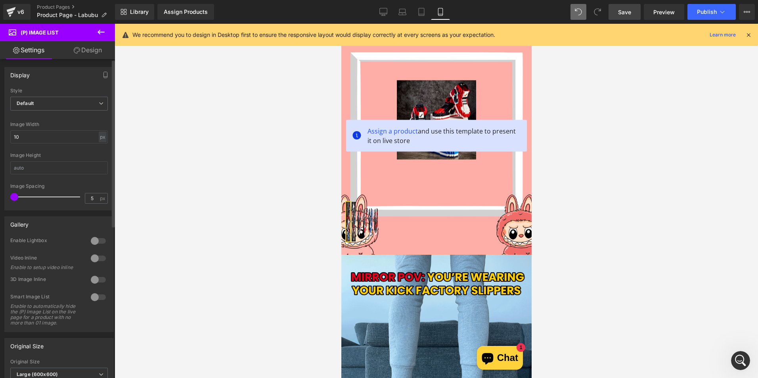
click at [4, 197] on div "Display Default Slider Style Default Default Slider 5 Columns 5 4 Columns 4 3 C…" at bounding box center [59, 136] width 119 height 150
click at [28, 168] on input "text" at bounding box center [59, 167] width 98 height 13
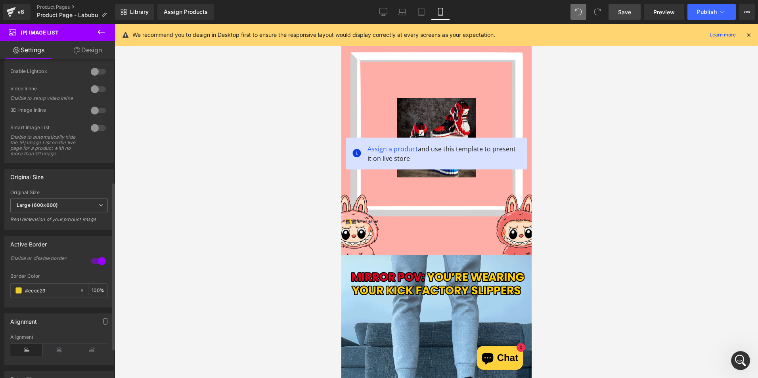
scroll to position [238, 0]
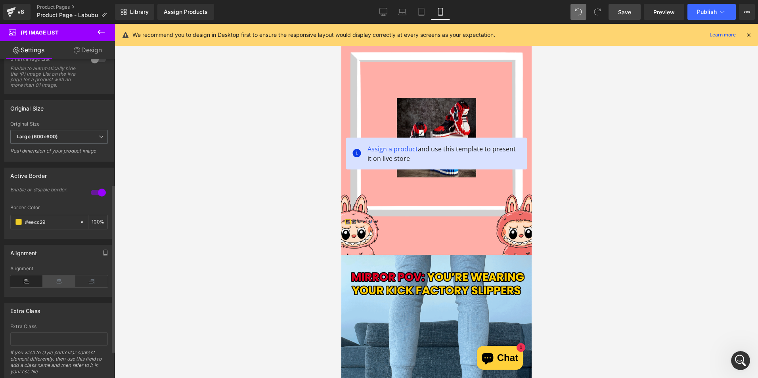
type input "10"
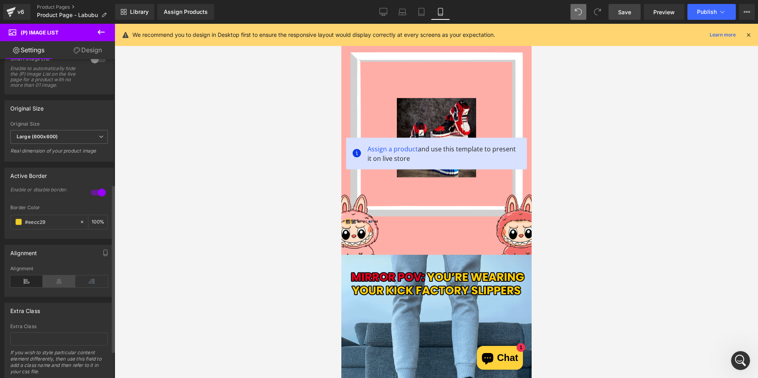
click at [69, 287] on icon at bounding box center [59, 282] width 33 height 12
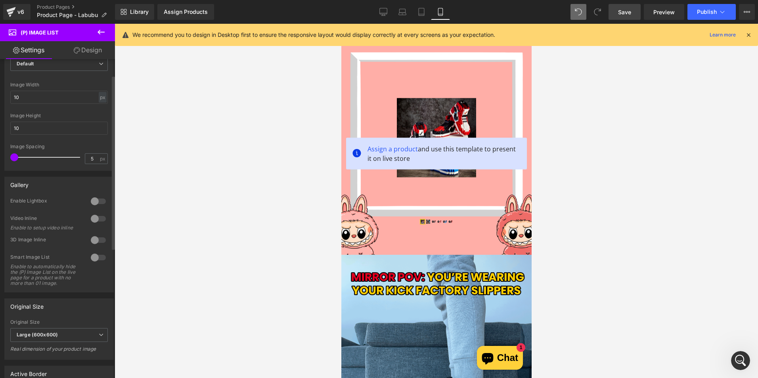
scroll to position [0, 0]
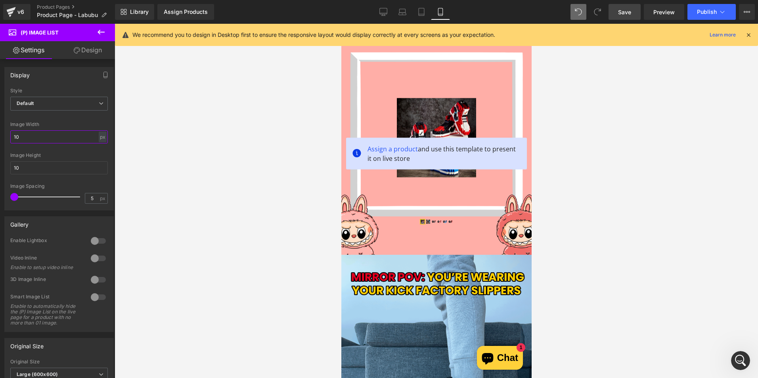
drag, startPoint x: 33, startPoint y: 138, endPoint x: -2, endPoint y: 138, distance: 34.1
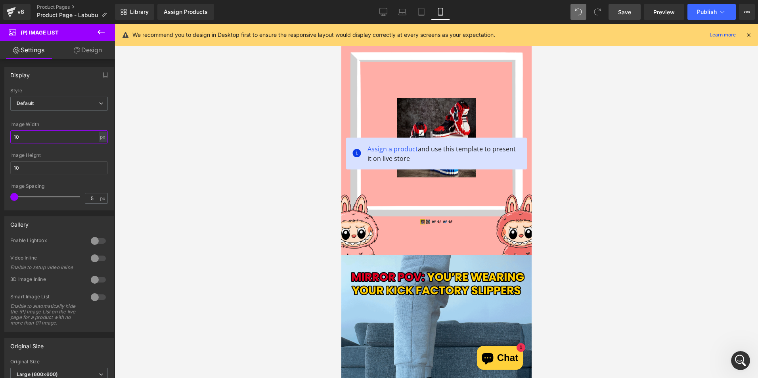
click at [0, 138] on html "(P) Image List You are previewing how the will restyle your page. You can not e…" at bounding box center [379, 189] width 758 height 378
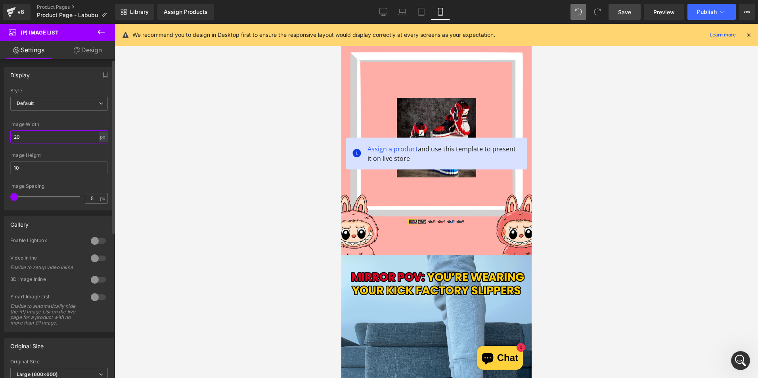
type input "2"
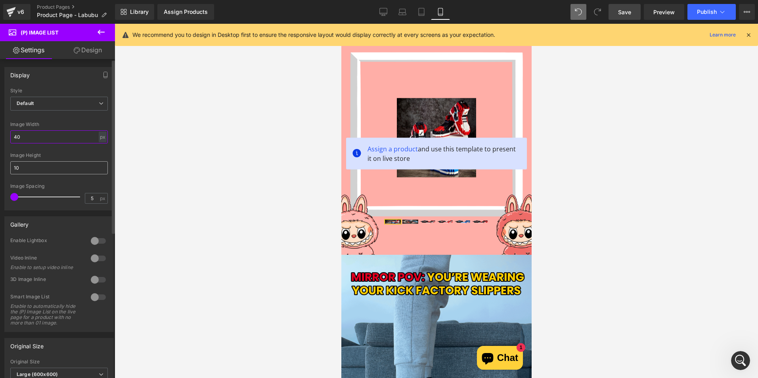
type input "40"
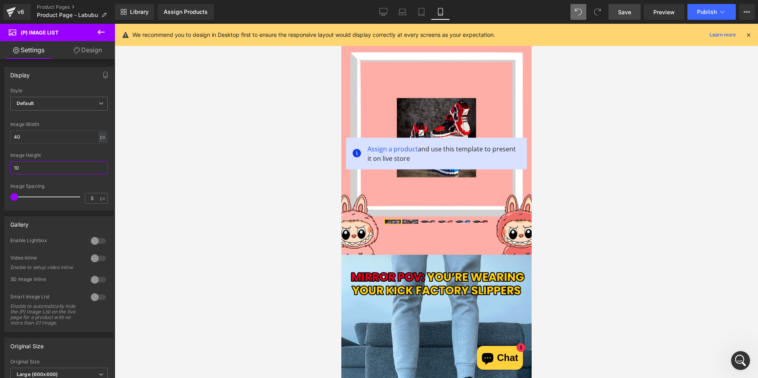
drag, startPoint x: 40, startPoint y: 169, endPoint x: -2, endPoint y: 184, distance: 44.4
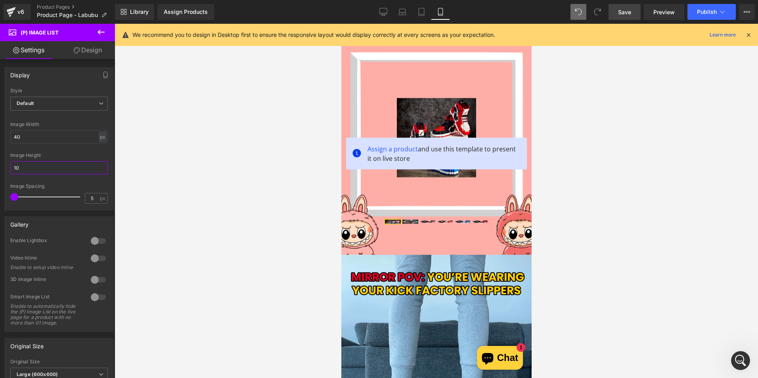
click at [0, 184] on html "(P) Image List You are previewing how the will restyle your page. You can not e…" at bounding box center [379, 189] width 758 height 378
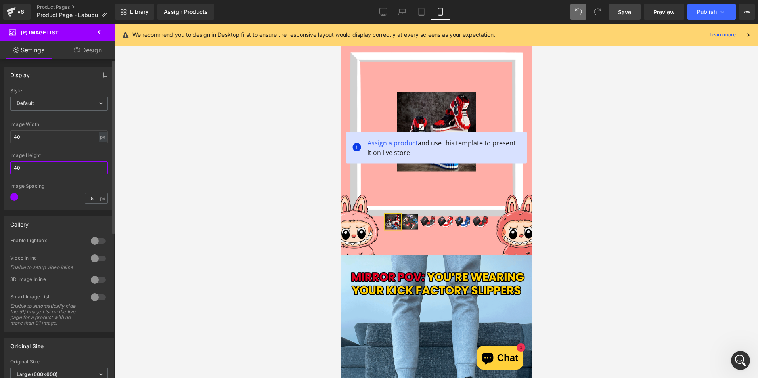
type input "40"
drag, startPoint x: 21, startPoint y: 198, endPoint x: -2, endPoint y: 209, distance: 25.5
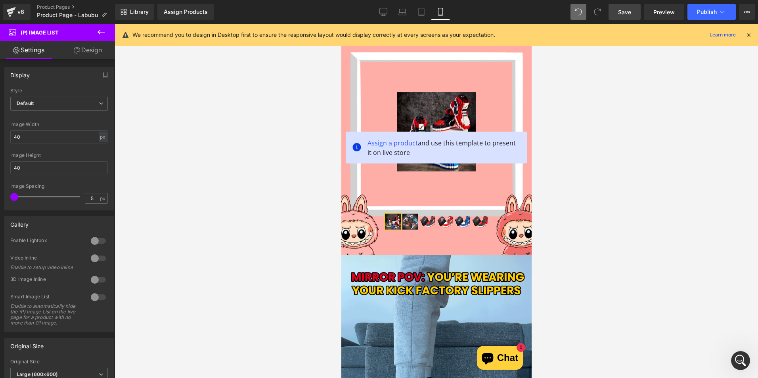
click at [0, 209] on html "(P) Image List You are previewing how the will restyle your page. You can not e…" at bounding box center [379, 189] width 758 height 378
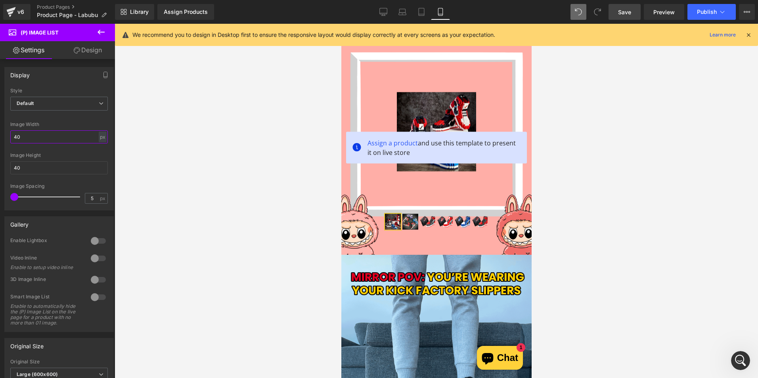
drag, startPoint x: 25, startPoint y: 138, endPoint x: -2, endPoint y: 141, distance: 26.8
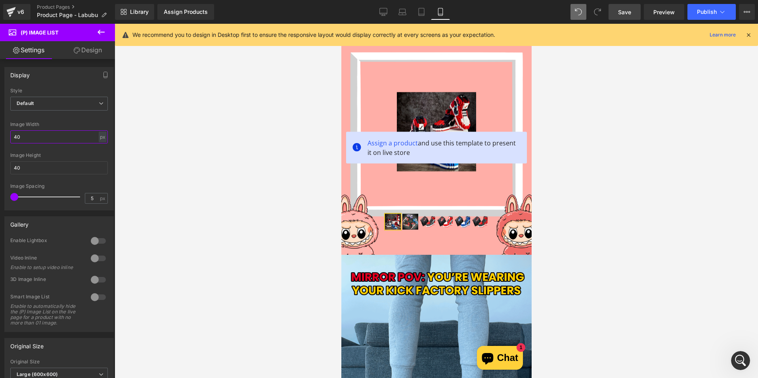
click at [0, 141] on html "(P) Image List You are previewing how the will restyle your page. You can not e…" at bounding box center [379, 189] width 758 height 378
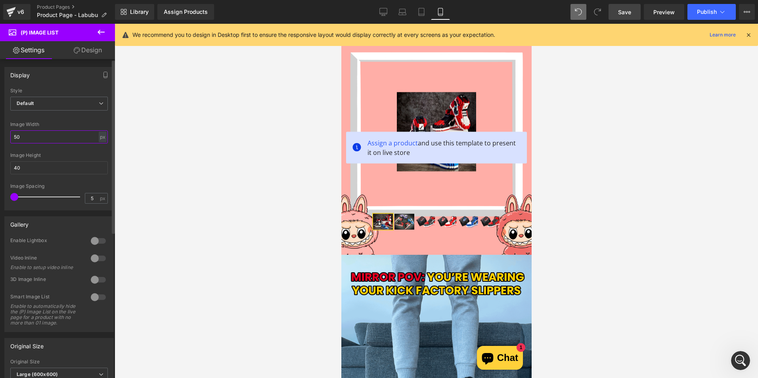
type input "50"
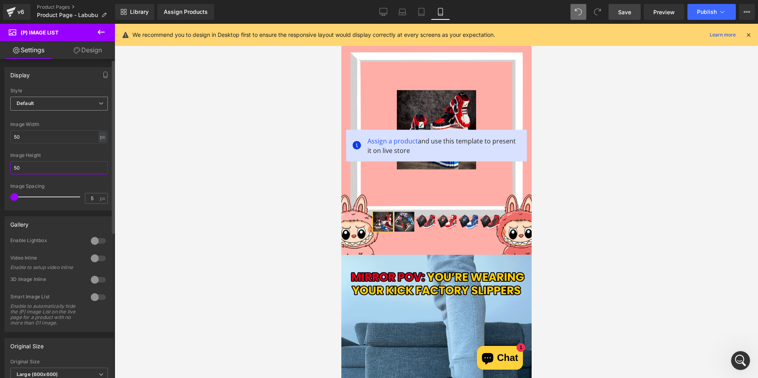
type input "50"
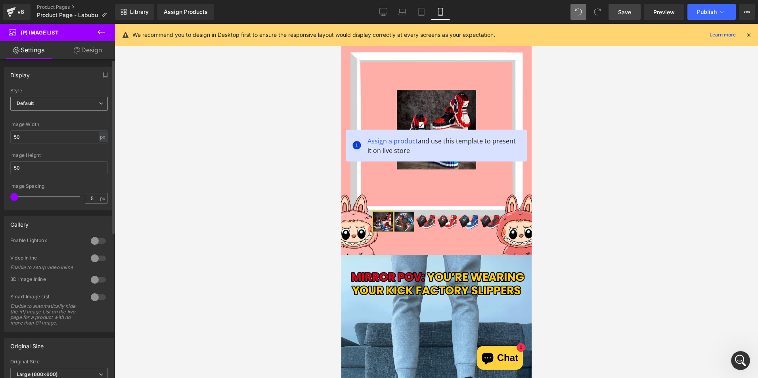
click at [64, 106] on span "Default" at bounding box center [59, 104] width 98 height 14
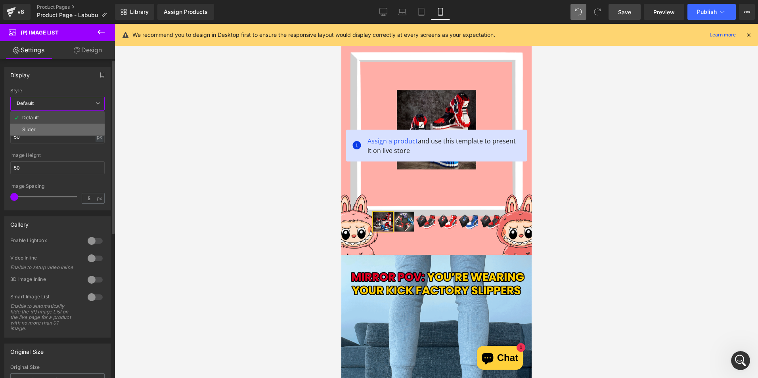
click at [43, 126] on li "Slider" at bounding box center [57, 130] width 94 height 12
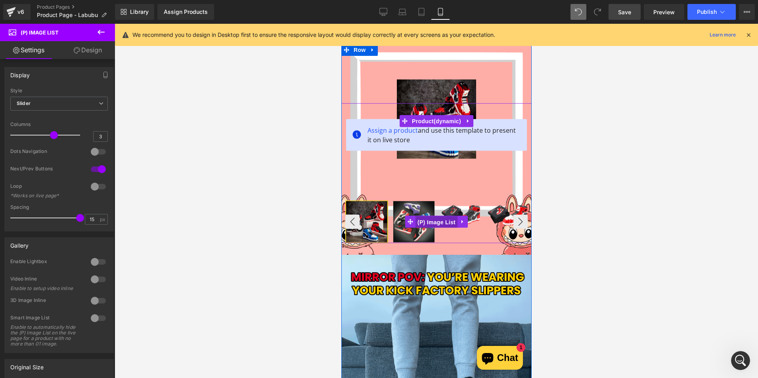
click at [443, 222] on span "(P) Image List" at bounding box center [436, 222] width 42 height 12
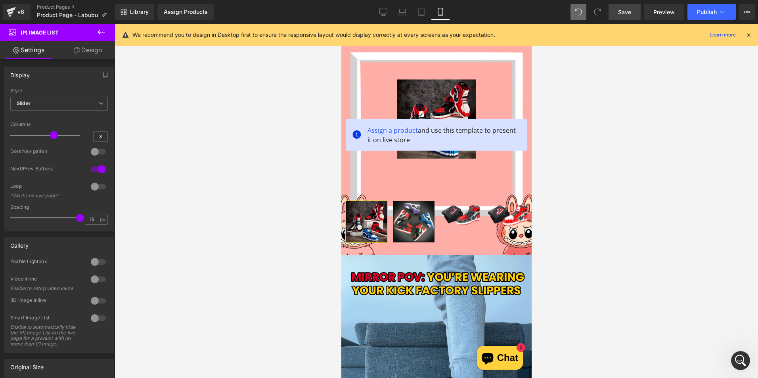
drag, startPoint x: 76, startPoint y: 220, endPoint x: 211, endPoint y: 221, distance: 134.8
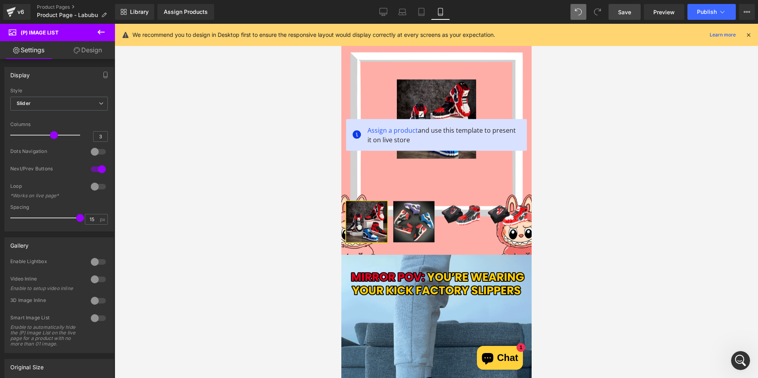
click at [211, 221] on div "(P) Image List You are previewing how the will restyle your page. You can not e…" at bounding box center [379, 196] width 758 height 392
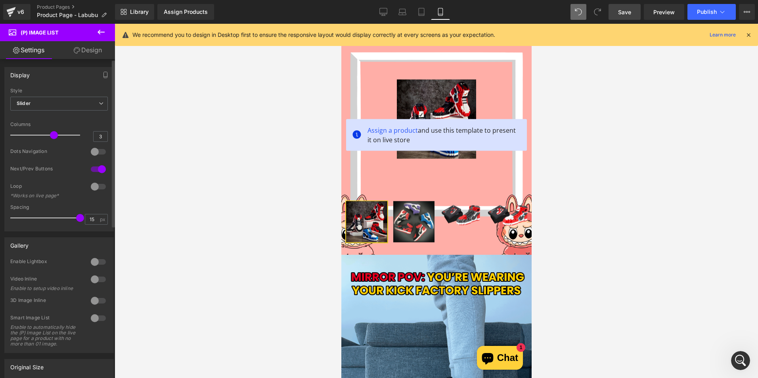
click at [92, 303] on div at bounding box center [98, 301] width 19 height 13
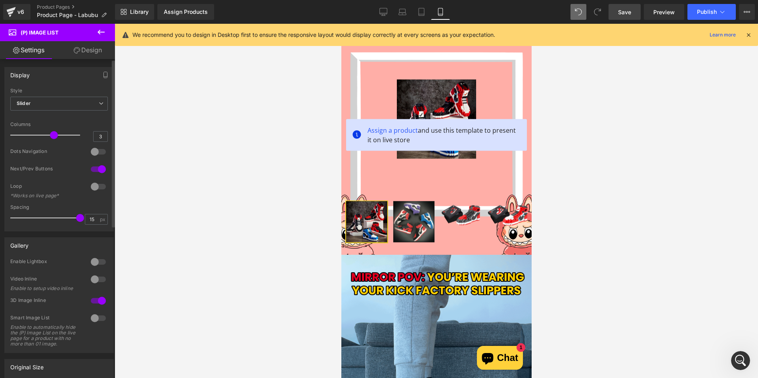
click at [95, 302] on div at bounding box center [98, 301] width 19 height 13
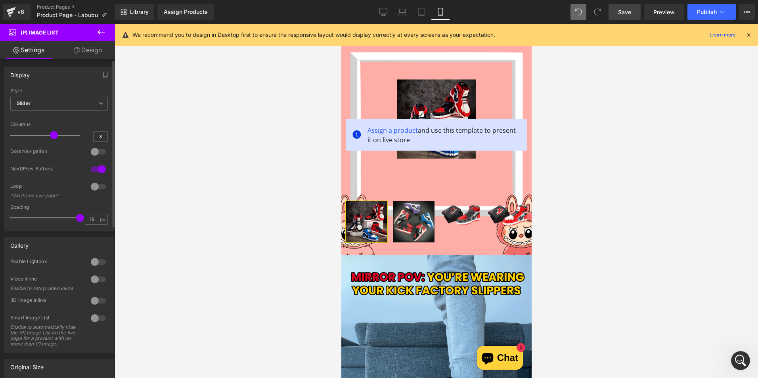
click at [92, 316] on div at bounding box center [98, 318] width 19 height 13
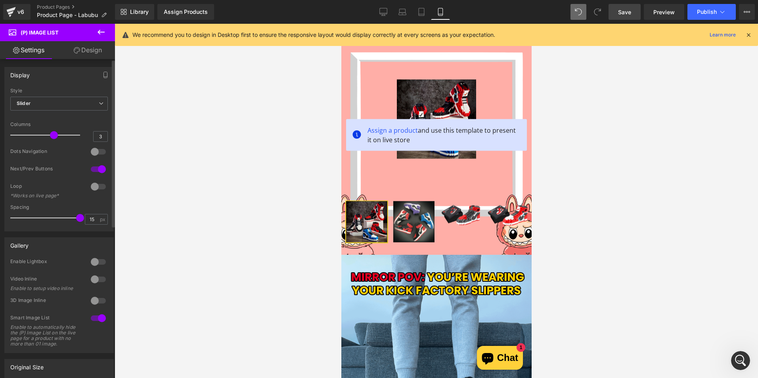
click at [96, 318] on div at bounding box center [98, 318] width 19 height 13
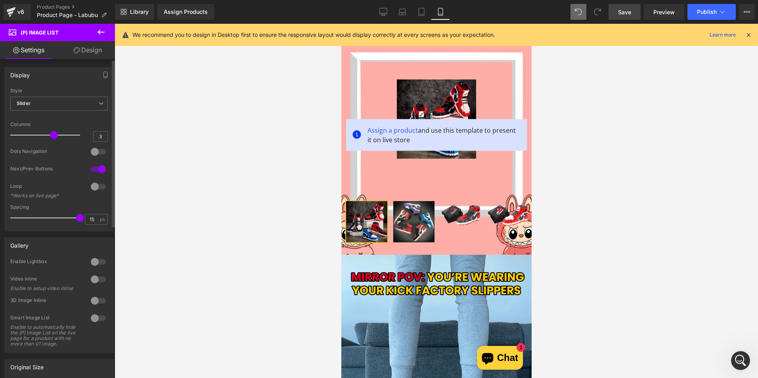
click at [91, 259] on div at bounding box center [98, 262] width 19 height 13
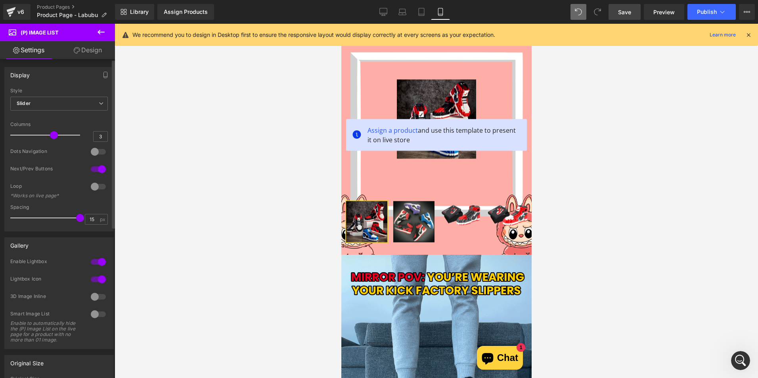
click at [91, 259] on div at bounding box center [98, 262] width 19 height 13
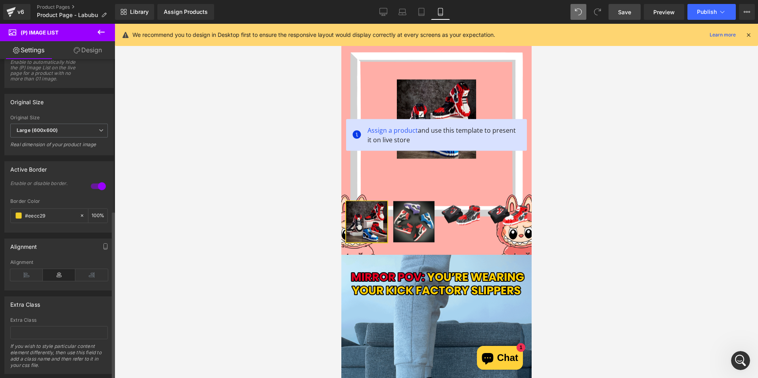
scroll to position [289, 0]
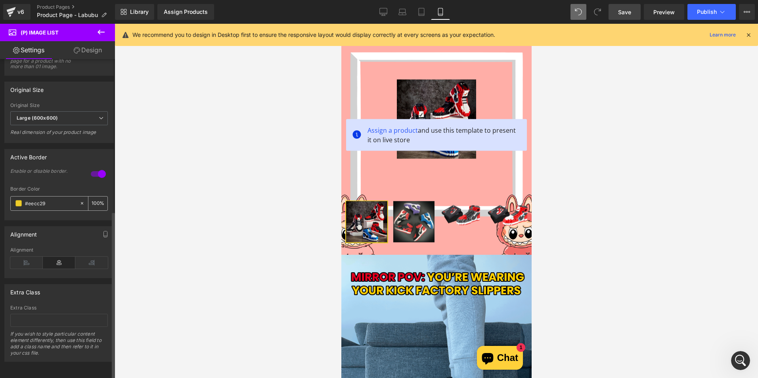
click at [17, 200] on span at bounding box center [18, 203] width 6 height 6
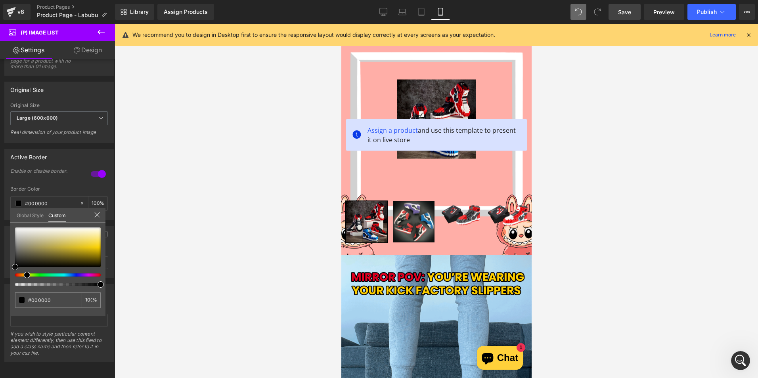
drag, startPoint x: 33, startPoint y: 270, endPoint x: -2, endPoint y: 281, distance: 36.2
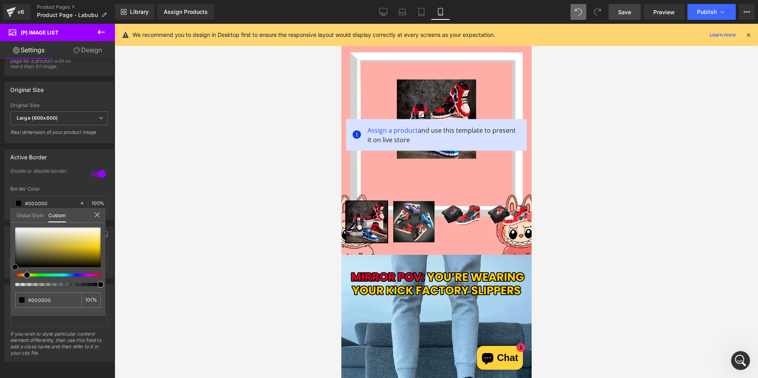
click at [0, 281] on html "(P) Image List You are previewing how the will restyle your page. You can not e…" at bounding box center [379, 189] width 758 height 378
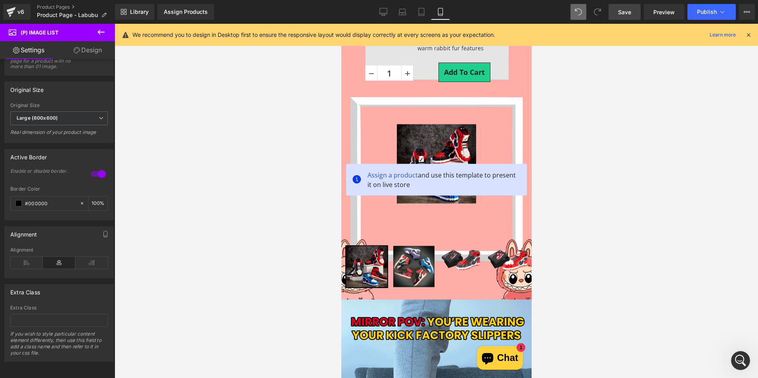
scroll to position [278, 0]
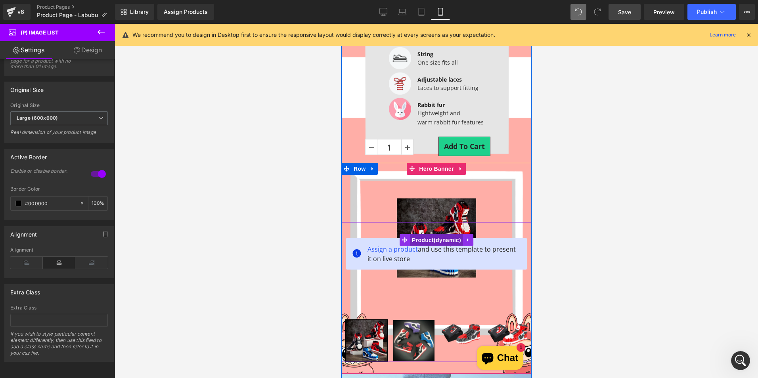
click at [426, 240] on span "Product" at bounding box center [436, 240] width 53 height 12
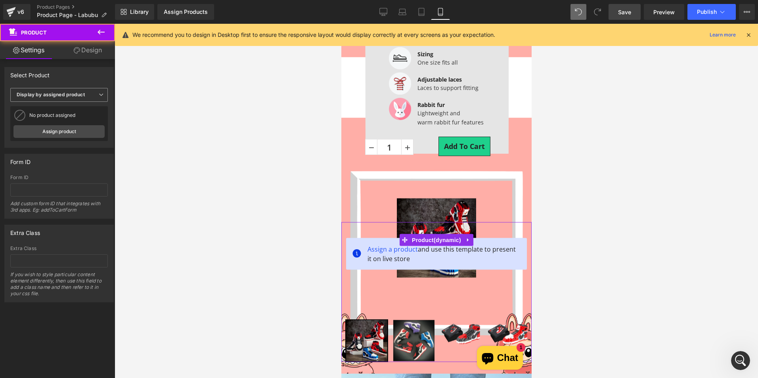
click at [70, 94] on b "Display by assigned product" at bounding box center [51, 95] width 68 height 6
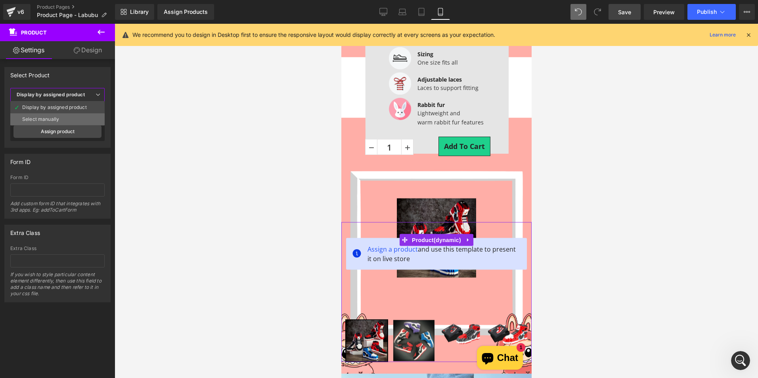
click at [65, 120] on li "Select manually" at bounding box center [57, 119] width 94 height 12
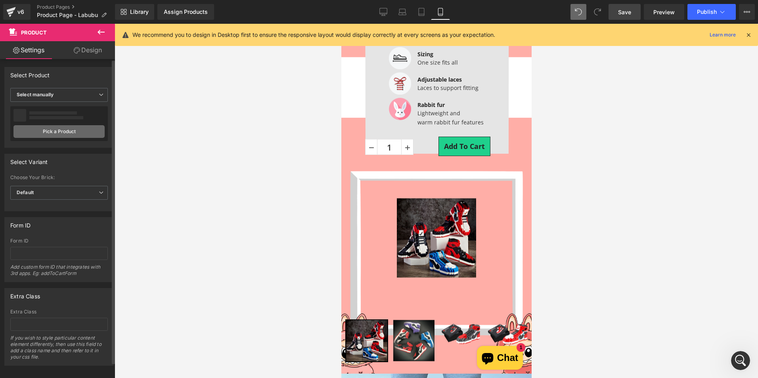
click at [67, 131] on link "Pick a Product" at bounding box center [58, 131] width 91 height 13
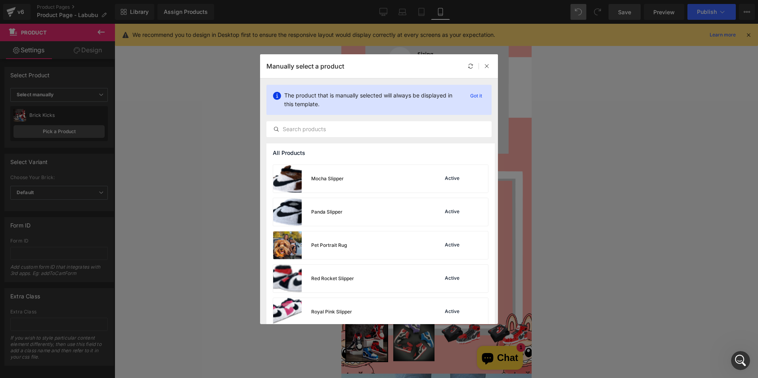
scroll to position [198, 0]
click at [337, 217] on div "Panda Slipper" at bounding box center [307, 212] width 69 height 28
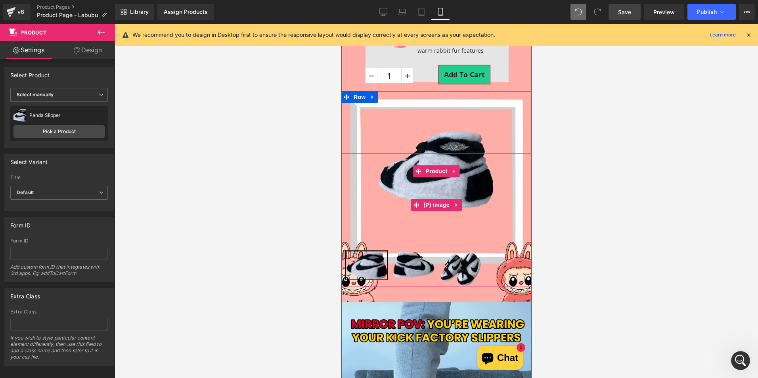
scroll to position [357, 0]
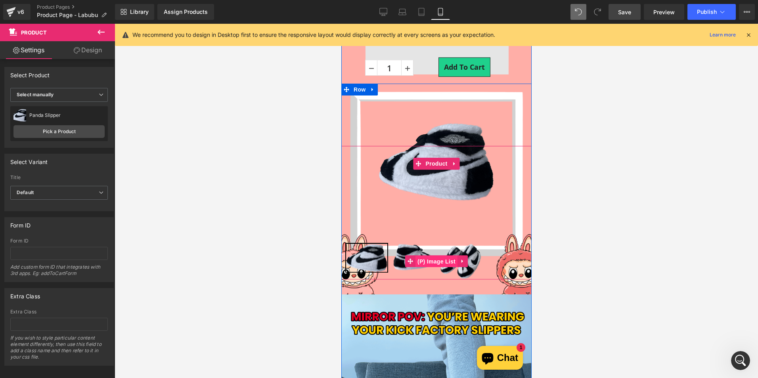
click at [424, 263] on span "(P) Image List" at bounding box center [436, 262] width 42 height 12
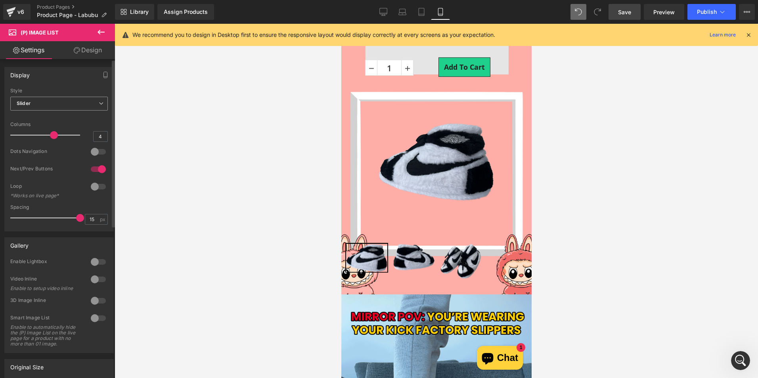
click at [76, 109] on span "Slider" at bounding box center [59, 104] width 98 height 14
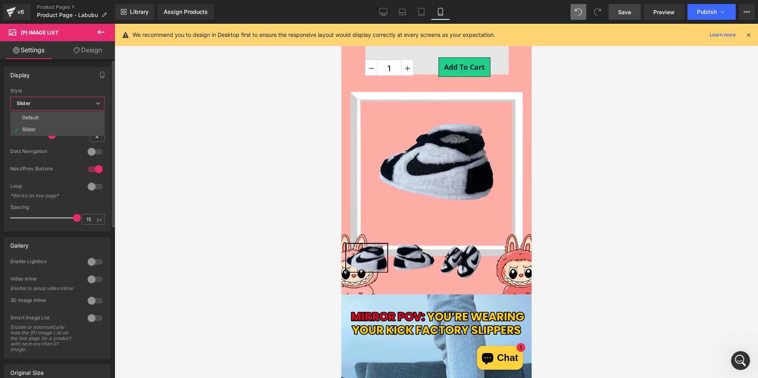
click at [77, 109] on span "Slider" at bounding box center [57, 104] width 94 height 14
drag, startPoint x: 77, startPoint y: 217, endPoint x: 106, endPoint y: 215, distance: 29.0
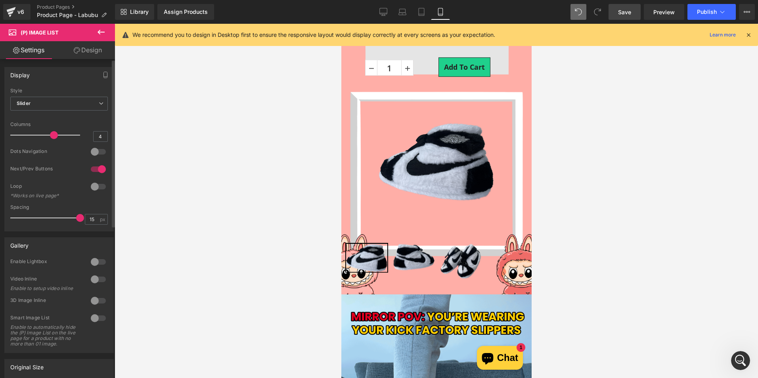
click at [103, 220] on div "Spacing 15 px" at bounding box center [59, 218] width 98 height 27
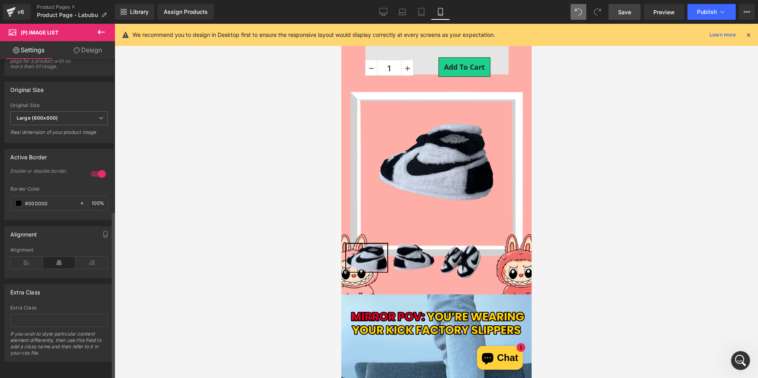
scroll to position [289, 0]
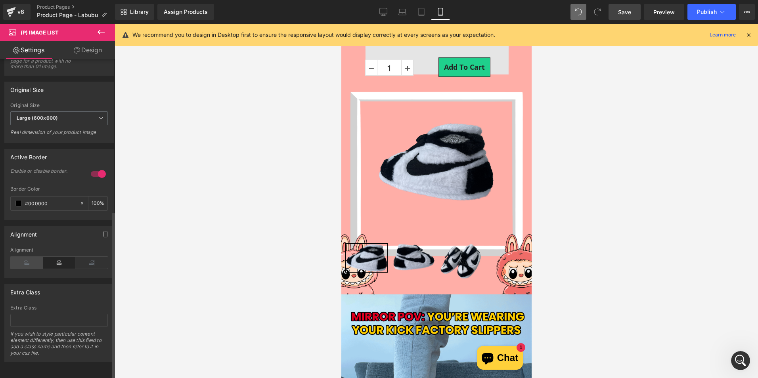
click at [14, 257] on icon at bounding box center [26, 263] width 33 height 12
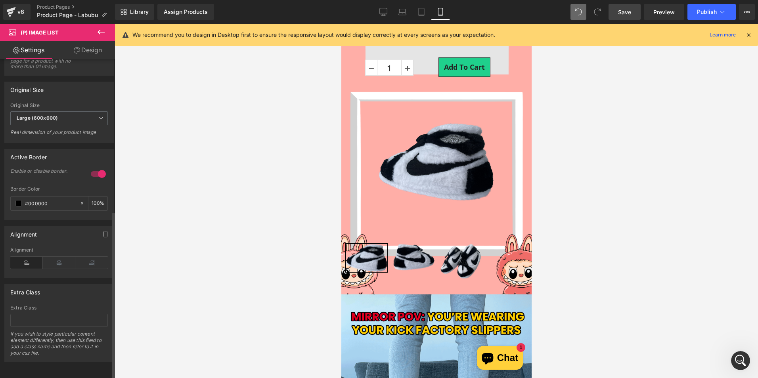
click at [38, 258] on icon at bounding box center [26, 263] width 33 height 12
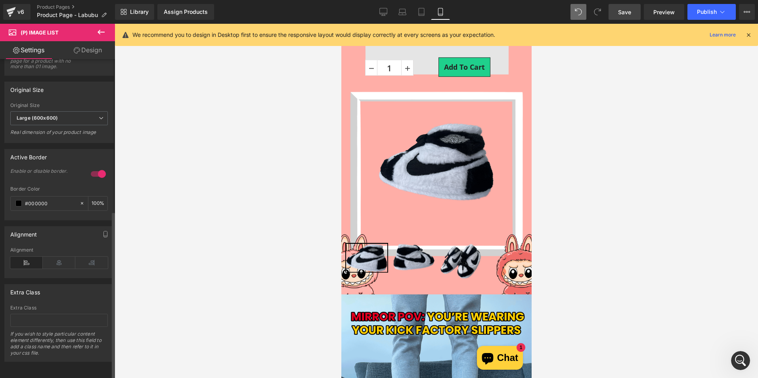
drag, startPoint x: 45, startPoint y: 253, endPoint x: 69, endPoint y: 249, distance: 24.1
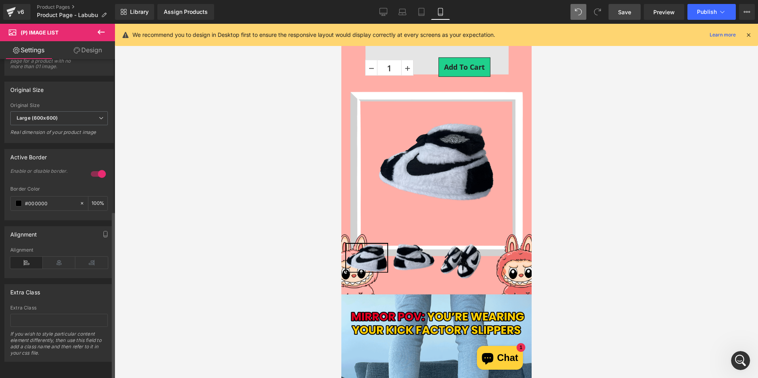
click at [46, 257] on icon at bounding box center [59, 263] width 33 height 12
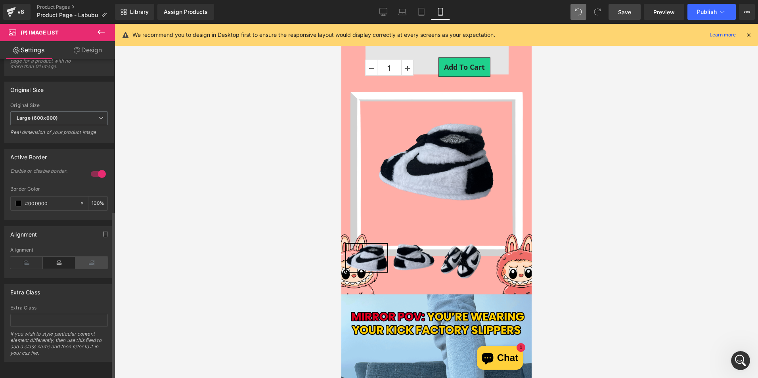
click at [91, 257] on icon at bounding box center [91, 263] width 33 height 12
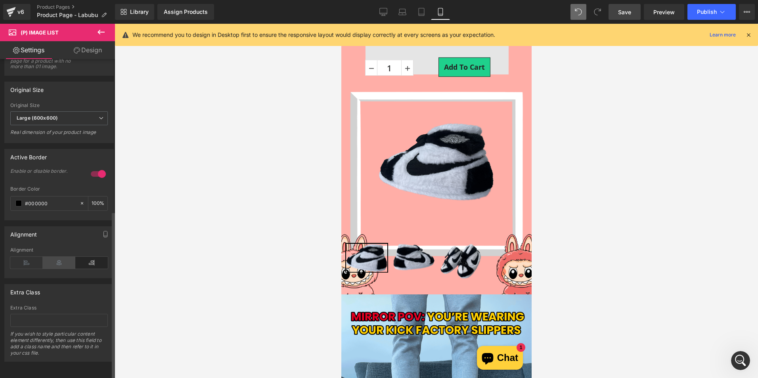
click at [71, 257] on icon at bounding box center [59, 263] width 33 height 12
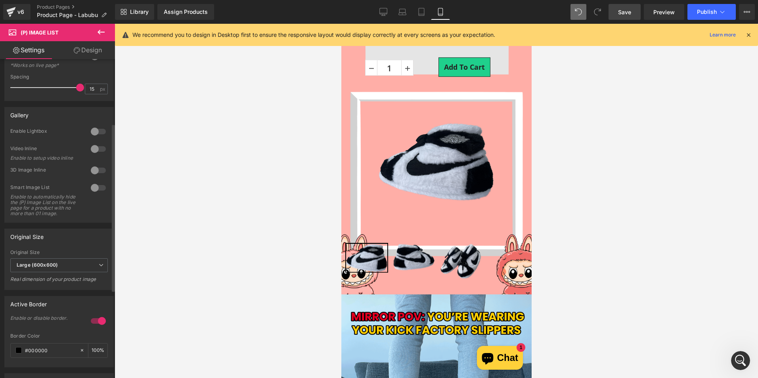
scroll to position [12, 0]
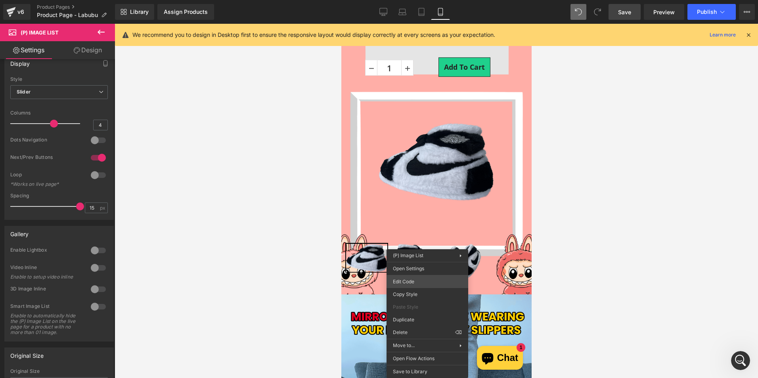
click at [426, 0] on div "(P) Image List You are previewing how the will restyle your page. You can not e…" at bounding box center [379, 0] width 758 height 0
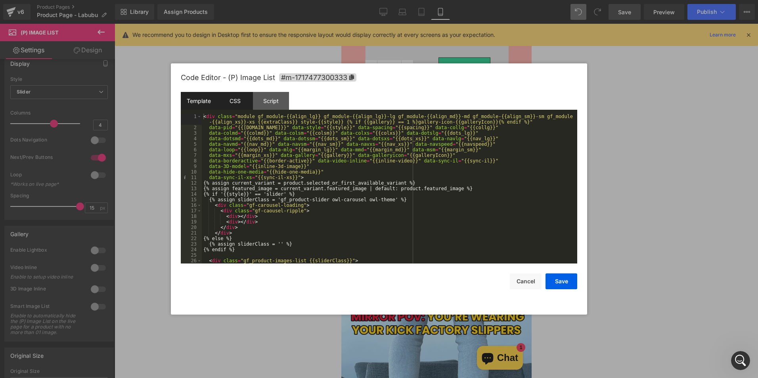
click at [236, 104] on div "CSS" at bounding box center [235, 101] width 36 height 18
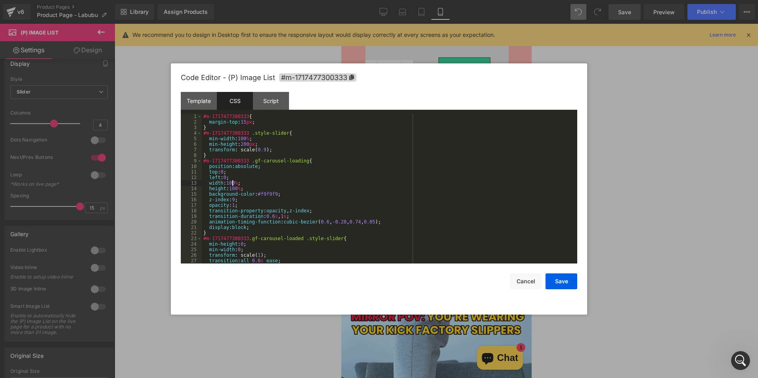
click at [234, 184] on div "#m-1717477300333 { margin-top : 15 px ; } #m-1717477300333 .style-slider { min-…" at bounding box center [388, 194] width 372 height 161
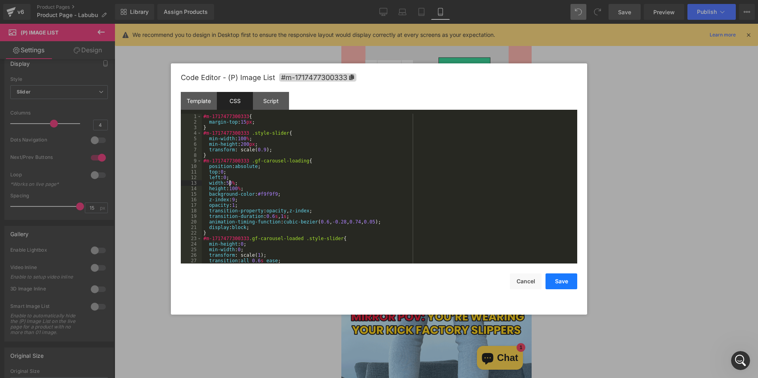
click at [572, 277] on button "Save" at bounding box center [562, 282] width 32 height 16
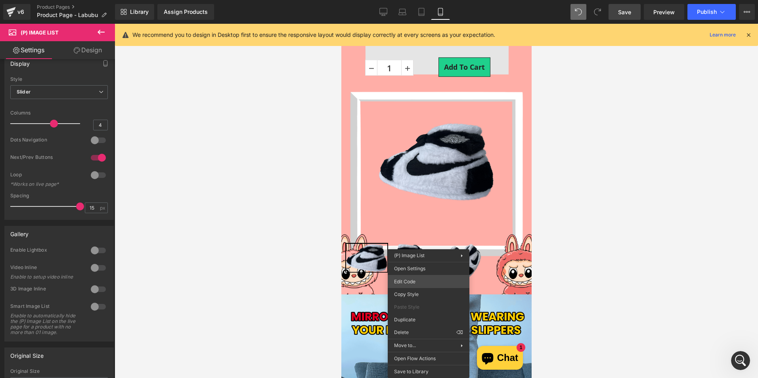
click at [414, 0] on div "(P) Image List You are previewing how the will restyle your page. You can not e…" at bounding box center [379, 0] width 758 height 0
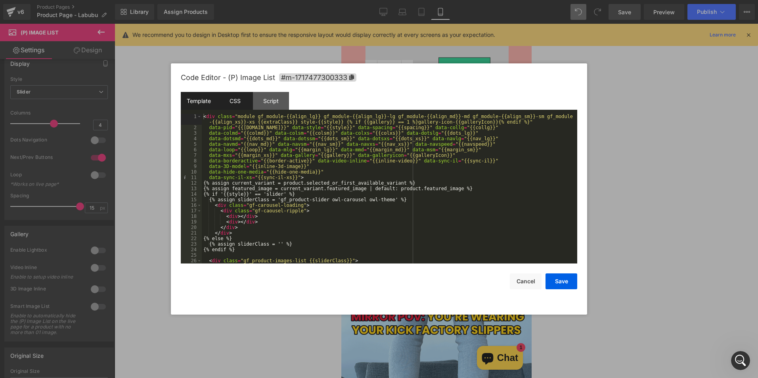
click at [238, 101] on div "CSS" at bounding box center [235, 101] width 36 height 18
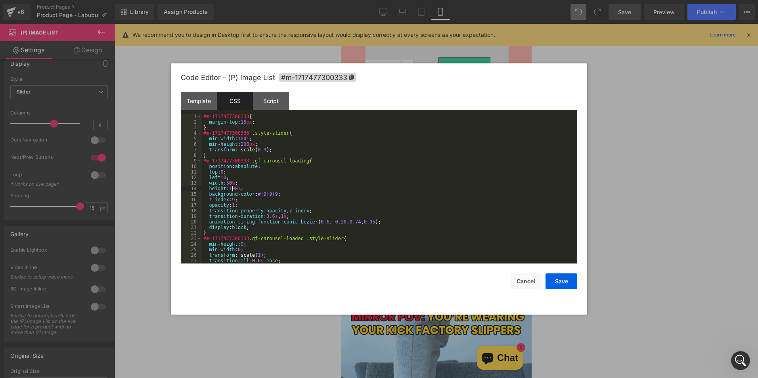
click at [233, 189] on div "#m-1717477300333 { margin-top : 15 px ; } #m-1717477300333 .style-slider { min-…" at bounding box center [388, 194] width 372 height 161
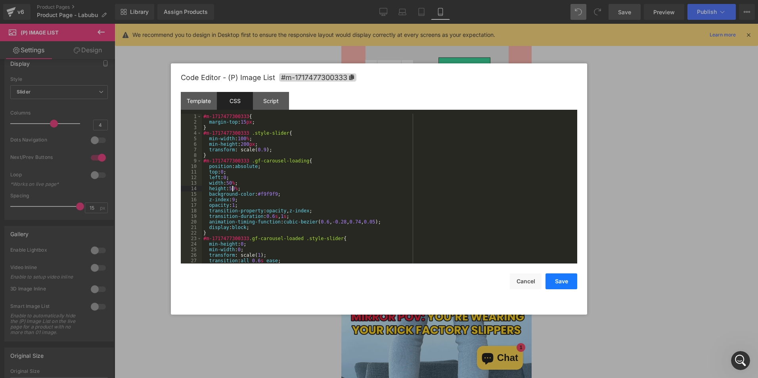
click at [575, 280] on button "Save" at bounding box center [562, 282] width 32 height 16
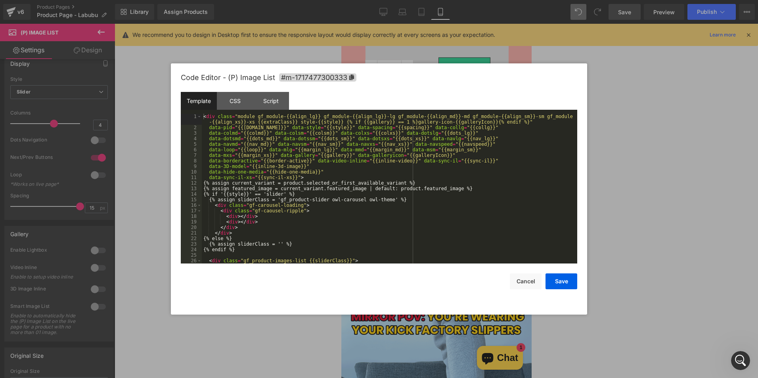
drag, startPoint x: 408, startPoint y: 282, endPoint x: 349, endPoint y: 227, distance: 80.5
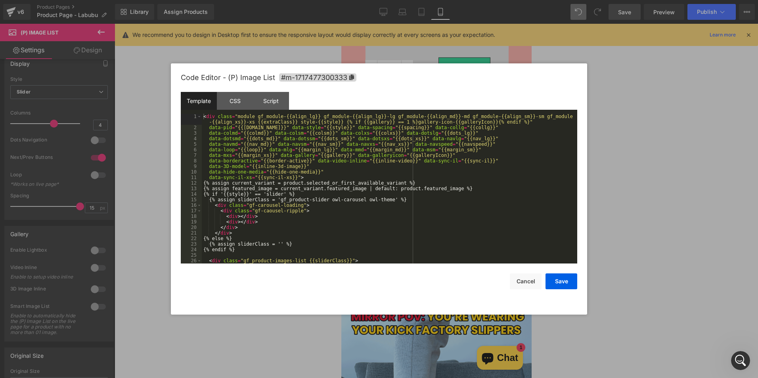
click at [408, 0] on div "(P) Image List You are previewing how the will restyle your page. You can not e…" at bounding box center [379, 0] width 758 height 0
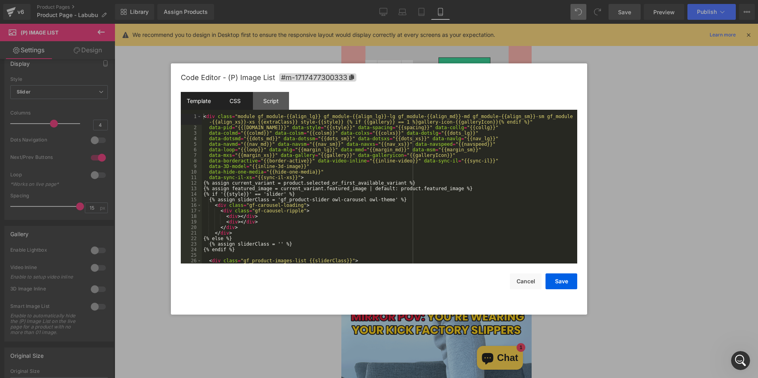
drag, startPoint x: 233, startPoint y: 95, endPoint x: 232, endPoint y: 99, distance: 4.0
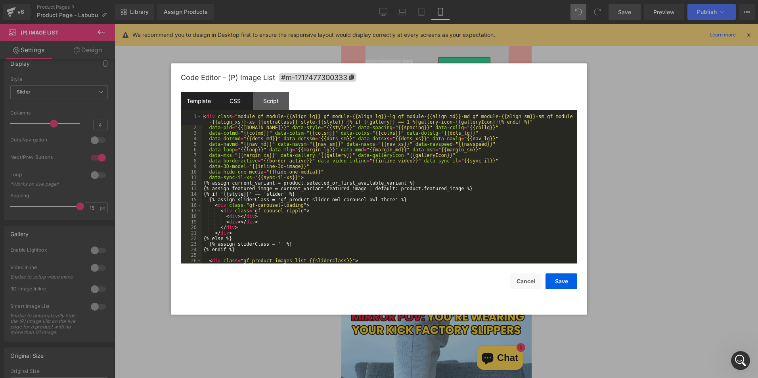
click at [232, 98] on div "CSS" at bounding box center [235, 101] width 36 height 18
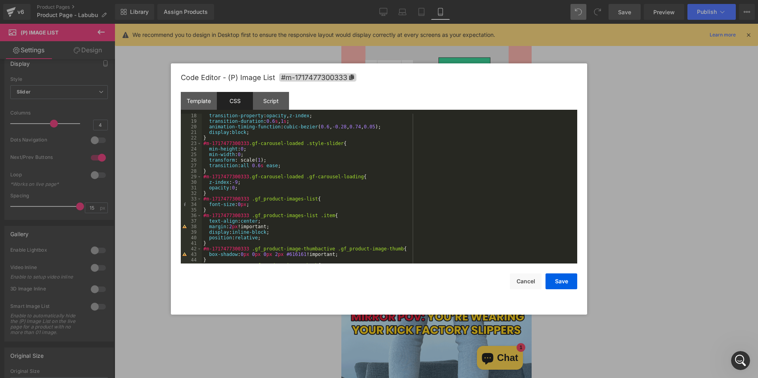
scroll to position [48, 0]
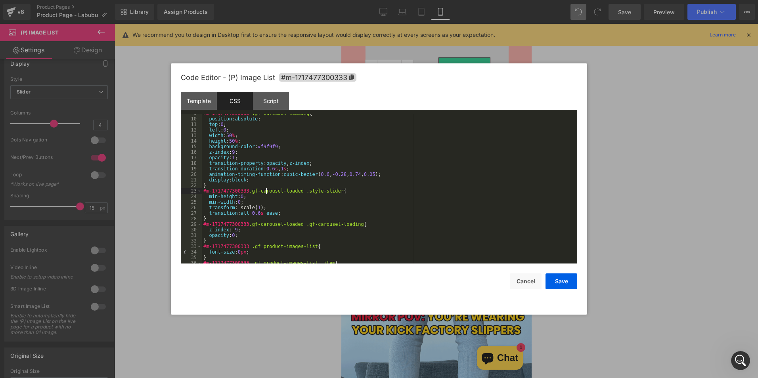
click at [265, 189] on div "#m-1717477300333 .gf-carousel-loading { position : absolute ; top : 0 ; left : …" at bounding box center [388, 191] width 372 height 161
click at [234, 142] on div "#m-1717477300333 .gf-carousel-loading { position : absolute ; top : 0 ; left : …" at bounding box center [388, 191] width 372 height 161
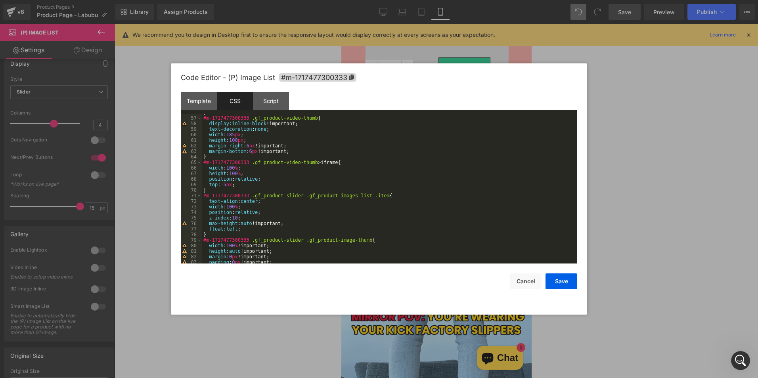
scroll to position [357, 0]
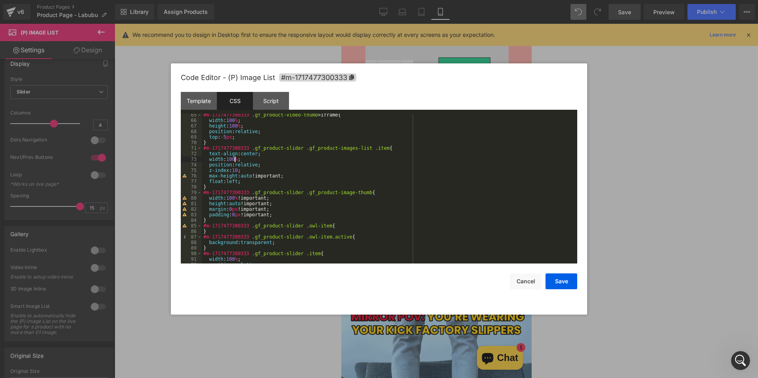
click at [234, 159] on div "#m-1717477300333 .gf_product-video-thumb > iframe { width : 100 % ; height : 10…" at bounding box center [388, 192] width 372 height 161
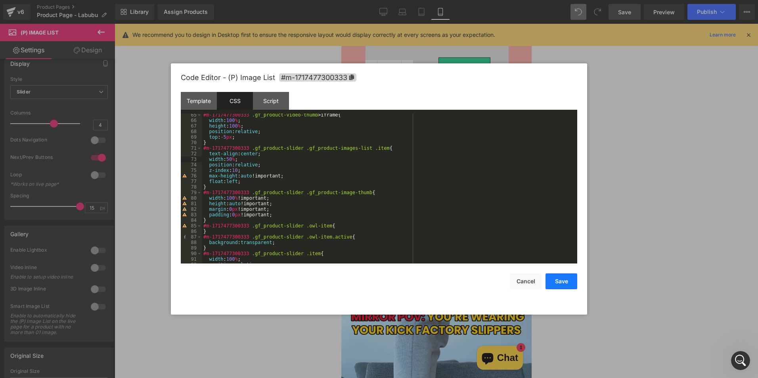
click at [565, 280] on button "Save" at bounding box center [562, 282] width 32 height 16
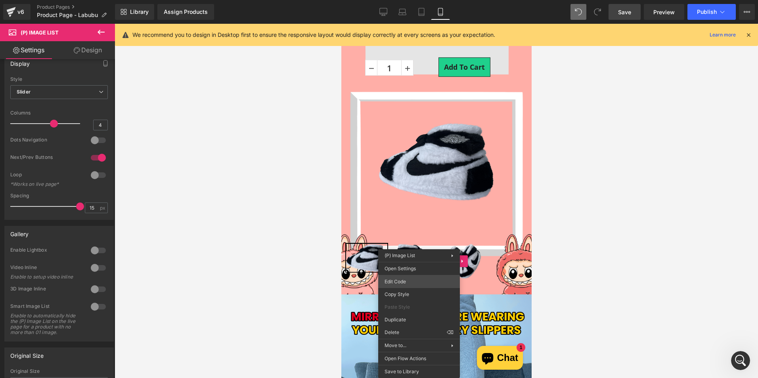
click at [408, 0] on div "(P) Image List You are previewing how the will restyle your page. You can not e…" at bounding box center [379, 0] width 758 height 0
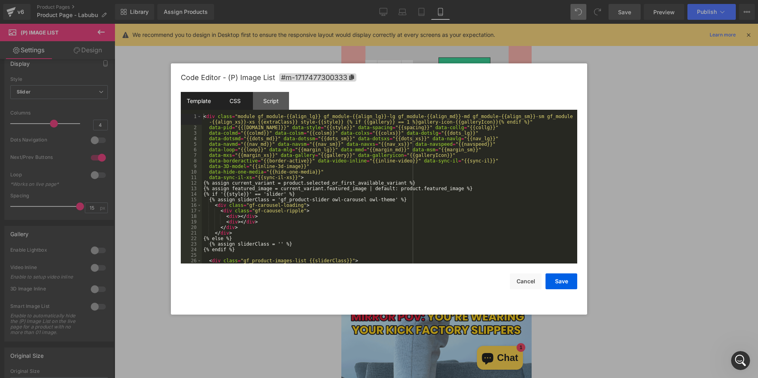
drag, startPoint x: 232, startPoint y: 114, endPoint x: 240, endPoint y: 105, distance: 12.4
click at [234, 113] on div "Template CSS Script Data 1 2 3 4 5 6 7 8 9 10 11 12 13 14 15 16 17 18 19 20 21 …" at bounding box center [379, 178] width 397 height 172
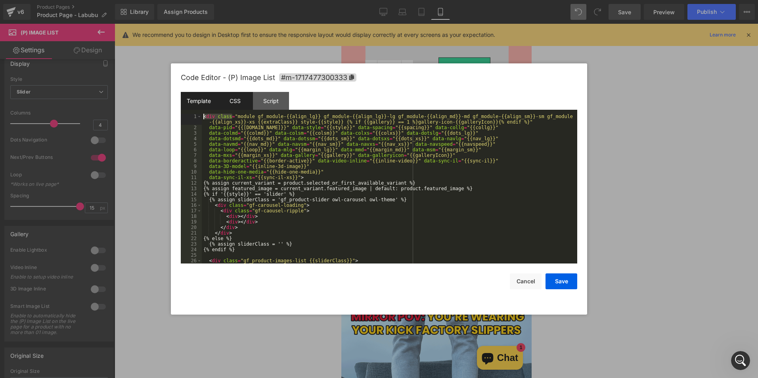
click at [241, 104] on div "CSS" at bounding box center [235, 101] width 36 height 18
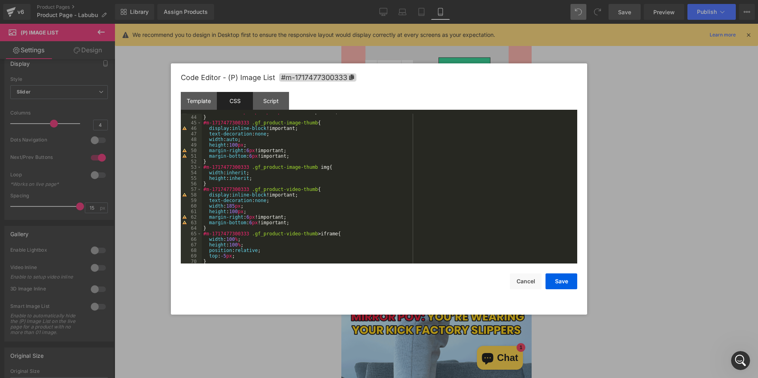
scroll to position [286, 0]
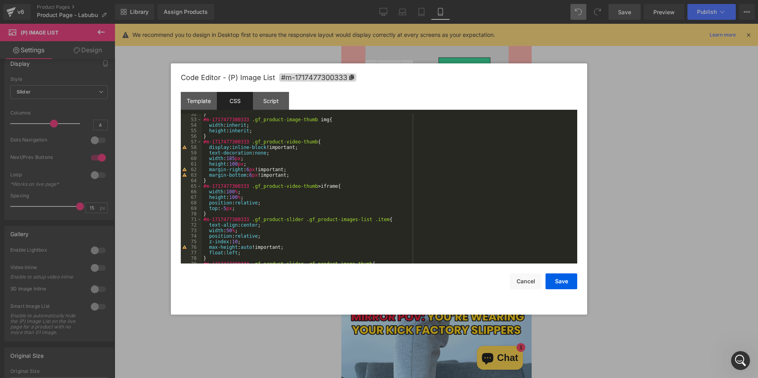
click at [232, 231] on div "} #m-1717477300333 .gf_product-image-thumb img { width : inherit ; height : inh…" at bounding box center [388, 191] width 372 height 161
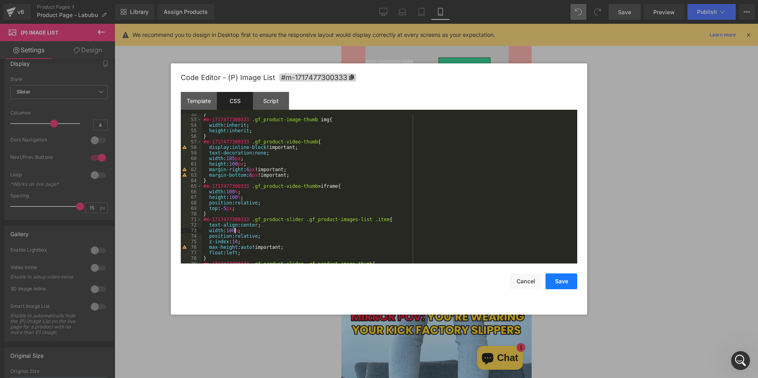
click at [563, 279] on button "Save" at bounding box center [562, 282] width 32 height 16
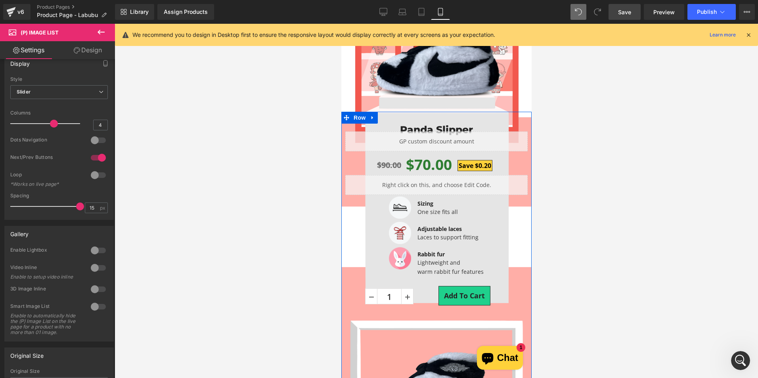
scroll to position [119, 0]
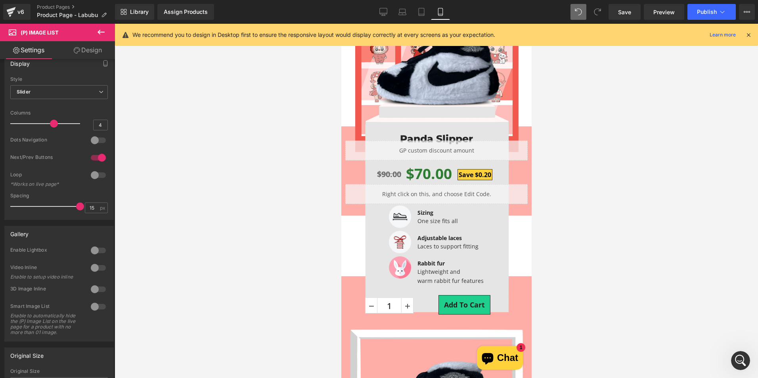
drag, startPoint x: 634, startPoint y: 12, endPoint x: 470, endPoint y: 2, distance: 164.5
click at [634, 12] on link "Save" at bounding box center [625, 12] width 32 height 16
click at [359, 127] on span "Row" at bounding box center [359, 127] width 16 height 12
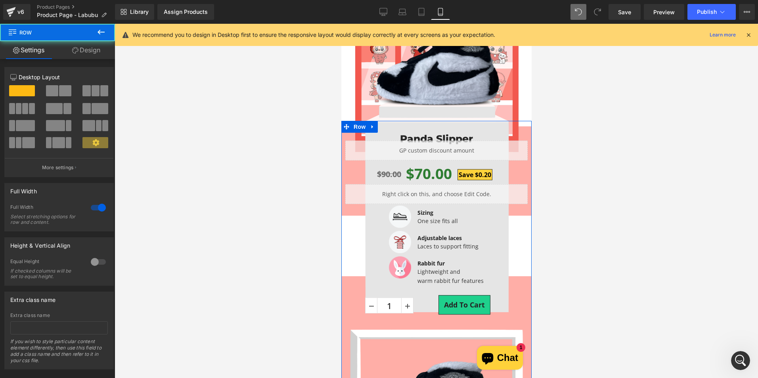
click at [92, 54] on link "Design" at bounding box center [87, 50] width 58 height 18
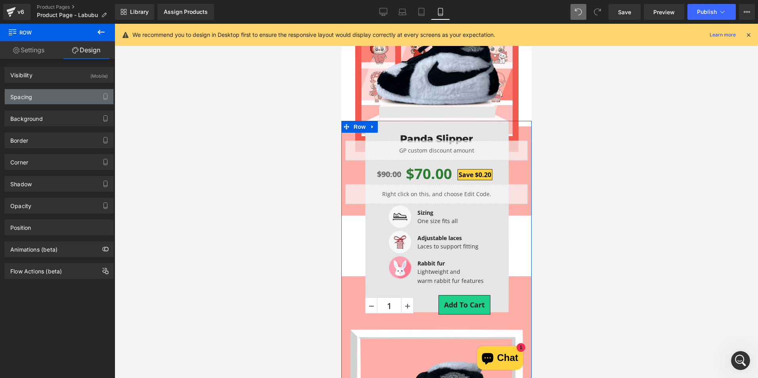
click at [58, 103] on div "Spacing" at bounding box center [59, 96] width 109 height 15
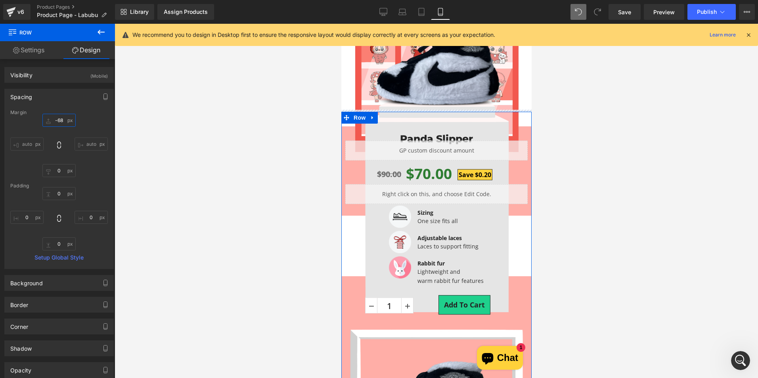
click at [44, 125] on input "-45" at bounding box center [58, 120] width 33 height 13
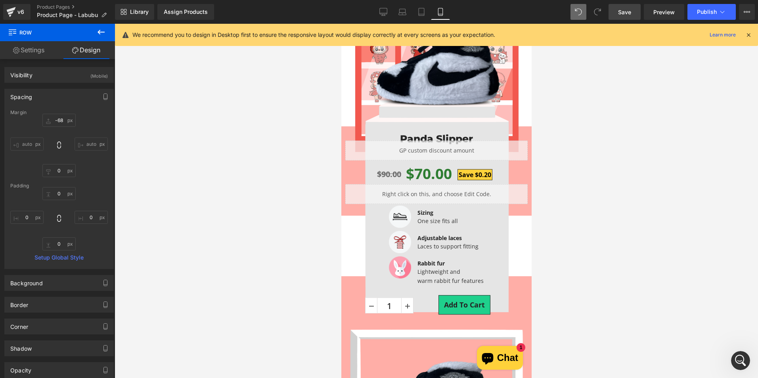
click at [635, 13] on link "Save" at bounding box center [625, 12] width 32 height 16
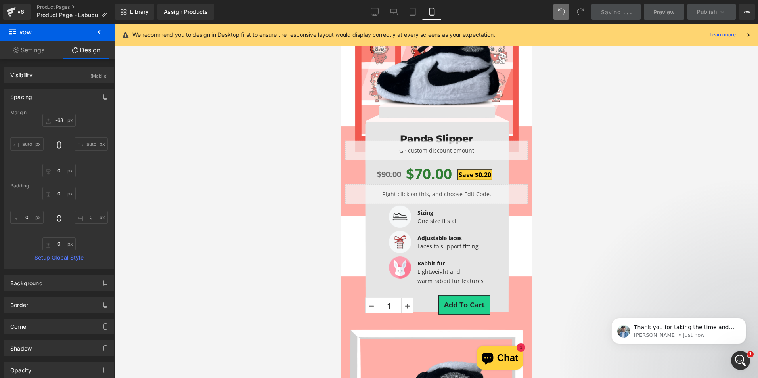
scroll to position [0, 0]
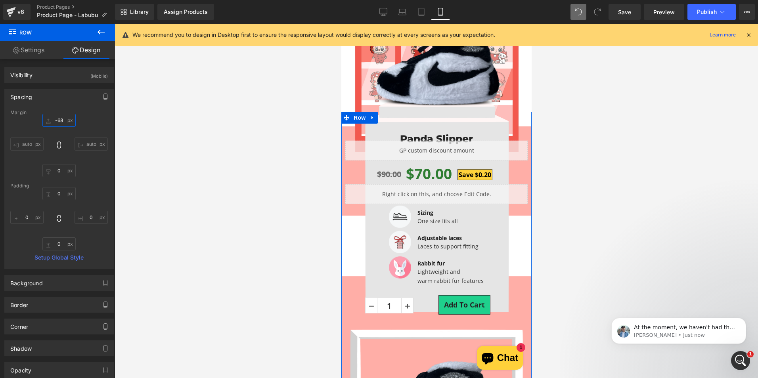
click at [63, 123] on input "-45" at bounding box center [58, 120] width 33 height 13
click at [74, 104] on div "Spacing" at bounding box center [59, 96] width 109 height 15
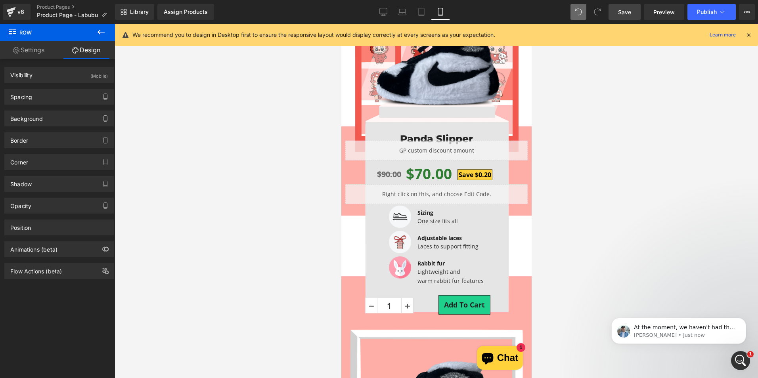
click at [634, 9] on link "Save" at bounding box center [625, 12] width 32 height 16
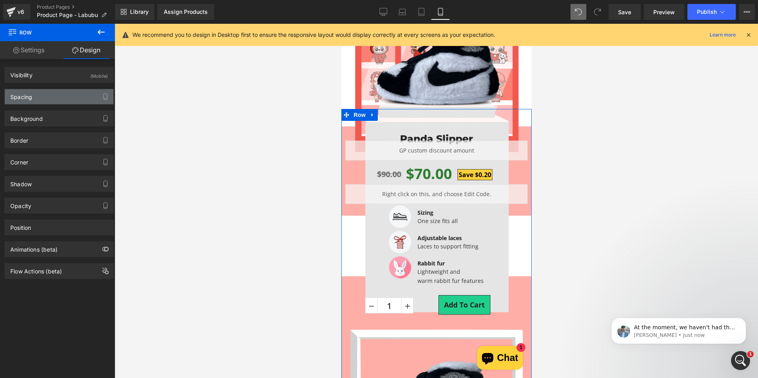
click at [59, 101] on div "Spacing" at bounding box center [59, 96] width 109 height 15
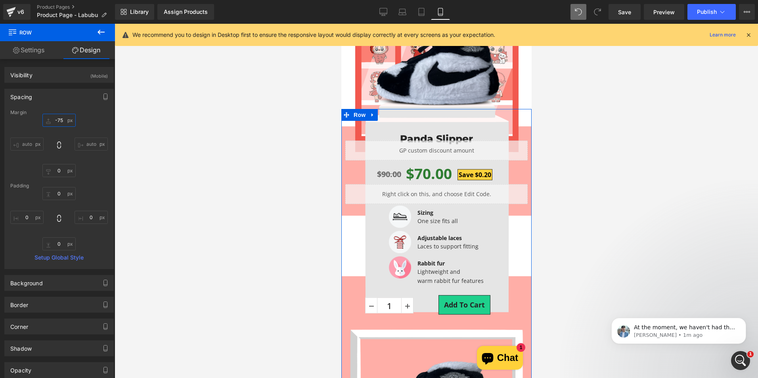
click at [64, 120] on input "-75" at bounding box center [58, 120] width 33 height 13
click at [75, 98] on div "Spacing" at bounding box center [59, 96] width 109 height 15
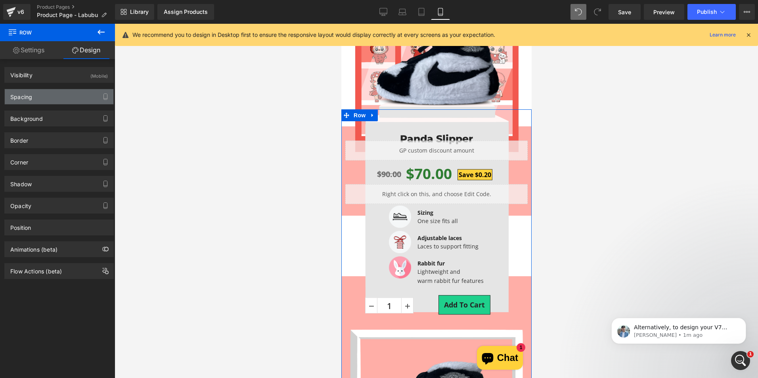
click at [39, 96] on div "Spacing" at bounding box center [59, 96] width 109 height 15
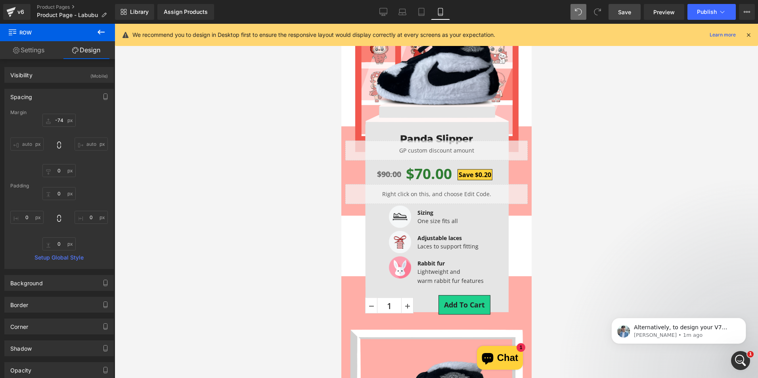
click at [626, 13] on span "Save" at bounding box center [624, 12] width 13 height 8
click at [689, 325] on p "Alternatively, to design your V7 template more seamlessly, please use the Image…" at bounding box center [685, 328] width 102 height 8
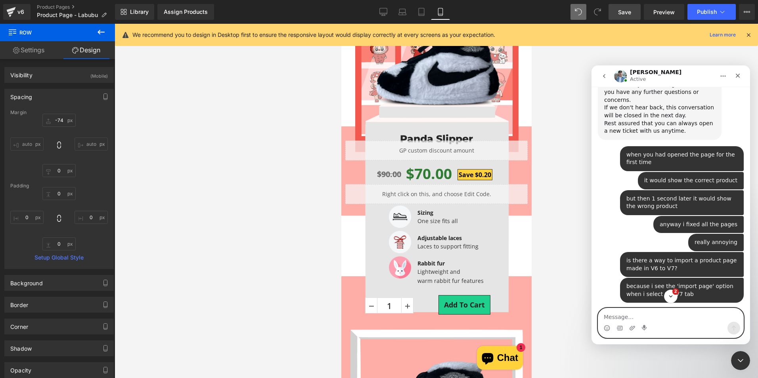
scroll to position [4370, 0]
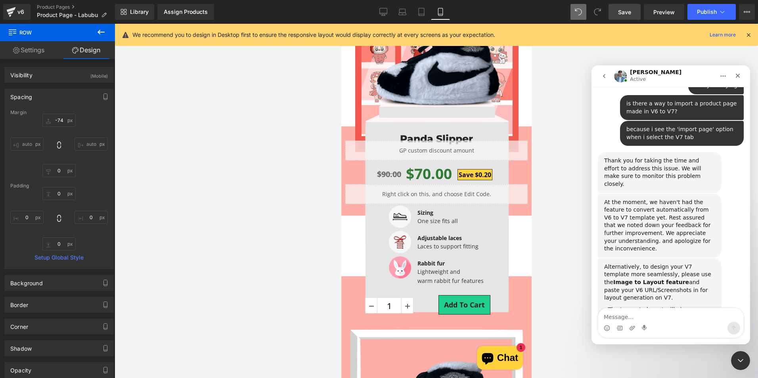
click at [61, 121] on div at bounding box center [379, 177] width 758 height 355
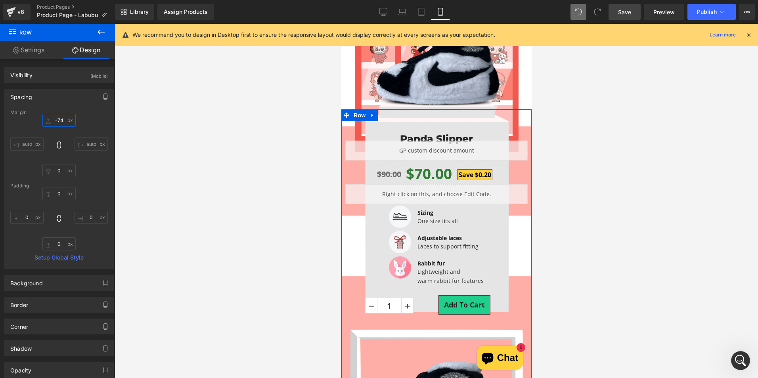
click at [61, 120] on input "-74" at bounding box center [58, 120] width 33 height 13
click at [84, 101] on div "Spacing" at bounding box center [59, 96] width 109 height 15
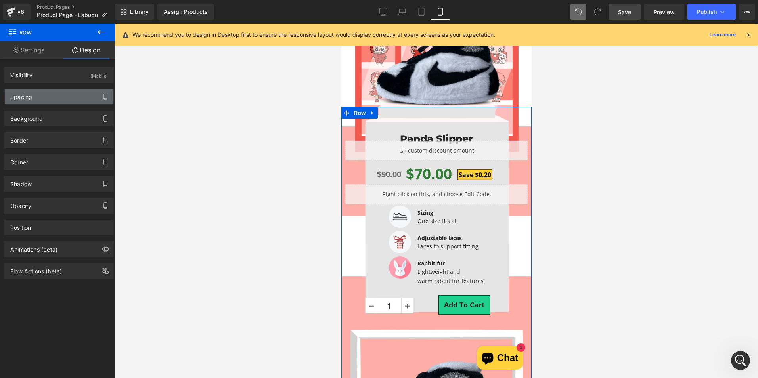
click at [73, 100] on div "Spacing" at bounding box center [59, 96] width 109 height 15
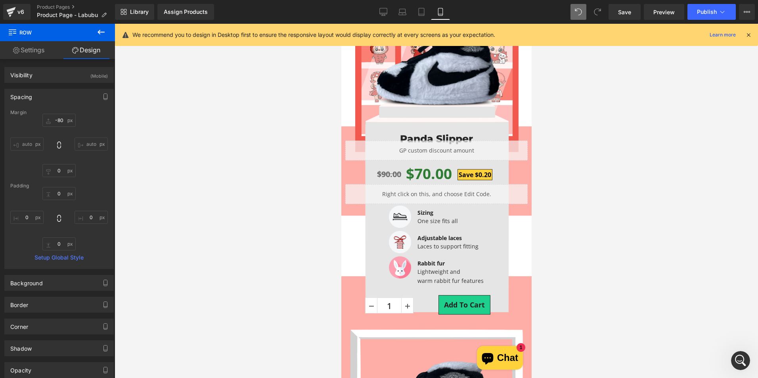
drag, startPoint x: 631, startPoint y: 13, endPoint x: 582, endPoint y: 16, distance: 49.3
click at [631, 13] on span "Save" at bounding box center [624, 12] width 13 height 8
click at [61, 121] on input "-80" at bounding box center [58, 120] width 33 height 13
click at [64, 122] on input "-80" at bounding box center [58, 120] width 33 height 13
click at [628, 12] on span "Save" at bounding box center [624, 12] width 13 height 8
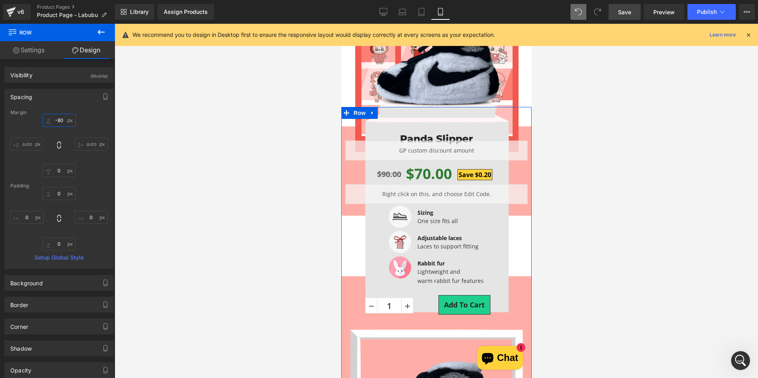
click at [63, 121] on input "-80" at bounding box center [58, 120] width 33 height 13
type input "-85"
click at [63, 133] on div "-85 auto 0 auto" at bounding box center [59, 145] width 98 height 63
click at [616, 13] on link "Save" at bounding box center [625, 12] width 32 height 16
click at [430, 140] on span "Hero Banner" at bounding box center [436, 145] width 38 height 12
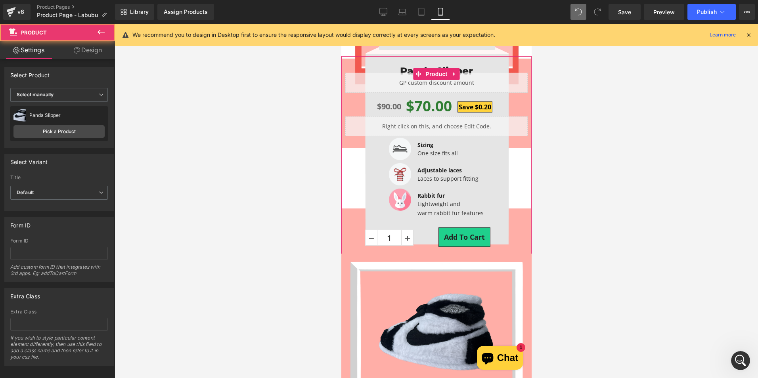
scroll to position [188, 0]
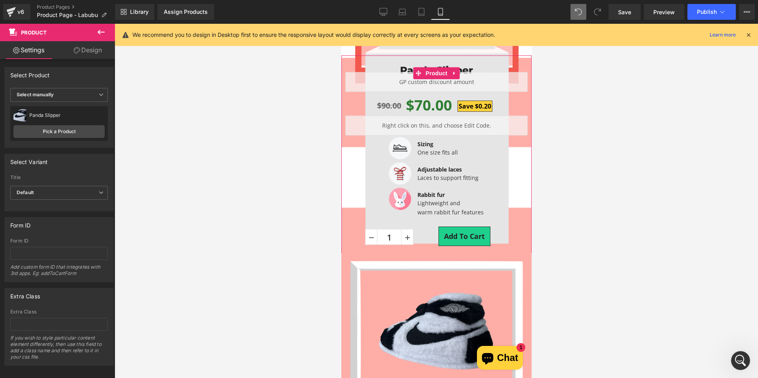
click at [101, 50] on link "Design" at bounding box center [88, 50] width 58 height 18
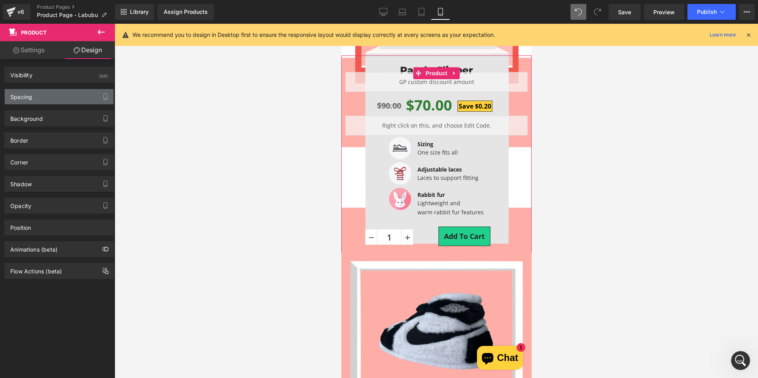
click at [49, 93] on div "Spacing" at bounding box center [59, 96] width 109 height 15
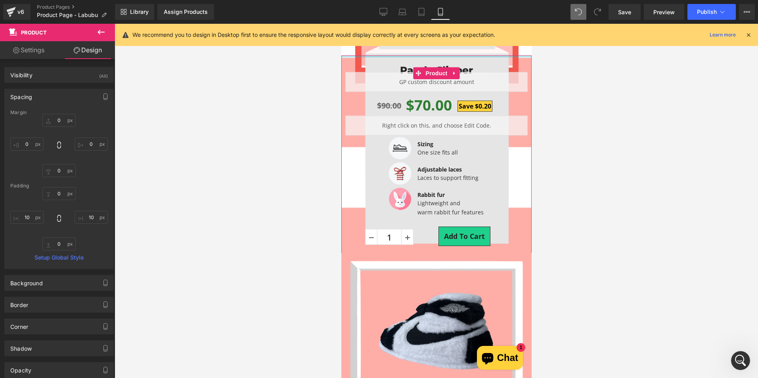
click at [76, 255] on link "Setup Global Style" at bounding box center [59, 258] width 98 height 6
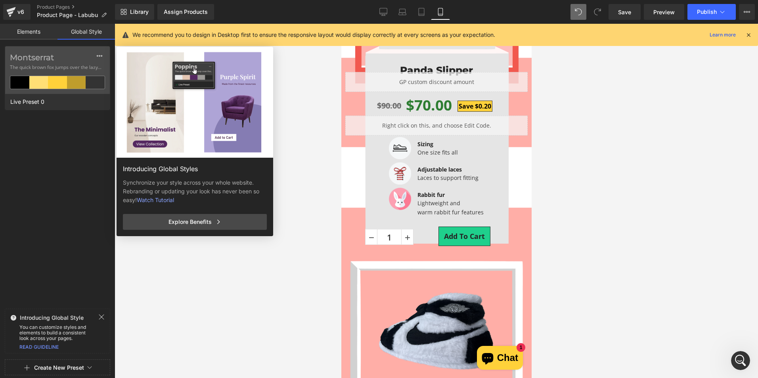
click at [38, 31] on link "Elements" at bounding box center [29, 32] width 58 height 16
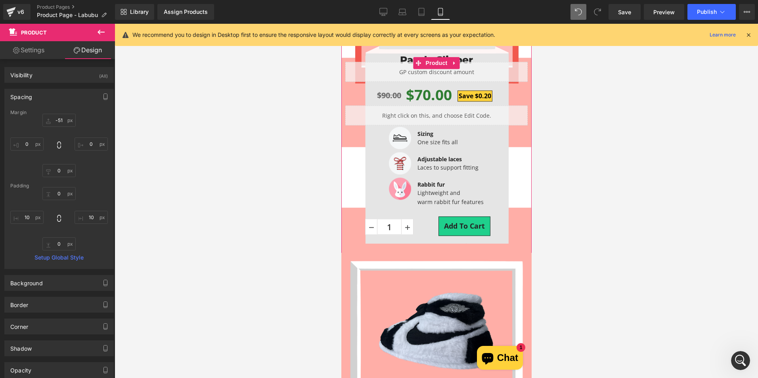
click at [69, 138] on div "0 0 0 0" at bounding box center [59, 145] width 98 height 63
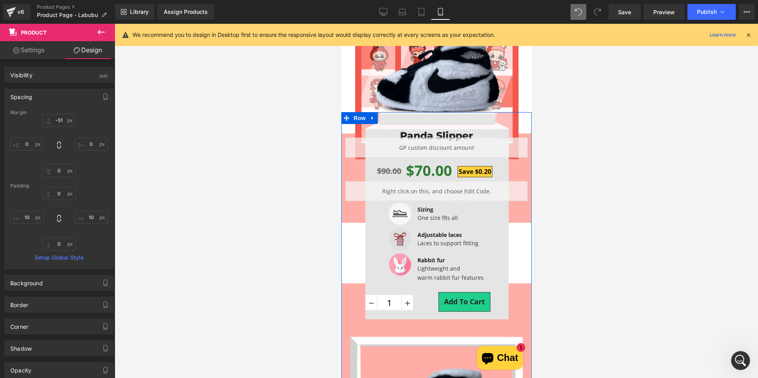
scroll to position [108, 0]
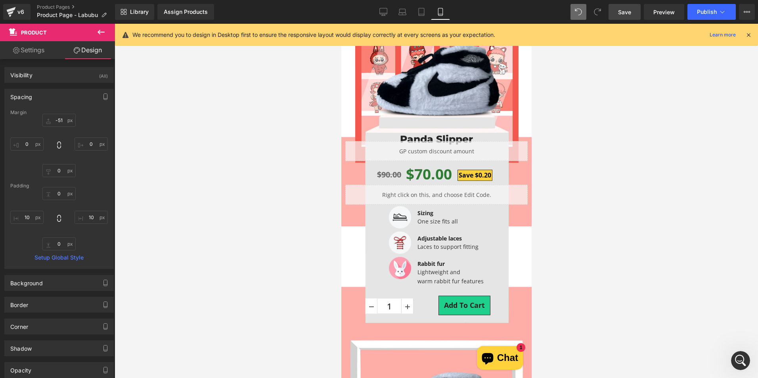
click at [619, 11] on span "Save" at bounding box center [624, 12] width 13 height 8
click at [62, 121] on input "0" at bounding box center [58, 120] width 33 height 13
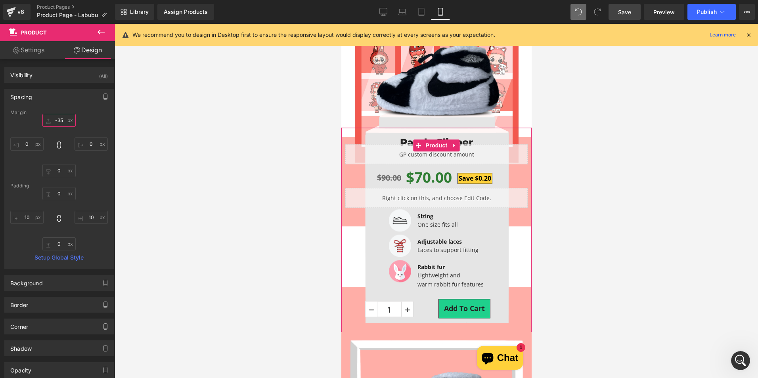
type input "-35"
click at [70, 98] on div "Spacing" at bounding box center [59, 96] width 109 height 15
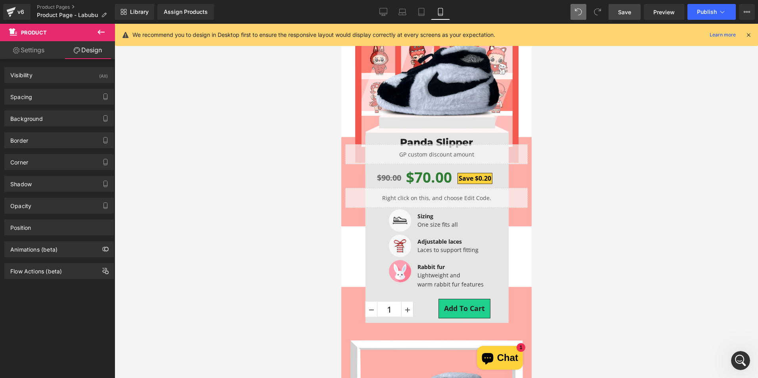
click at [643, 13] on div "Save Preview Publish Scheduled View Live Page View with current Template Save T…" at bounding box center [682, 12] width 153 height 16
click at [636, 12] on link "Save" at bounding box center [625, 12] width 32 height 16
drag, startPoint x: 659, startPoint y: 14, endPoint x: 650, endPoint y: 15, distance: 9.9
click at [659, 14] on span "Preview" at bounding box center [664, 12] width 21 height 8
